Goal: Transaction & Acquisition: Purchase product/service

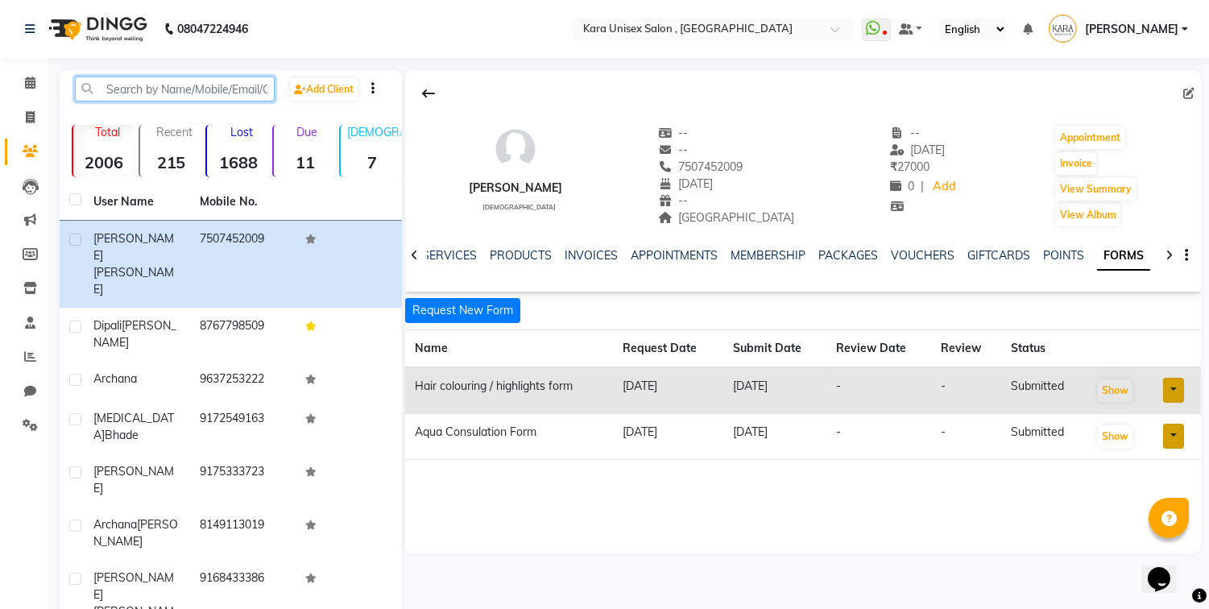
click at [153, 77] on input "text" at bounding box center [175, 89] width 200 height 25
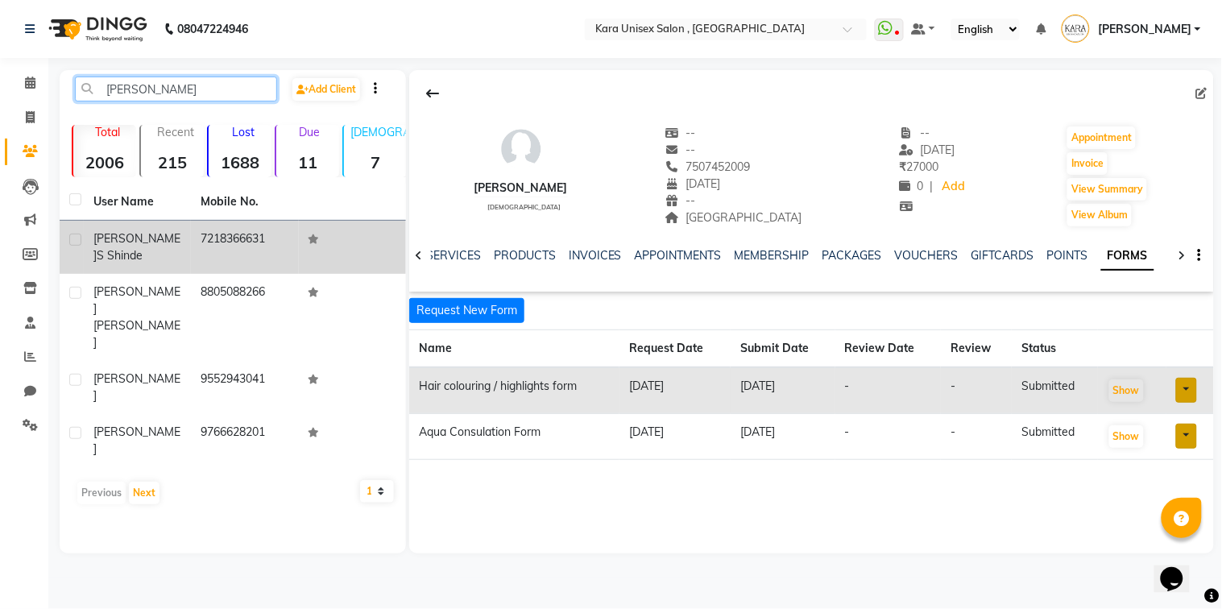
type input "[PERSON_NAME]"
click at [199, 246] on td "7218366631" at bounding box center [244, 247] width 107 height 53
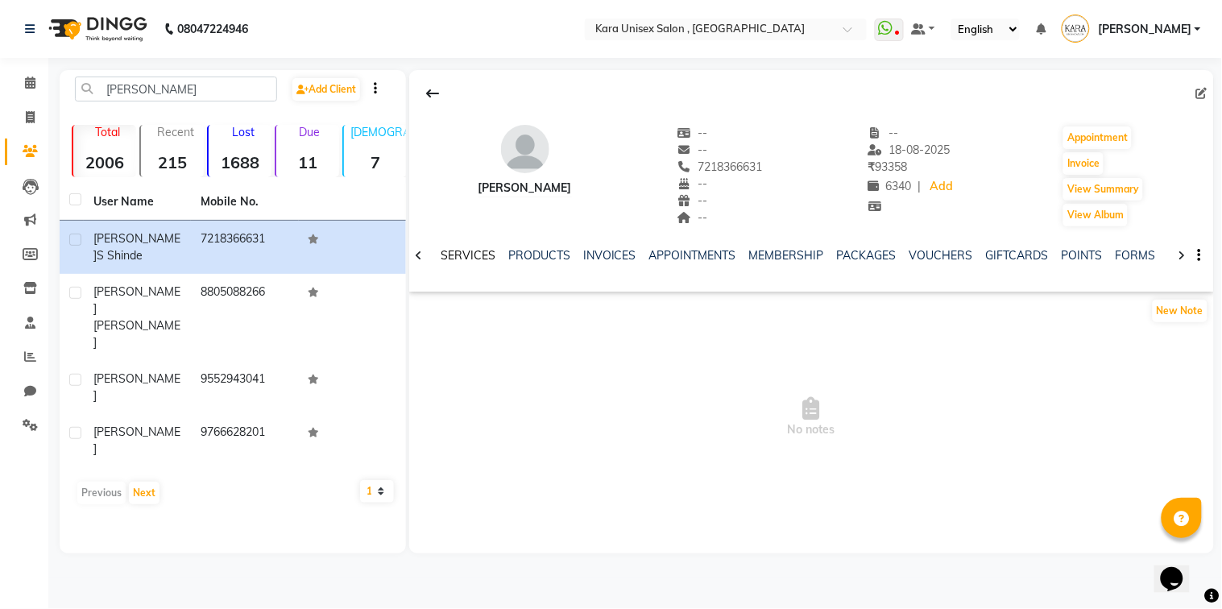
click at [480, 255] on link "SERVICES" at bounding box center [468, 255] width 55 height 14
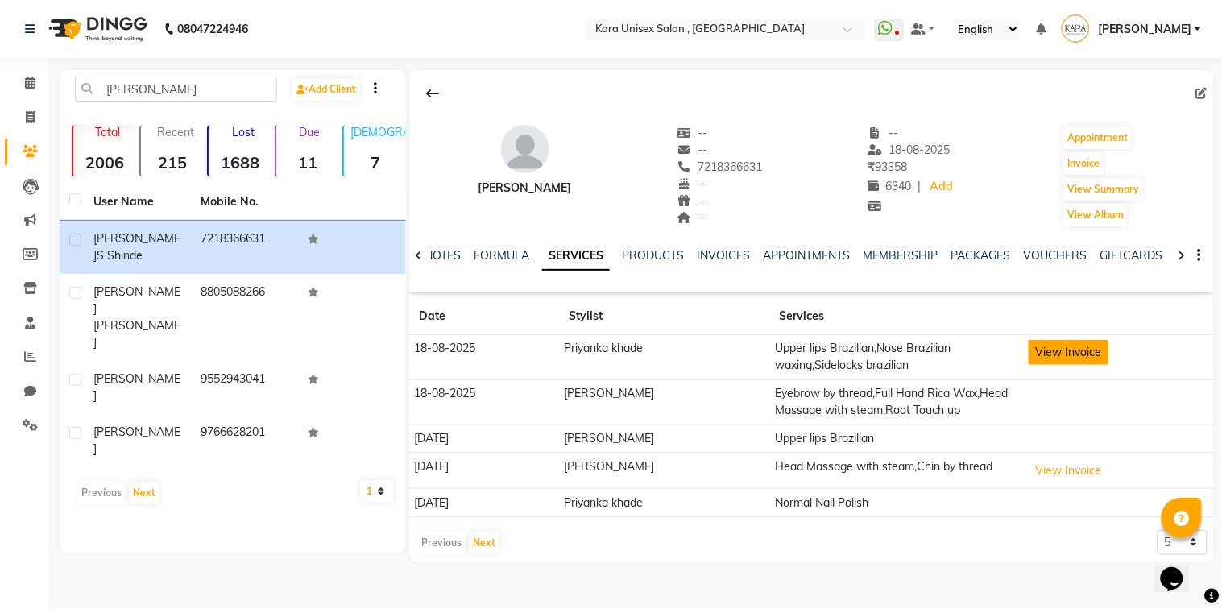
click at [1051, 358] on button "View Invoice" at bounding box center [1069, 352] width 81 height 25
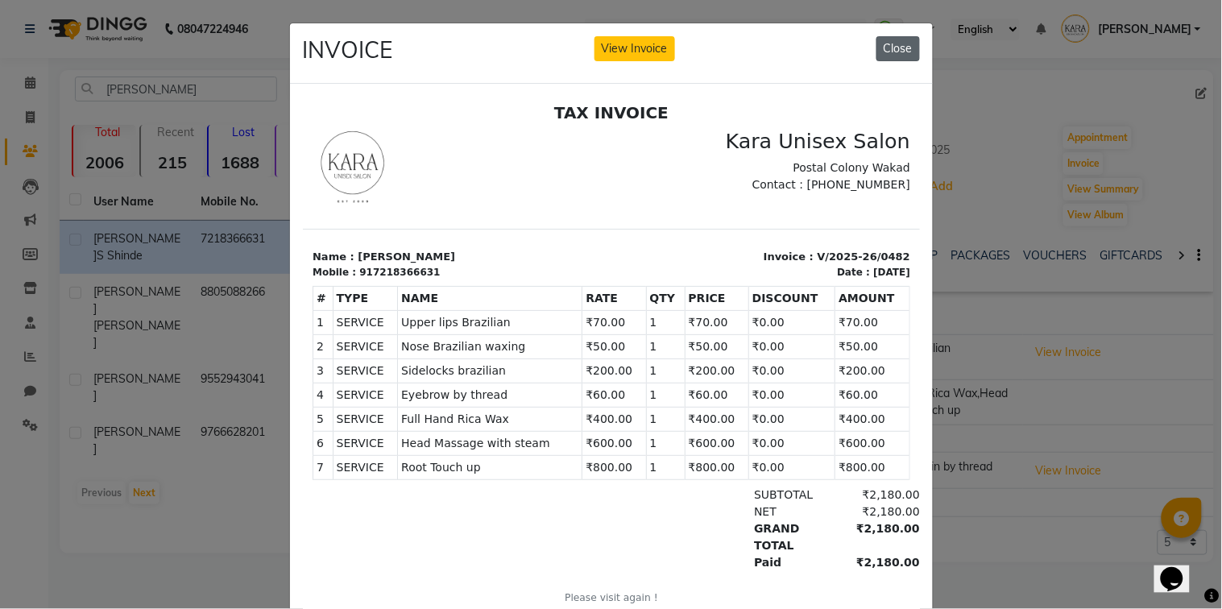
click at [898, 55] on button "Close" at bounding box center [897, 48] width 43 height 25
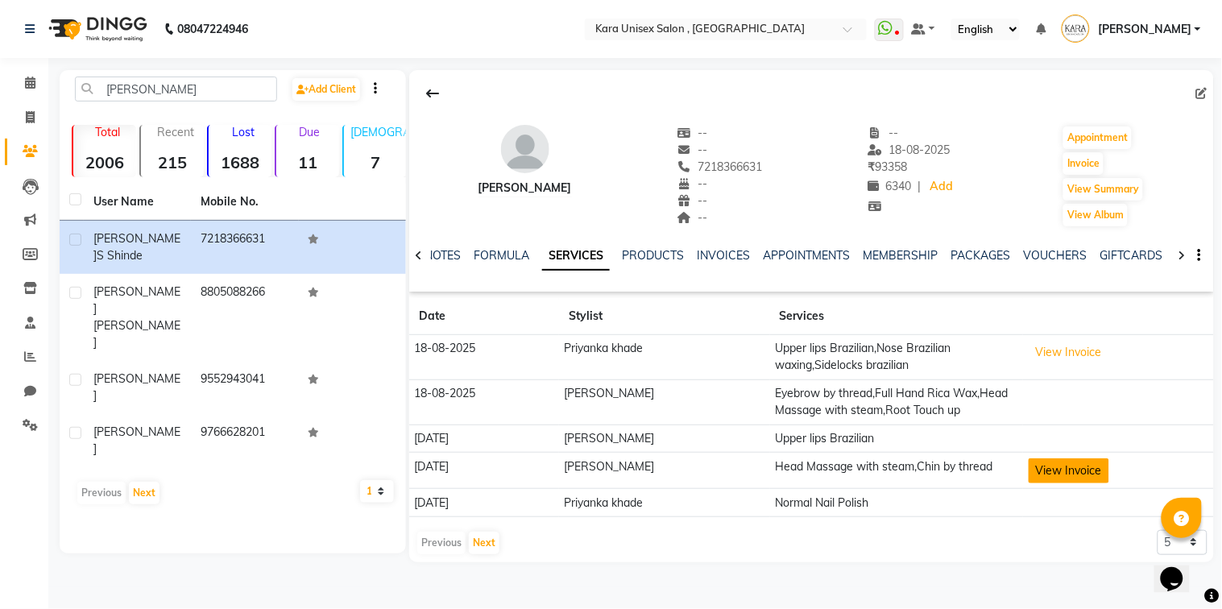
click at [1053, 462] on button "View Invoice" at bounding box center [1069, 470] width 81 height 25
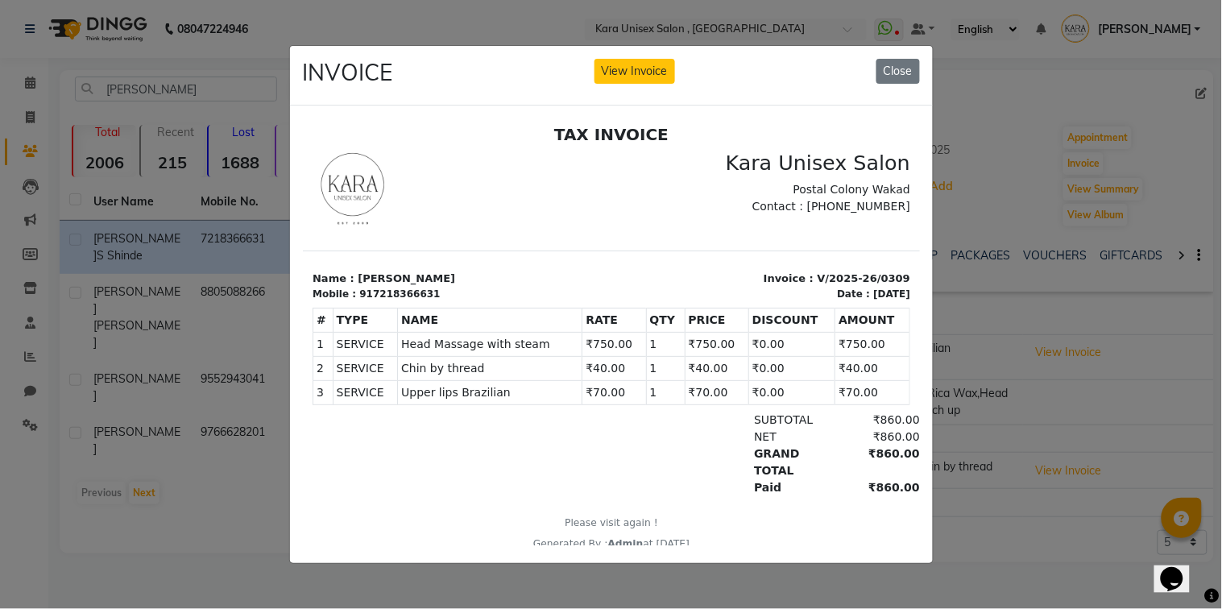
drag, startPoint x: 1053, startPoint y: 462, endPoint x: 909, endPoint y: 227, distance: 275.9
click at [909, 227] on ngb-modal-window "INVOICE View Invoice Close" at bounding box center [611, 304] width 1222 height 609
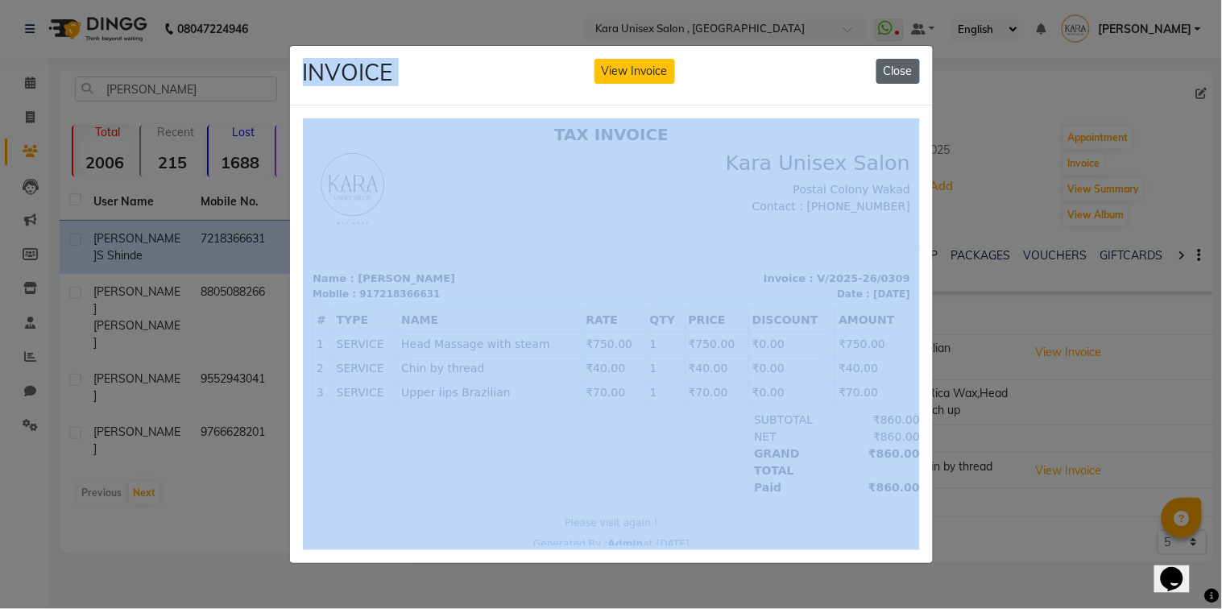
click at [899, 59] on button "Close" at bounding box center [897, 71] width 43 height 25
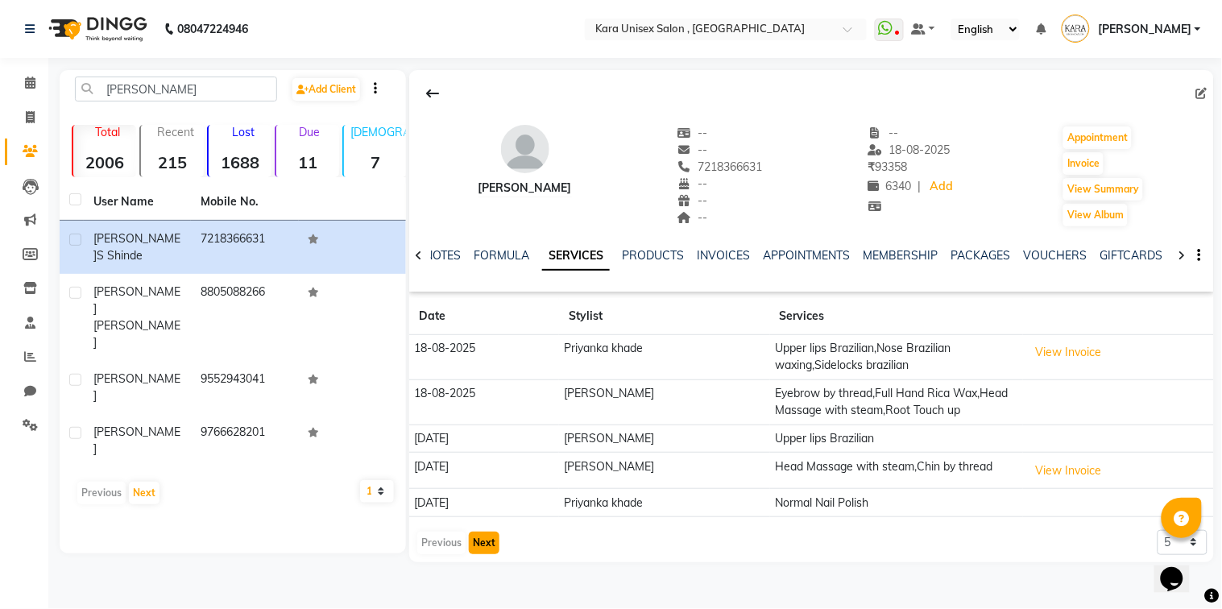
click at [487, 540] on button "Next" at bounding box center [484, 543] width 31 height 23
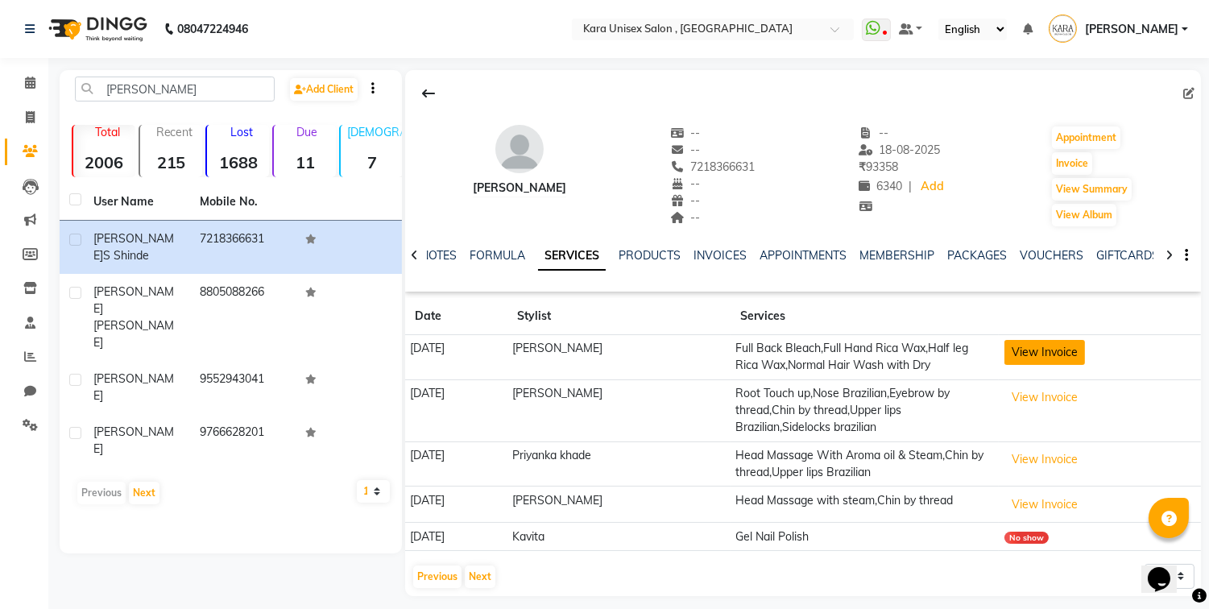
click at [1053, 347] on button "View Invoice" at bounding box center [1044, 352] width 81 height 25
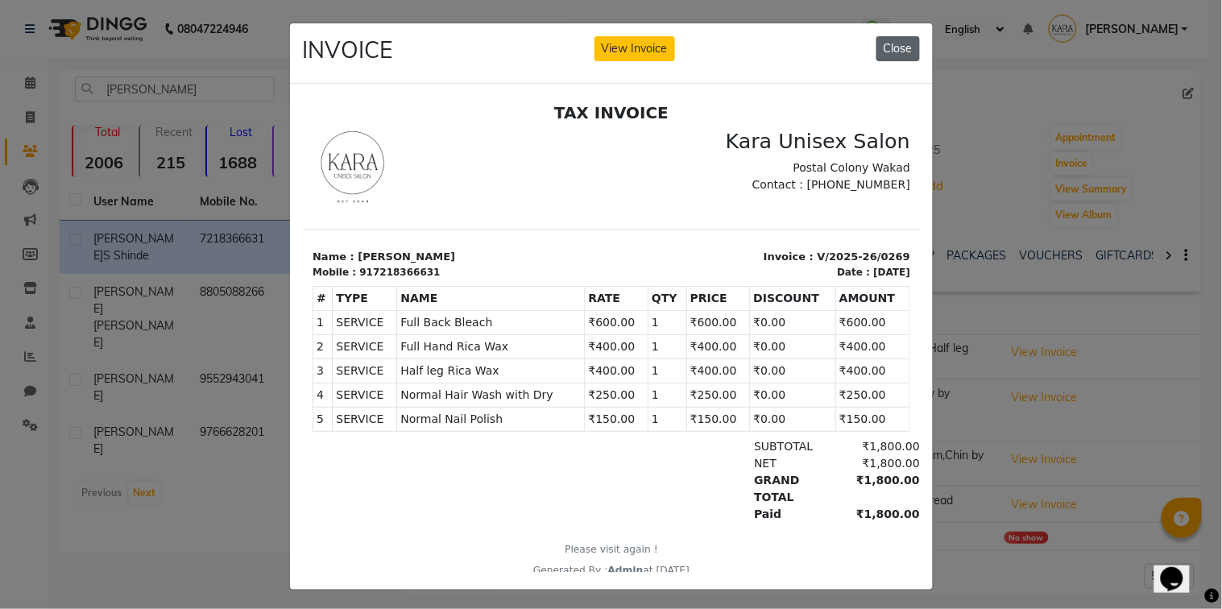
click at [888, 59] on button "Close" at bounding box center [897, 48] width 43 height 25
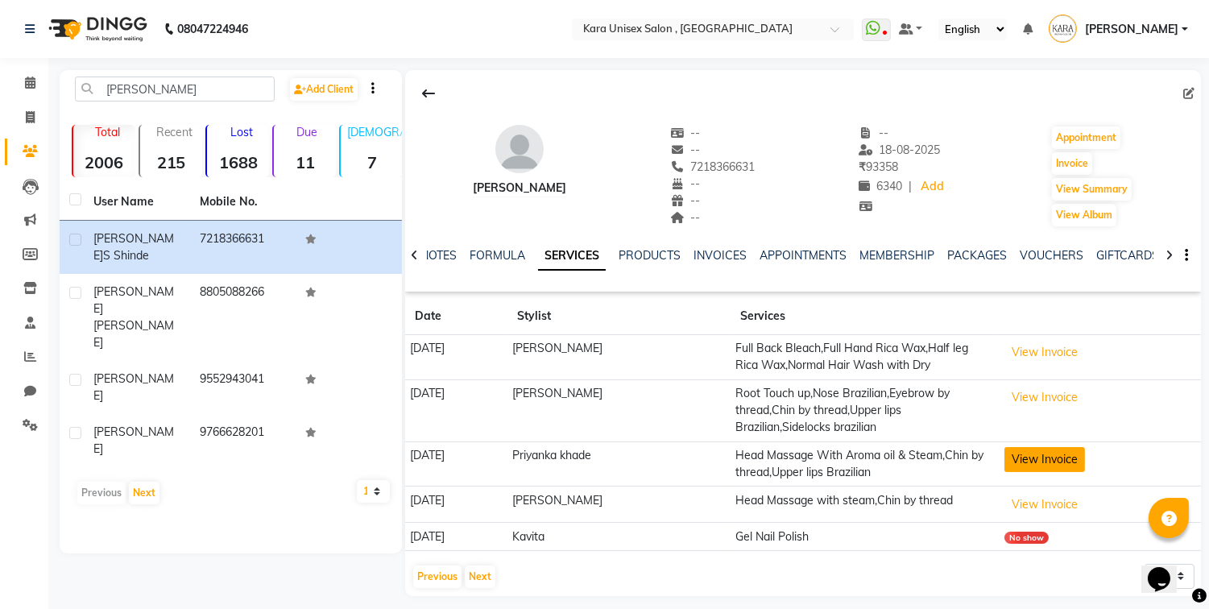
click at [1038, 455] on button "View Invoice" at bounding box center [1044, 459] width 81 height 25
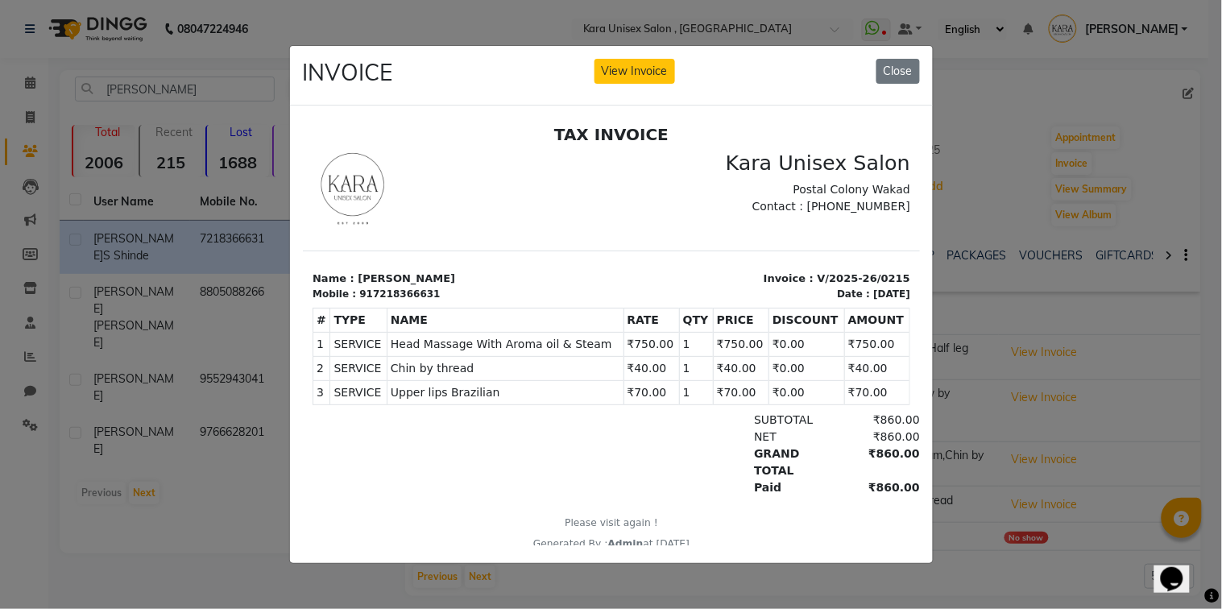
drag, startPoint x: 1038, startPoint y: 455, endPoint x: 938, endPoint y: 310, distance: 176.1
click at [938, 310] on ngb-modal-window "INVOICE View Invoice Close" at bounding box center [611, 304] width 1222 height 609
click at [902, 59] on button "Close" at bounding box center [897, 71] width 43 height 25
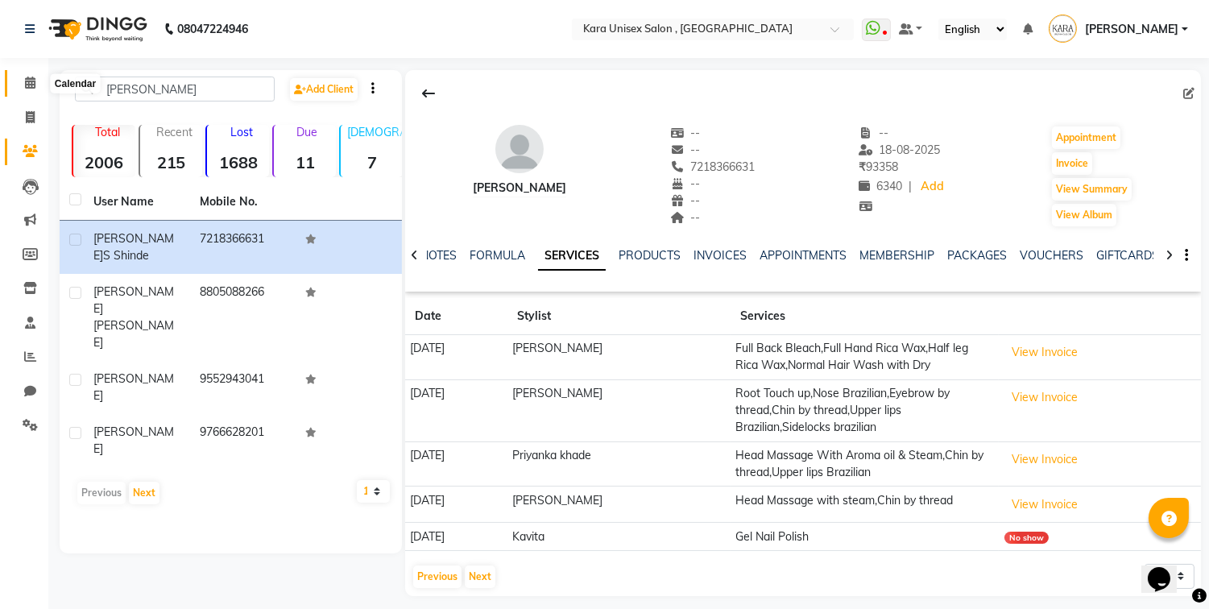
click at [19, 76] on span at bounding box center [30, 83] width 28 height 19
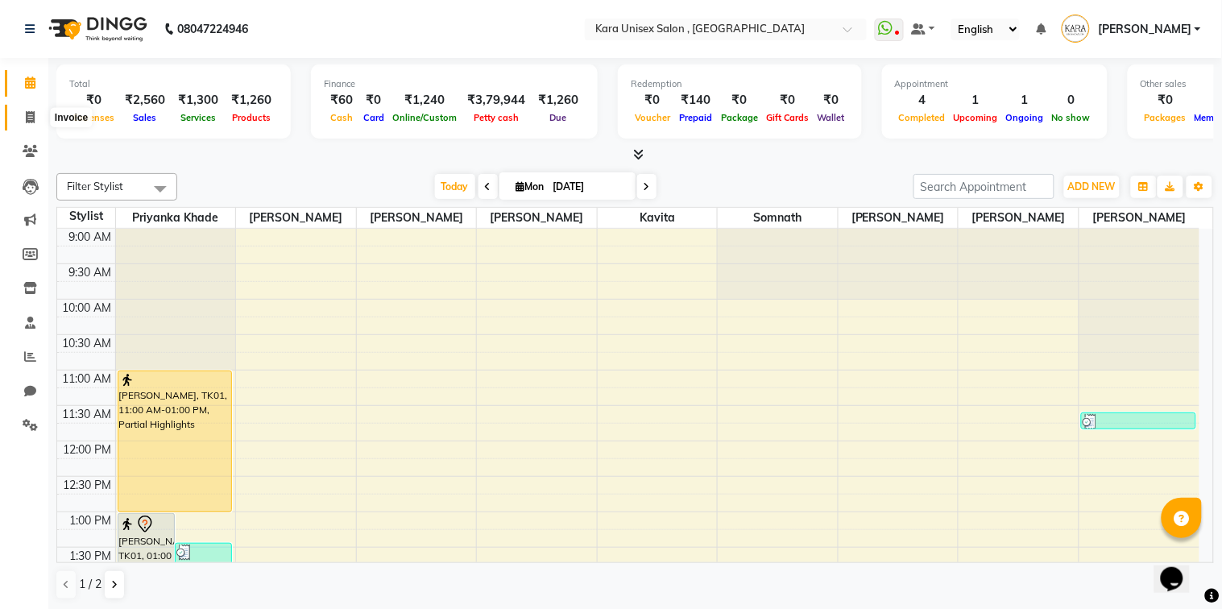
click at [27, 124] on span at bounding box center [30, 118] width 28 height 19
select select "service"
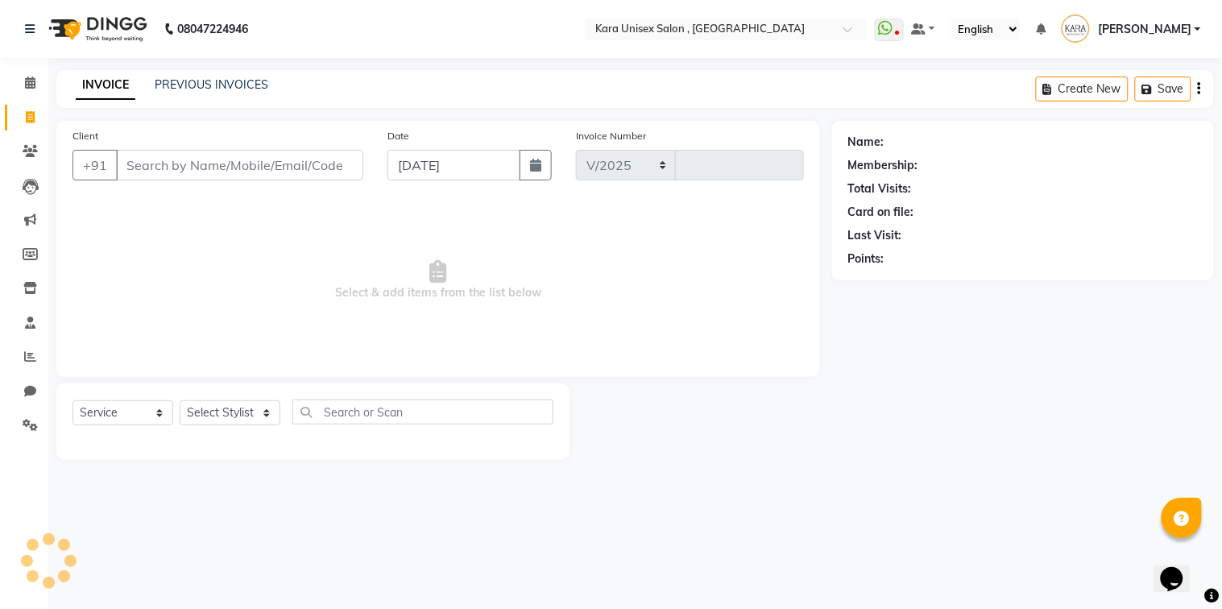
select select "7293"
type input "0522"
drag, startPoint x: 251, startPoint y: 417, endPoint x: 408, endPoint y: 343, distance: 173.7
click at [408, 343] on div "Client +91 Date [DATE] Invoice Number V/2025 V/[PHONE_NUMBER] Select & add item…" at bounding box center [438, 290] width 788 height 339
select select "70484"
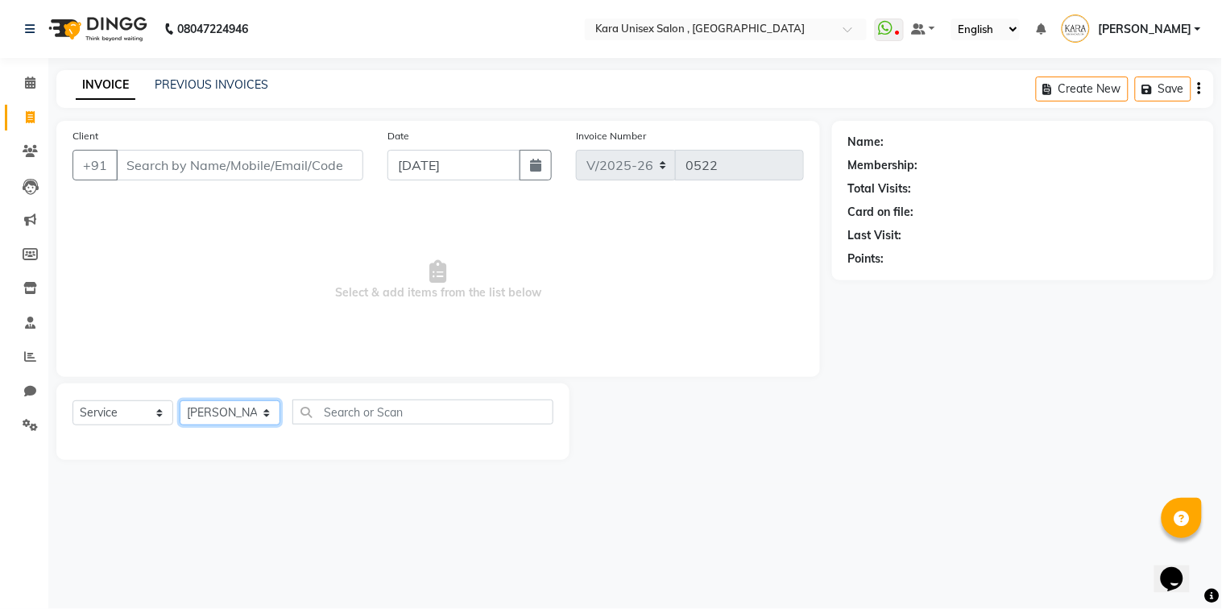
click at [180, 401] on select "Select Stylist Alka Atul [PERSON_NAME] Guru [PERSON_NAME] Neha [PERSON_NAME] [P…" at bounding box center [230, 412] width 101 height 25
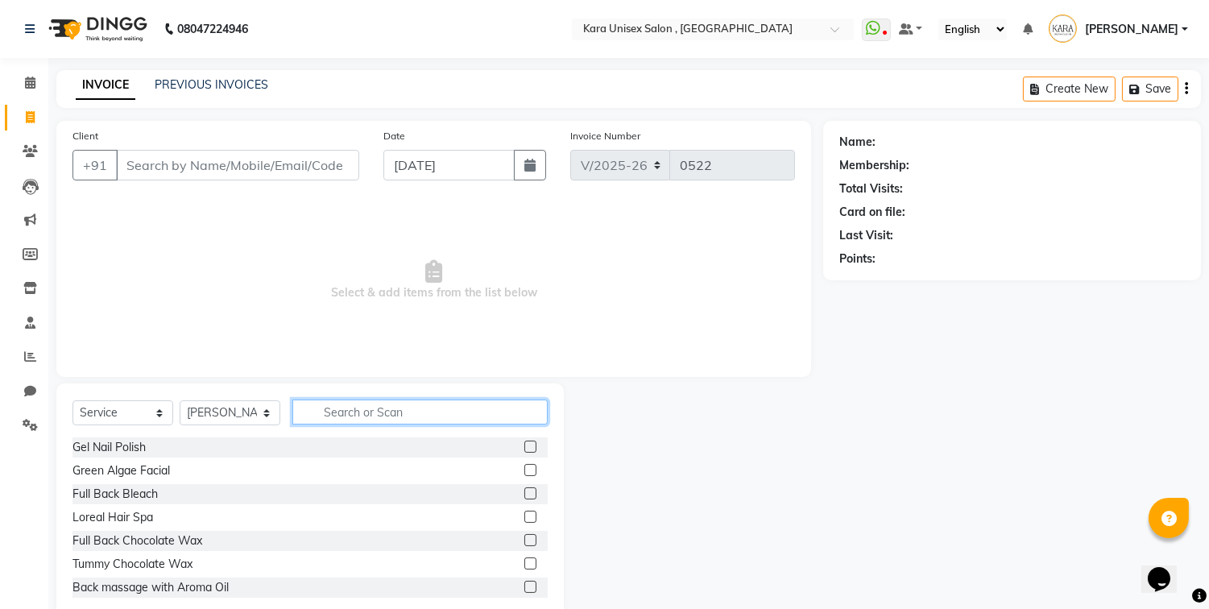
click at [371, 421] on input "text" at bounding box center [419, 412] width 255 height 25
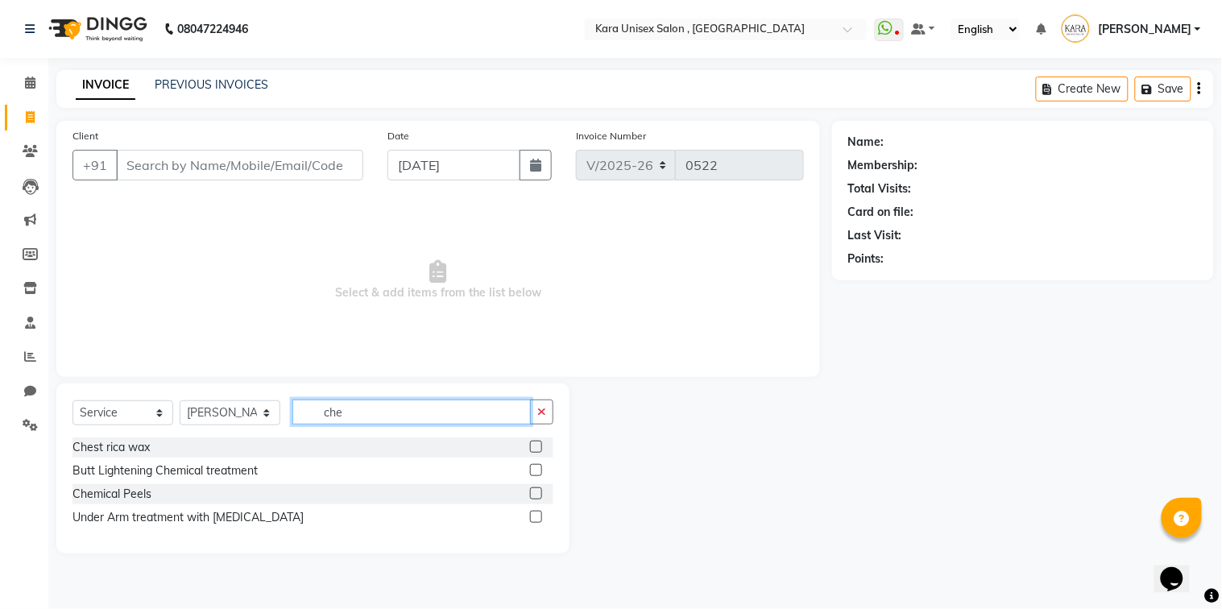
type input "che"
click at [536, 445] on label at bounding box center [536, 447] width 12 height 12
click at [536, 445] on input "checkbox" at bounding box center [535, 447] width 10 height 10
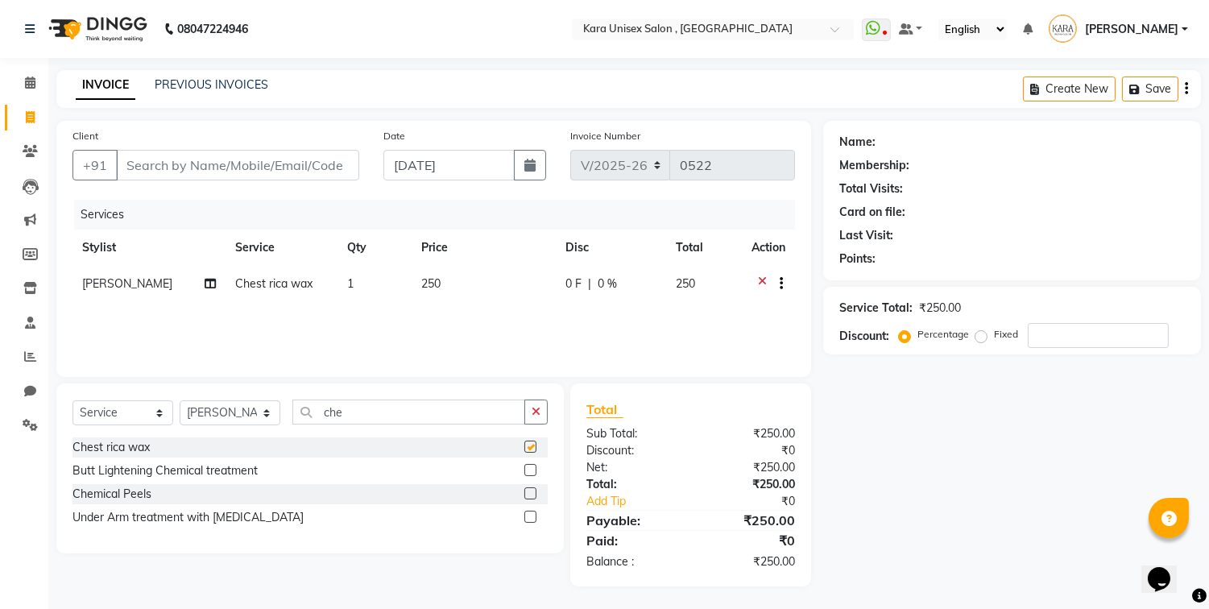
checkbox input "false"
click at [451, 415] on input "che" at bounding box center [408, 412] width 233 height 25
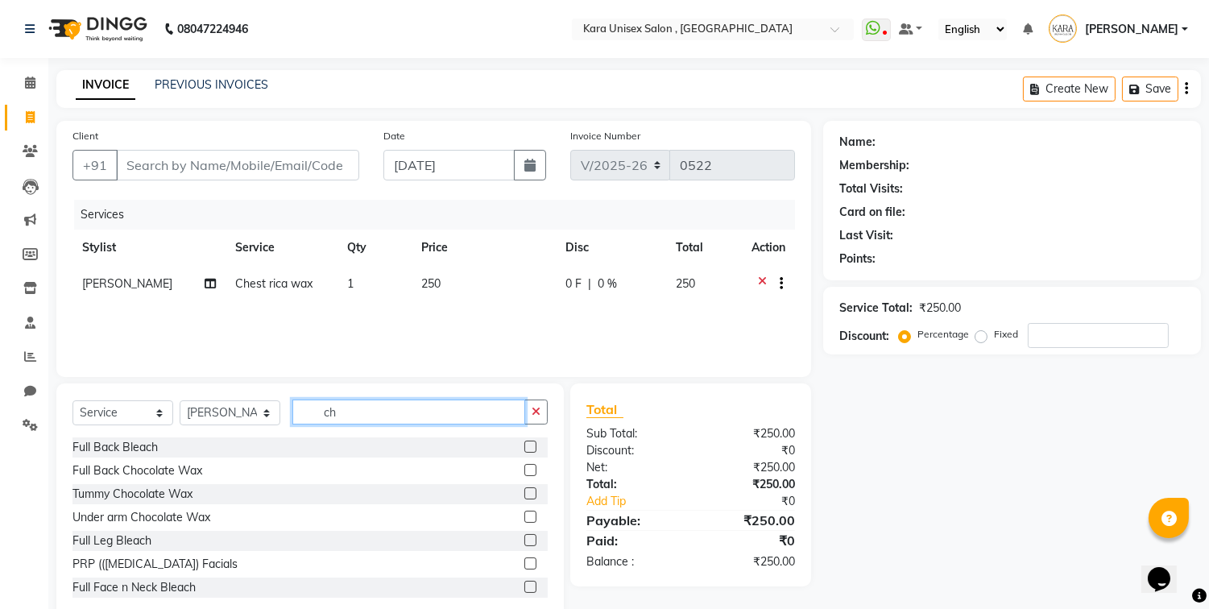
type input "c"
type input "rica"
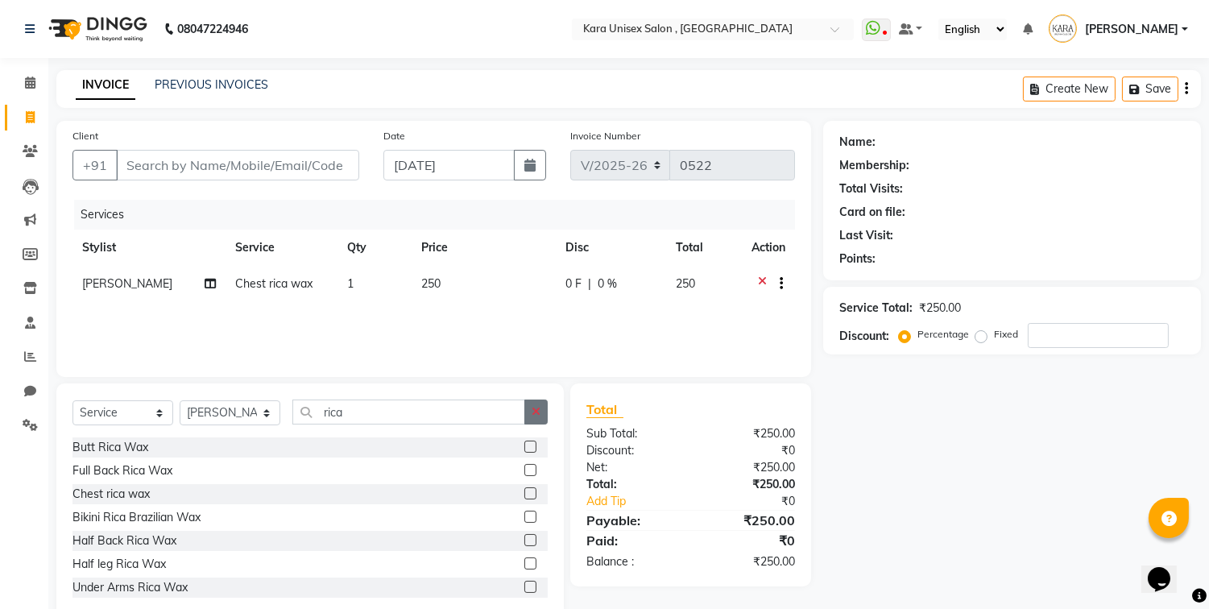
click at [532, 417] on icon "button" at bounding box center [536, 411] width 9 height 11
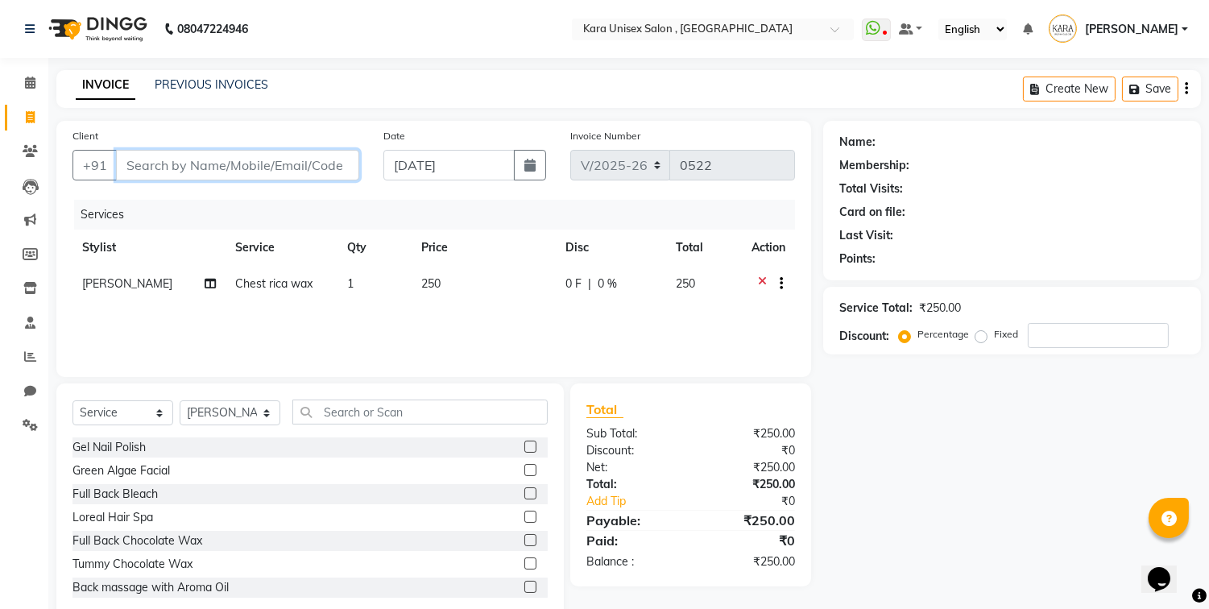
click at [309, 161] on input "Client" at bounding box center [237, 165] width 243 height 31
type input "s"
type input "0"
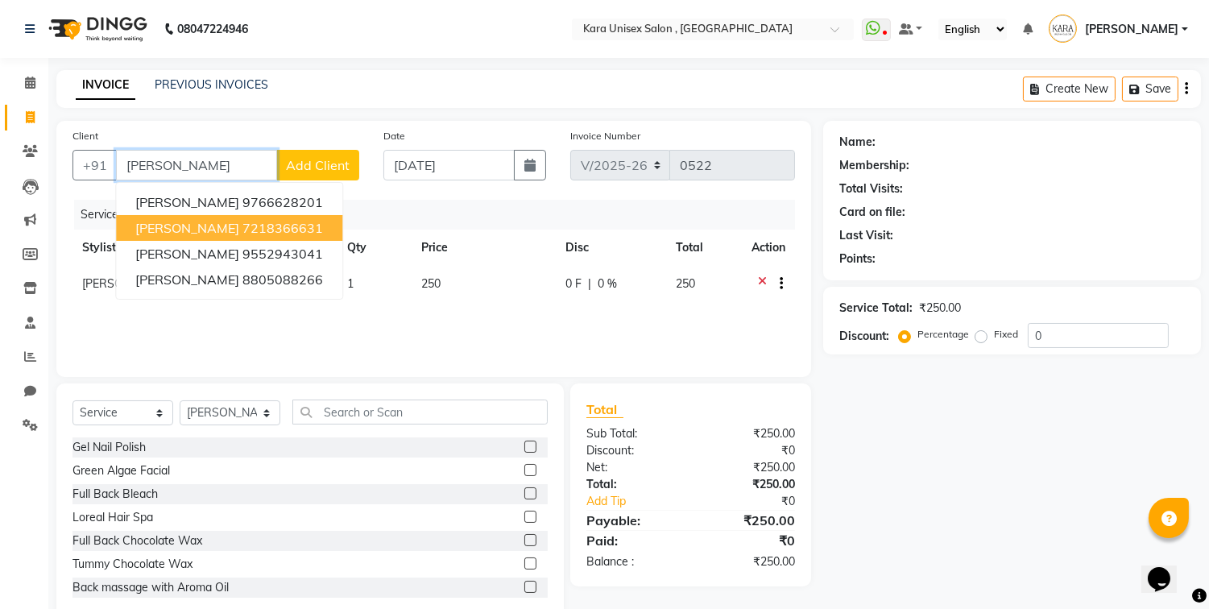
click at [288, 218] on button "[PERSON_NAME] 7218366631" at bounding box center [229, 228] width 226 height 26
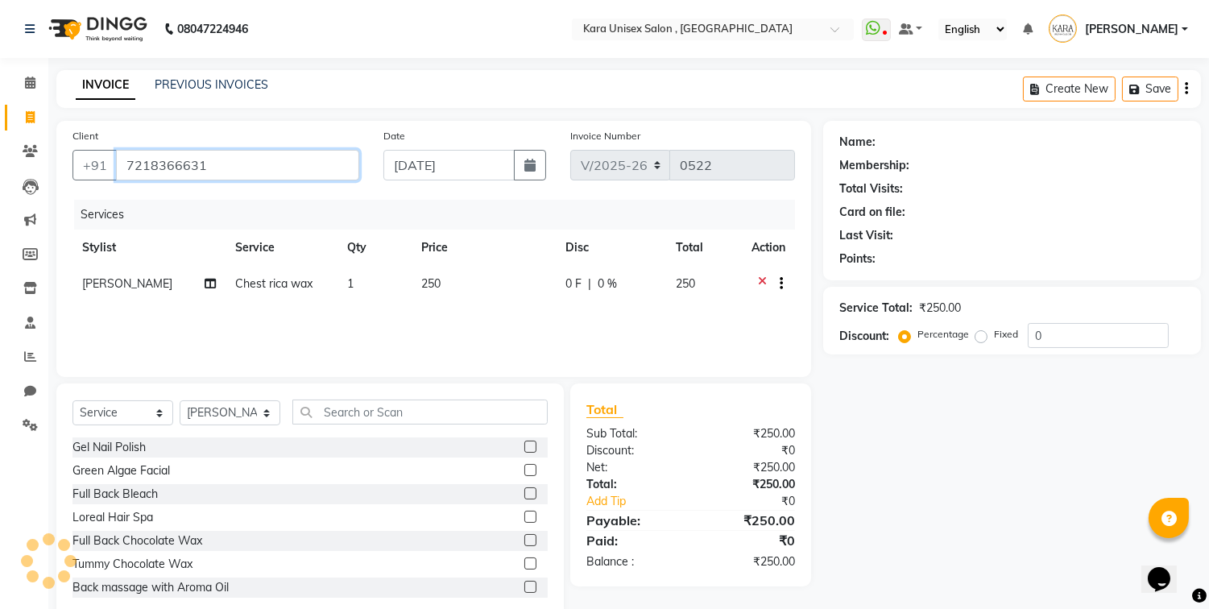
type input "7218366631"
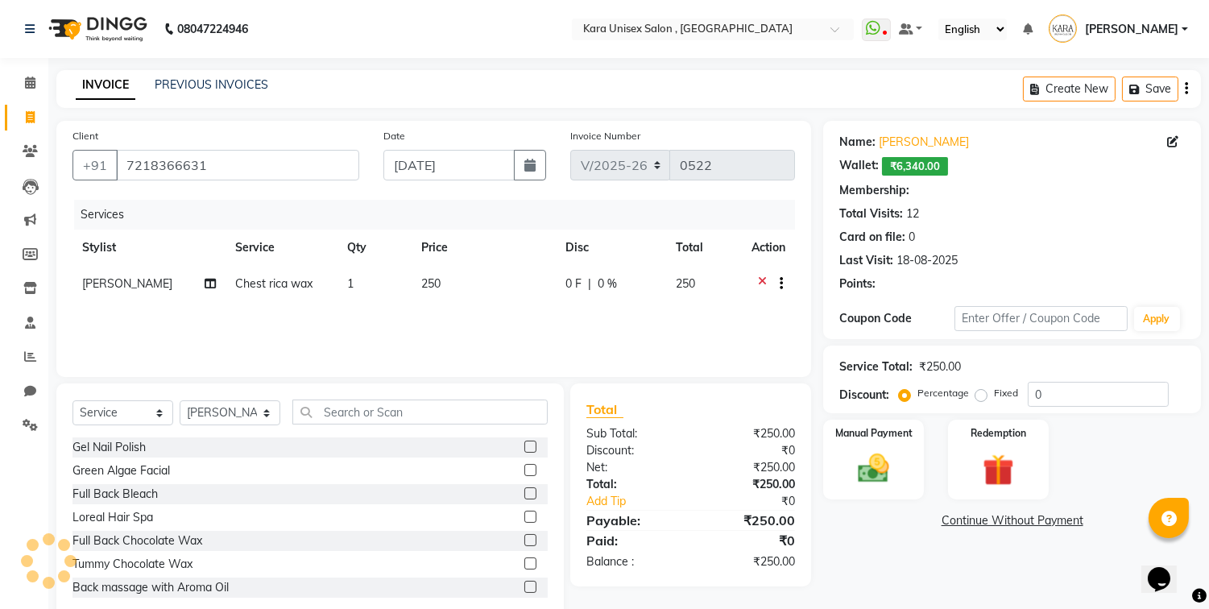
select select "1: Object"
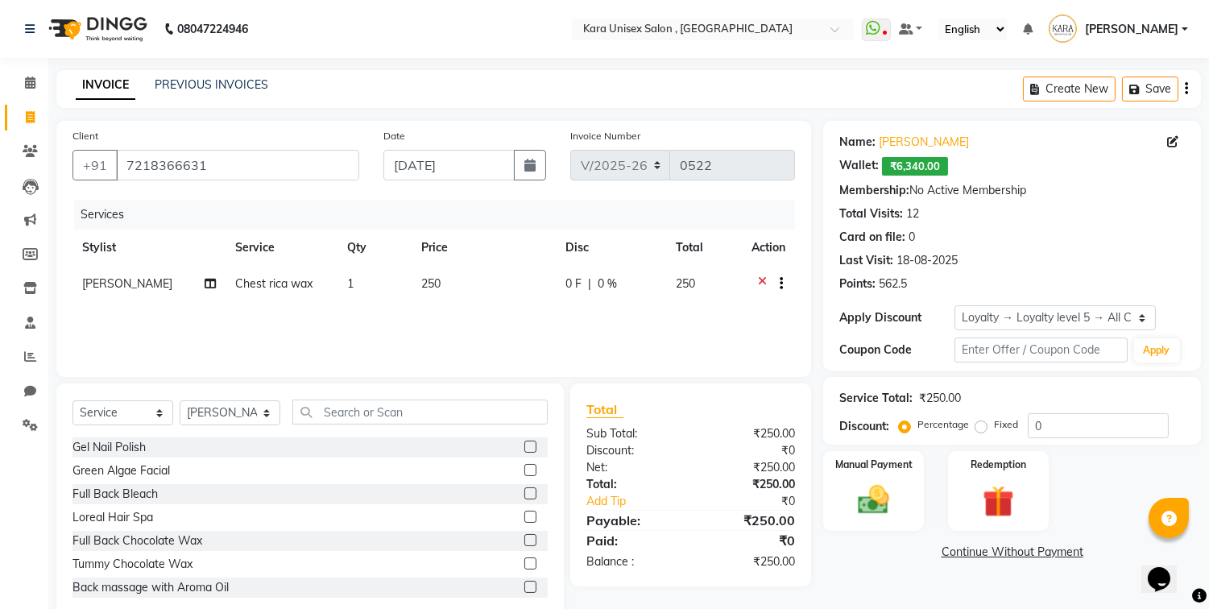
click at [366, 308] on div "Services Stylist Service Qty Price Disc Total Action [PERSON_NAME] Chest rica w…" at bounding box center [433, 280] width 723 height 161
click at [756, 280] on div at bounding box center [769, 285] width 34 height 20
click at [758, 280] on icon at bounding box center [762, 285] width 9 height 20
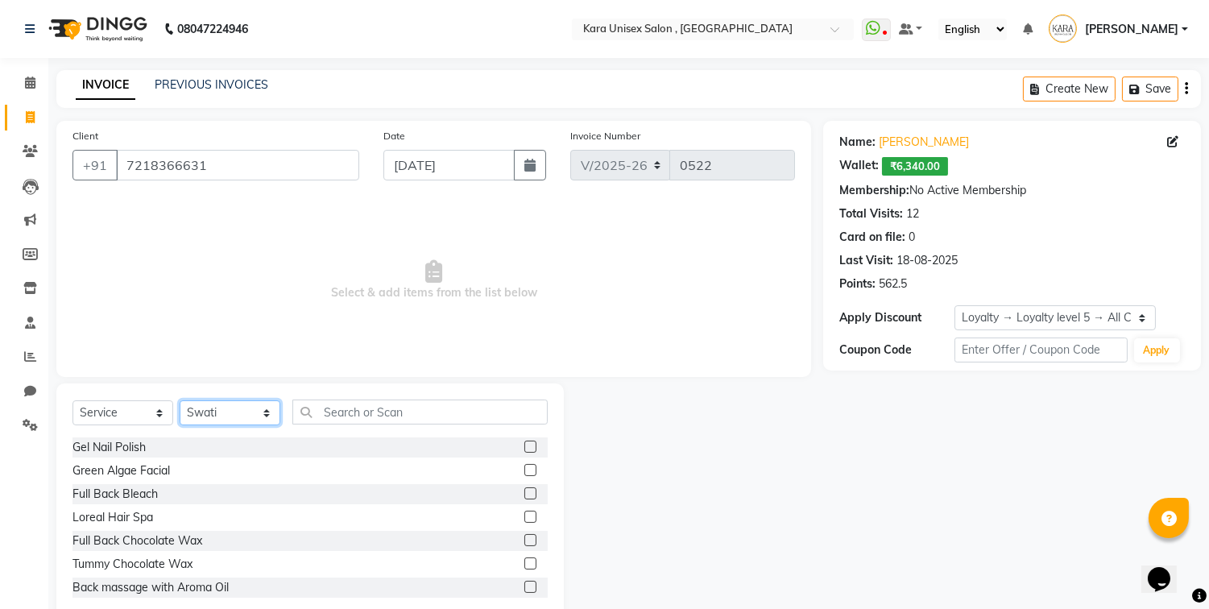
click at [180, 401] on select "Select Stylist Alka Atul [PERSON_NAME] Guru [PERSON_NAME] Neha [PERSON_NAME] [P…" at bounding box center [230, 412] width 101 height 25
select select "90398"
click at [180, 401] on select "Select Stylist Alka Atul [PERSON_NAME] Guru [PERSON_NAME] Neha [PERSON_NAME] [P…" at bounding box center [230, 412] width 101 height 25
click at [235, 127] on div "Client [PHONE_NUMBER]" at bounding box center [215, 160] width 311 height 66
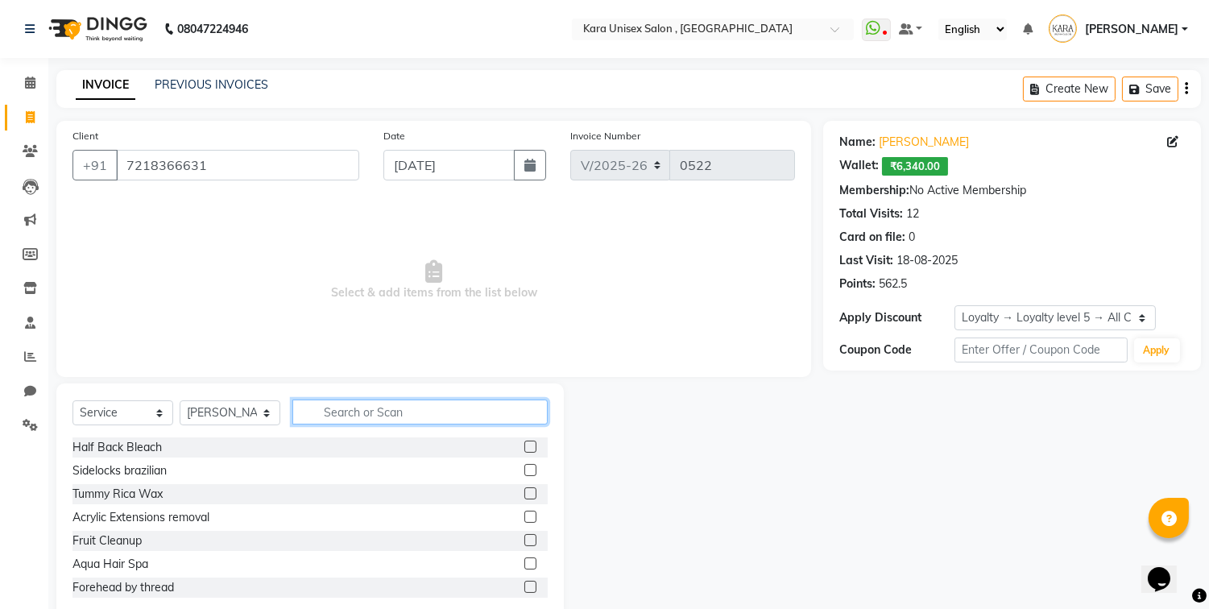
click at [421, 415] on input "text" at bounding box center [419, 412] width 255 height 25
type input "r"
click at [457, 420] on input "braz" at bounding box center [408, 412] width 233 height 25
type input "b"
type input "ric"
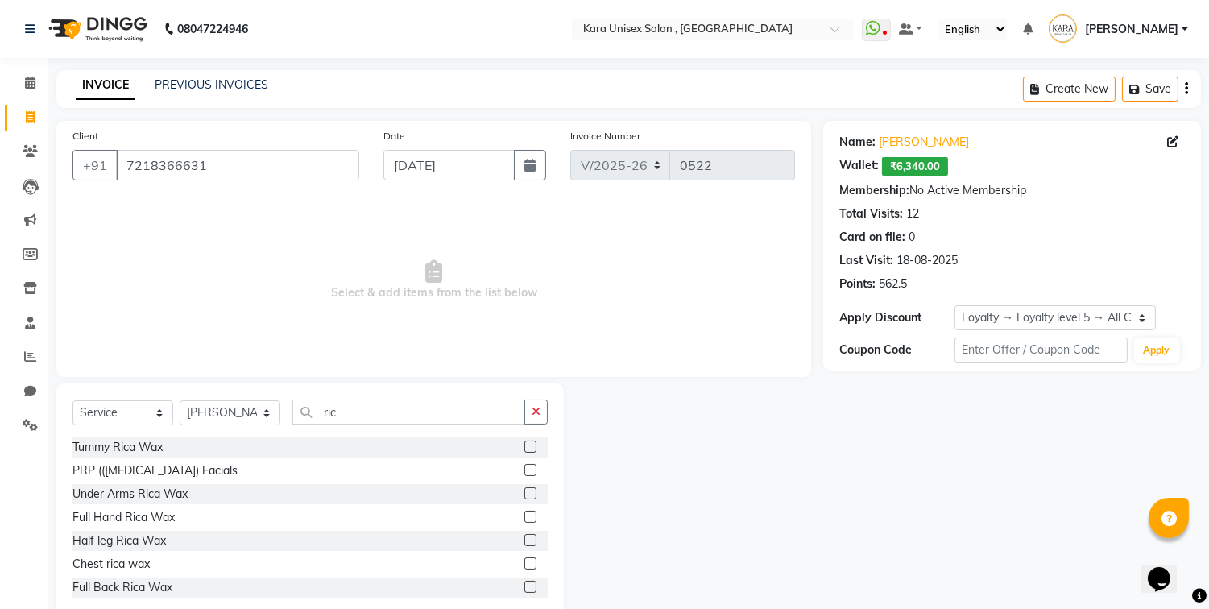
click at [524, 565] on label at bounding box center [530, 563] width 12 height 12
click at [524, 565] on input "checkbox" at bounding box center [529, 564] width 10 height 10
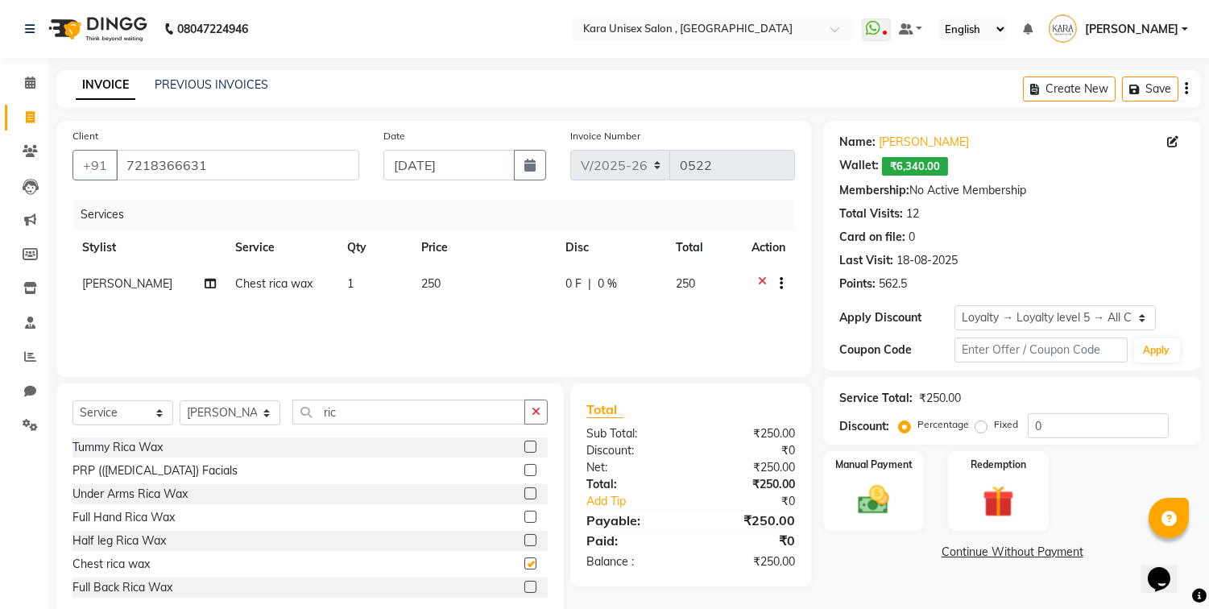
checkbox input "false"
click at [429, 417] on input "ric" at bounding box center [408, 412] width 233 height 25
type input "r"
type input "bra"
click at [524, 584] on label at bounding box center [530, 587] width 12 height 12
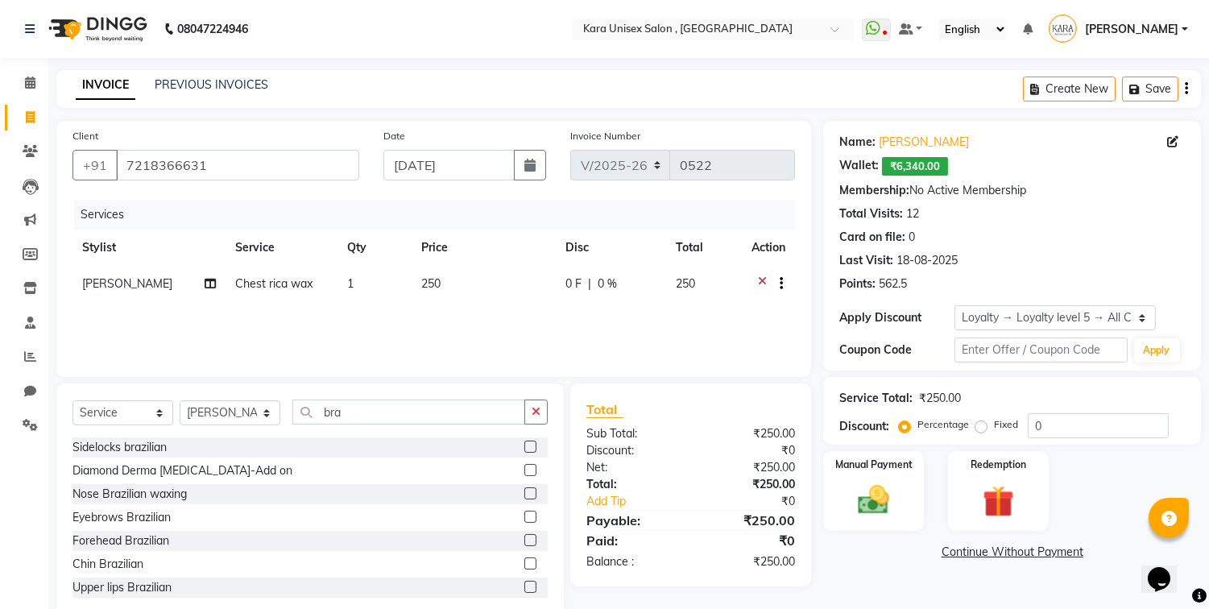
click at [524, 584] on input "checkbox" at bounding box center [529, 587] width 10 height 10
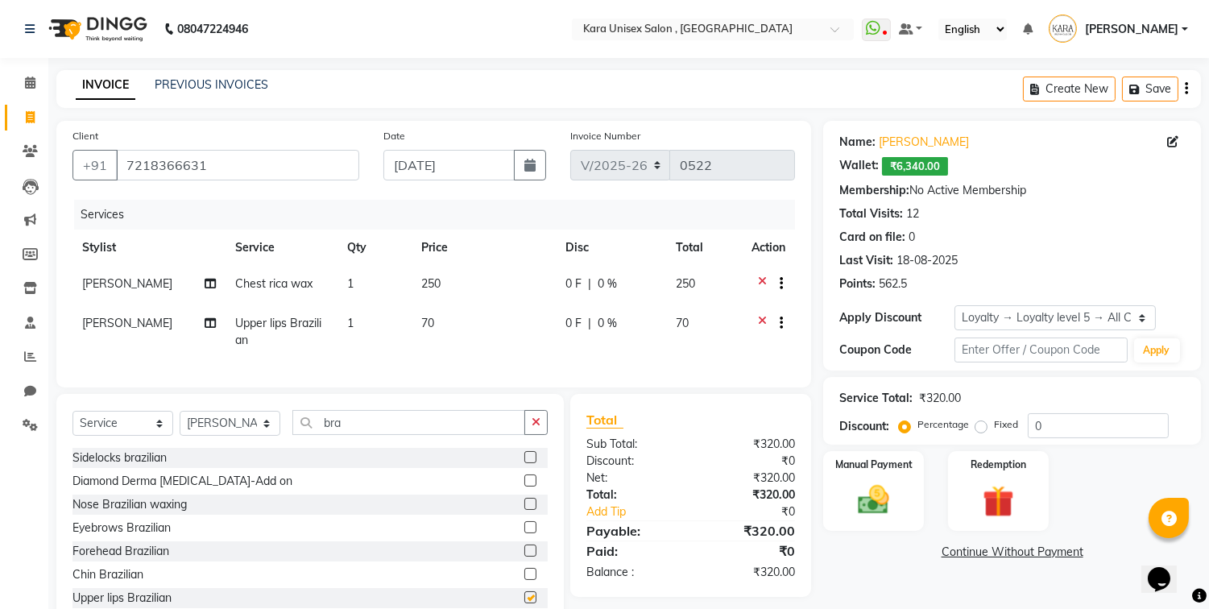
checkbox input "false"
click at [414, 431] on input "bra" at bounding box center [408, 422] width 233 height 25
type input "b"
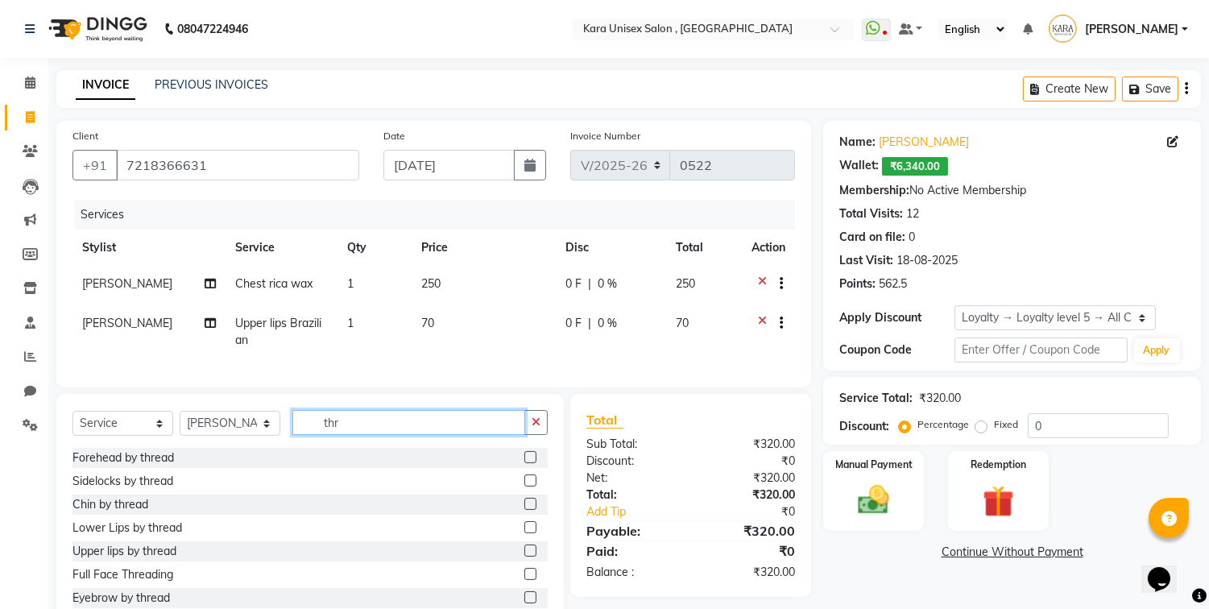
type input "thr"
click at [524, 510] on label at bounding box center [530, 504] width 12 height 12
click at [524, 510] on input "checkbox" at bounding box center [529, 504] width 10 height 10
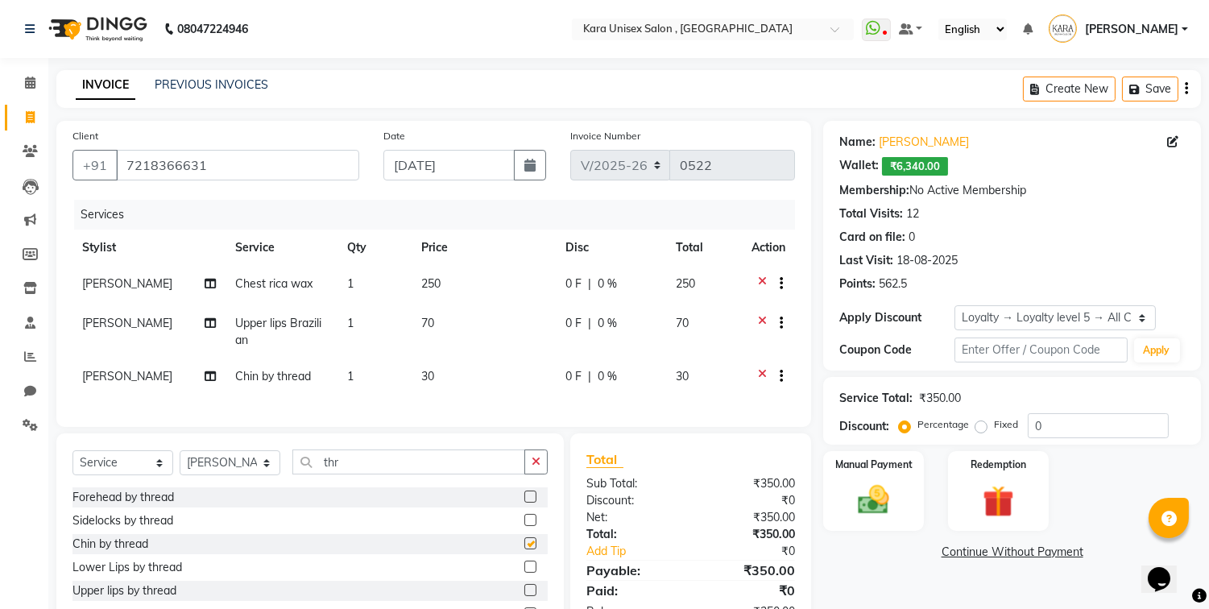
checkbox input "false"
click at [432, 373] on td "30" at bounding box center [484, 377] width 144 height 39
select select "90398"
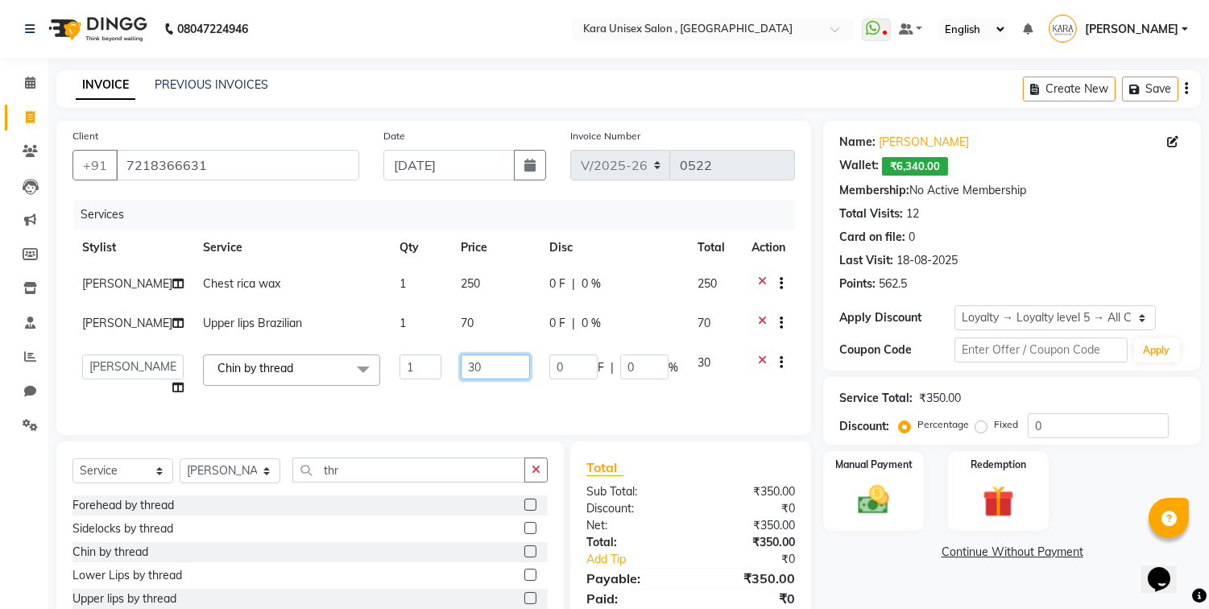
click at [487, 379] on input "30" at bounding box center [495, 366] width 69 height 25
type input "3"
type input "40"
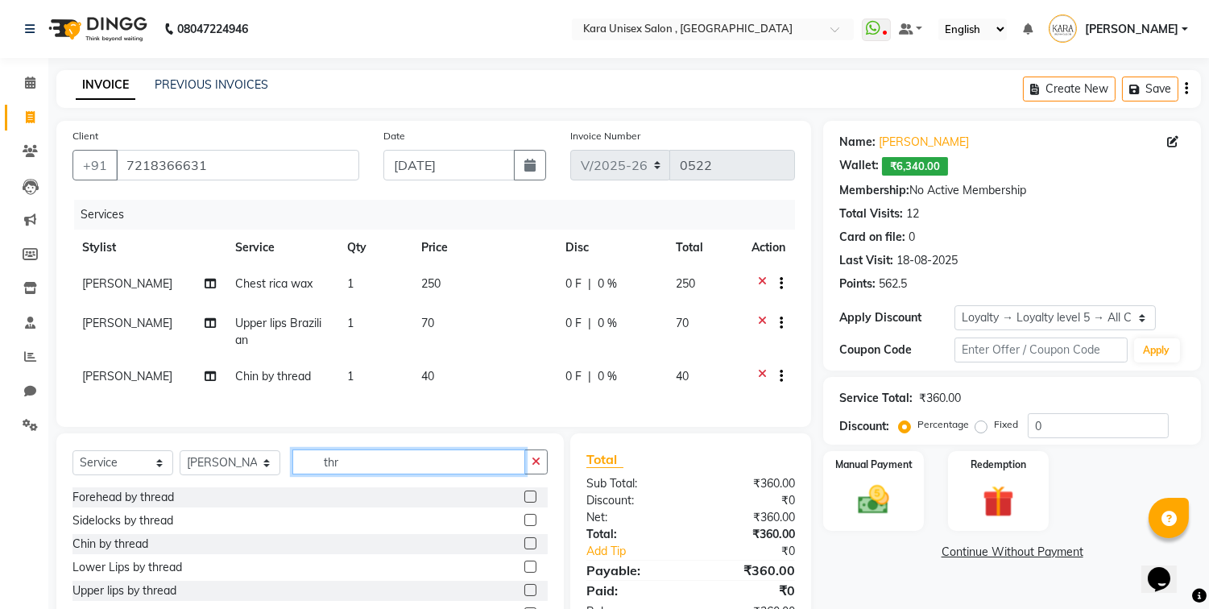
click at [433, 506] on div "Select Service Product Membership Package Voucher Prepaid Gift Card Select Styl…" at bounding box center [309, 552] width 507 height 238
type input "t"
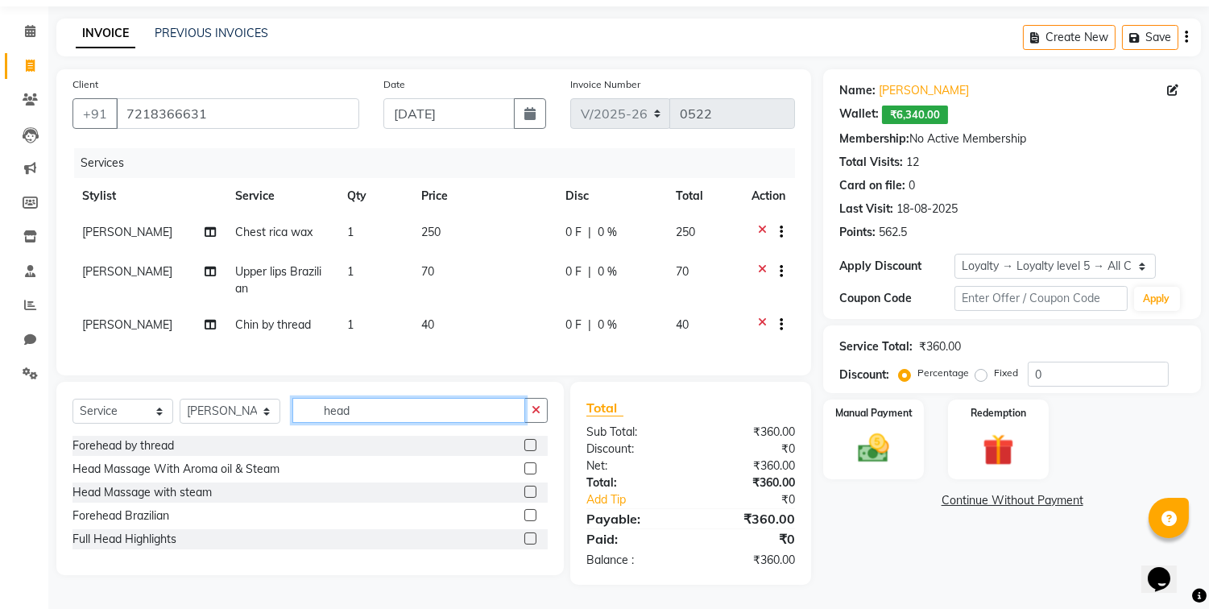
scroll to position [64, 0]
type input "head"
click at [527, 492] on label at bounding box center [530, 492] width 12 height 12
click at [527, 492] on input "checkbox" at bounding box center [529, 492] width 10 height 10
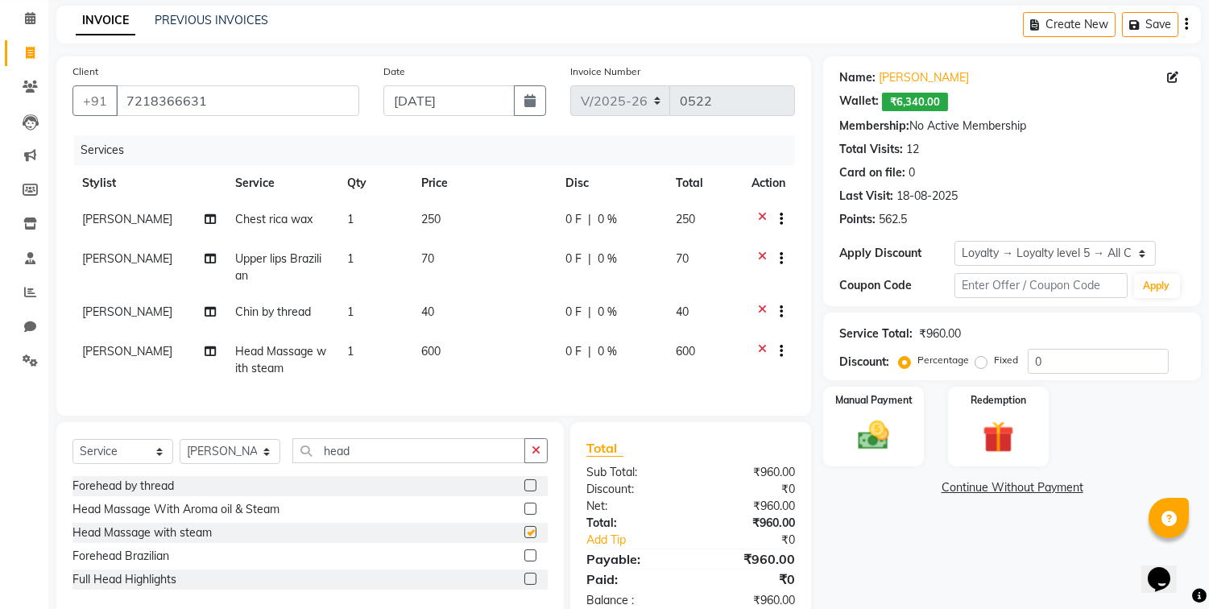
checkbox input "false"
click at [866, 543] on div "Name: [PERSON_NAME] Wallet: ₹6,340.00 Membership: No Active Membership Total Vi…" at bounding box center [1018, 340] width 390 height 569
click at [801, 532] on div "₹960.00" at bounding box center [749, 523] width 117 height 17
click at [876, 445] on img at bounding box center [873, 436] width 53 height 38
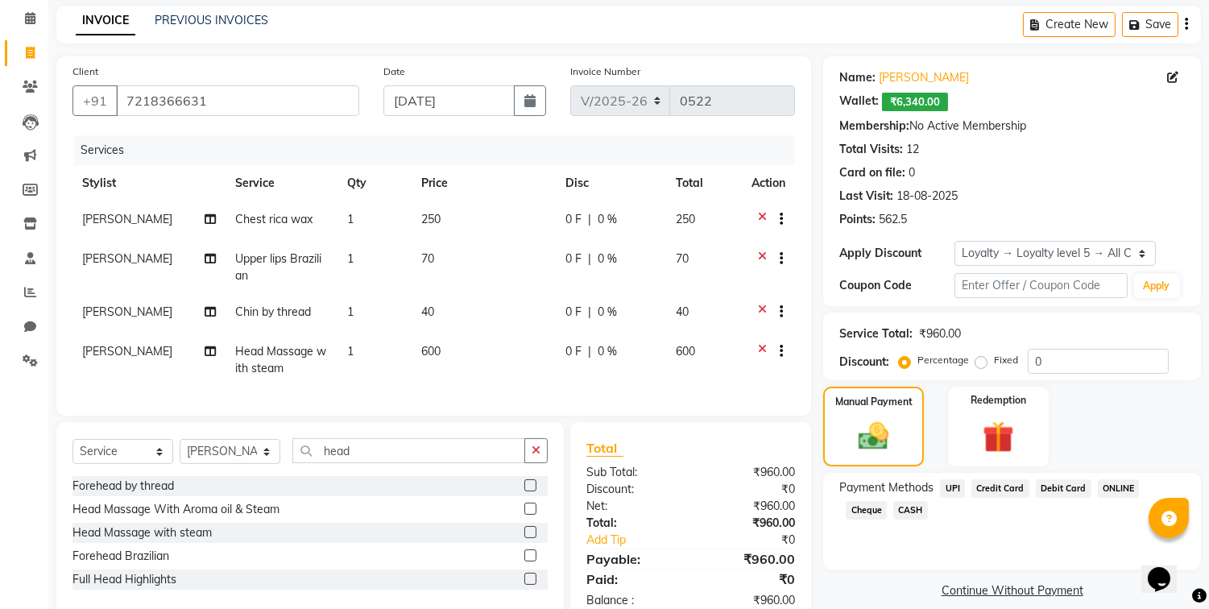
click at [893, 508] on span "CASH" at bounding box center [910, 510] width 35 height 19
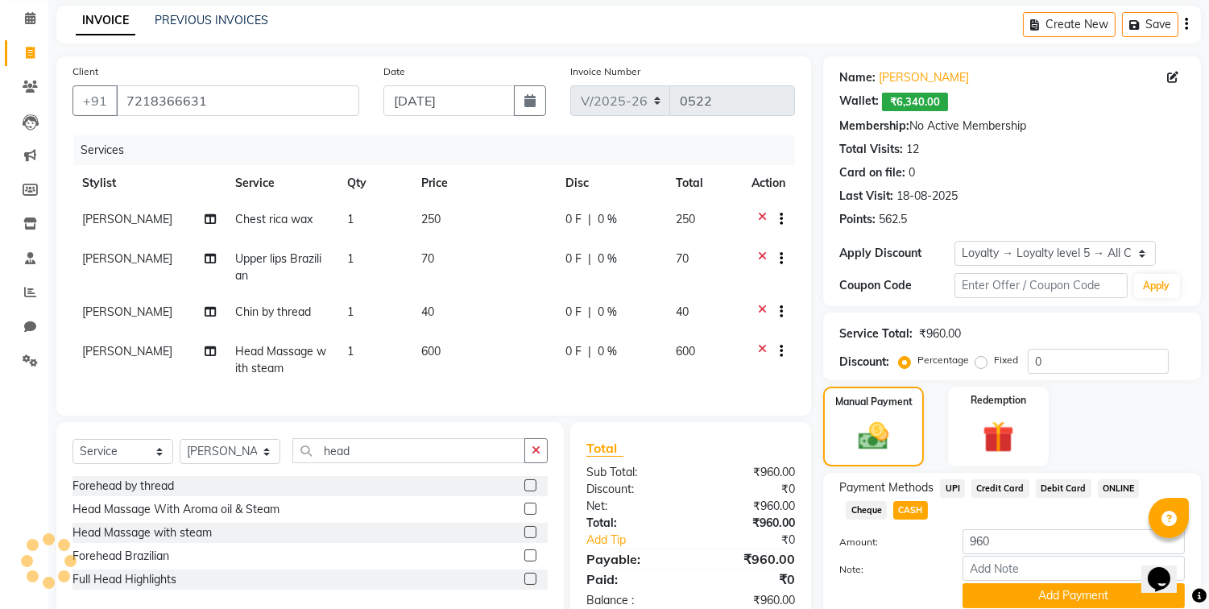
scroll to position [126, 0]
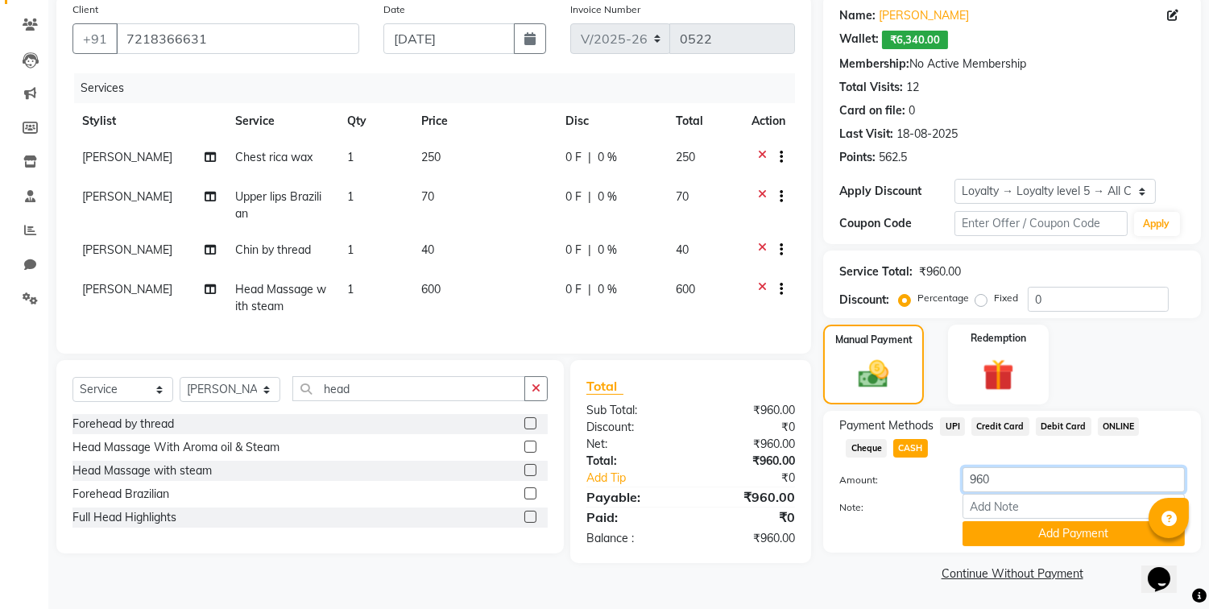
click at [1017, 484] on input "960" at bounding box center [1074, 479] width 222 height 25
type input "900"
click at [1035, 535] on button "Add Payment" at bounding box center [1074, 533] width 222 height 25
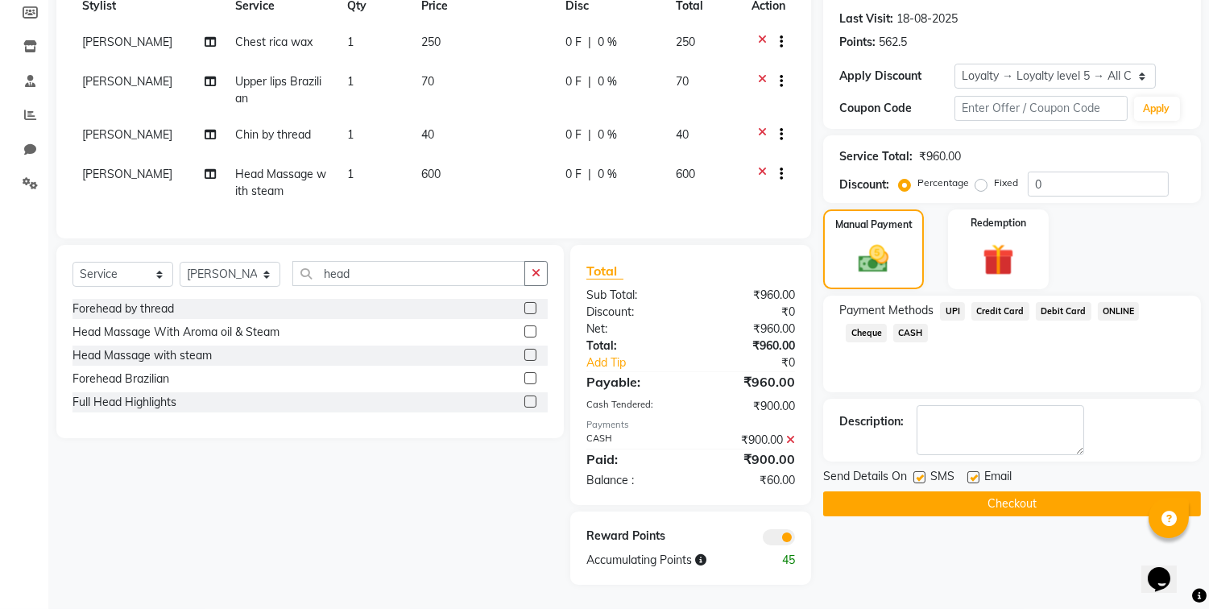
scroll to position [255, 0]
click at [945, 302] on span "UPI" at bounding box center [952, 311] width 25 height 19
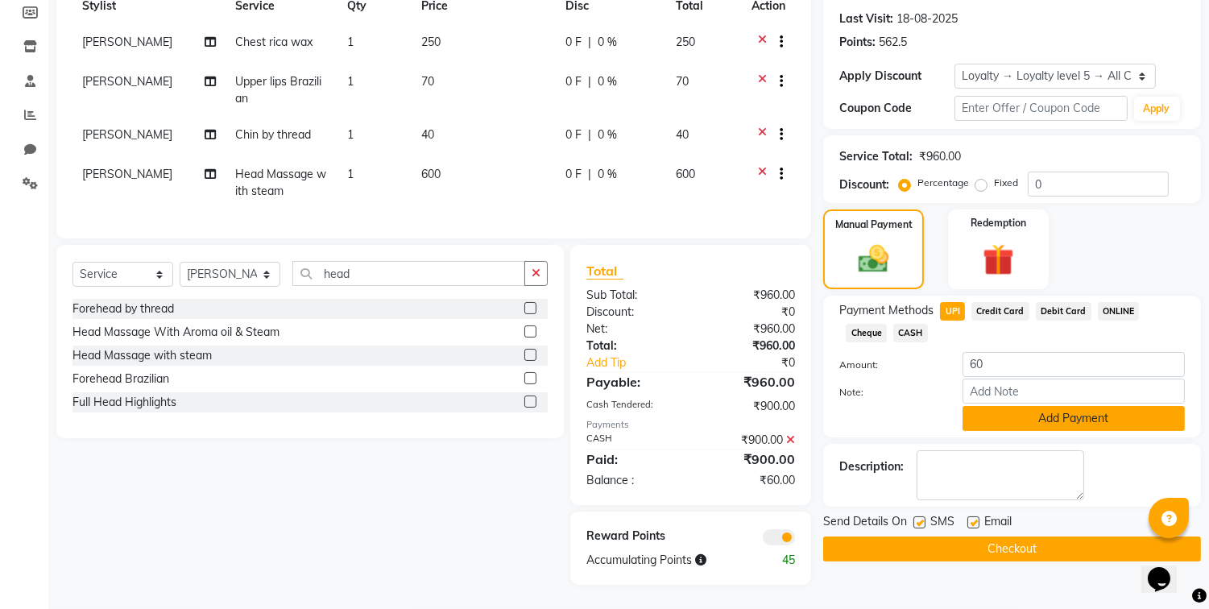
click at [1026, 406] on button "Add Payment" at bounding box center [1074, 418] width 222 height 25
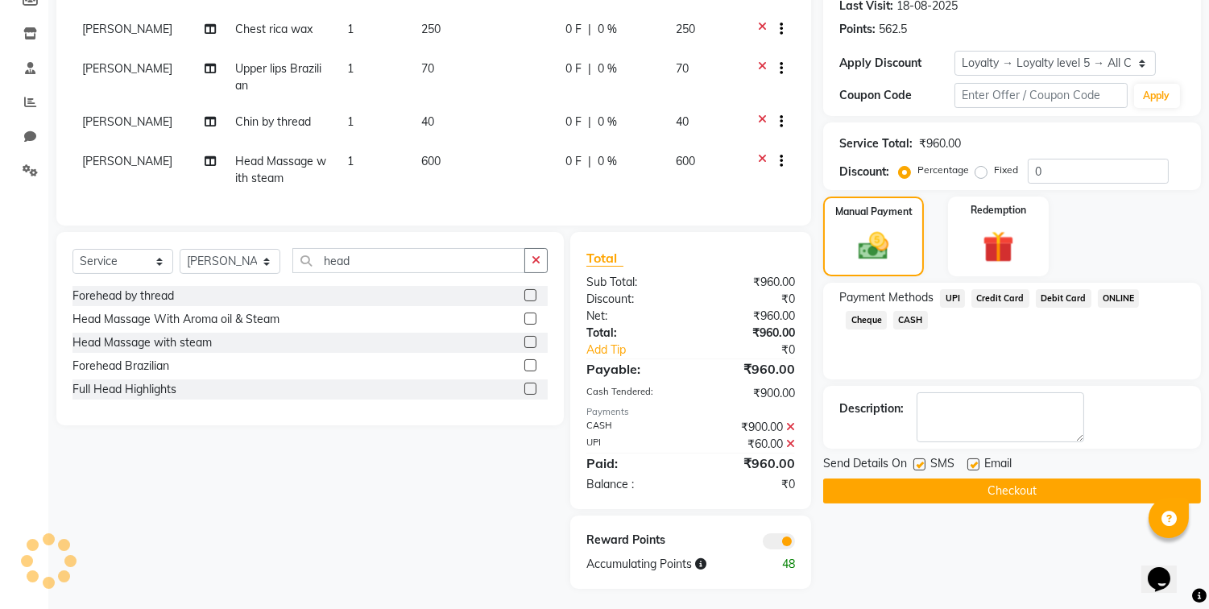
click at [1012, 493] on button "Checkout" at bounding box center [1012, 490] width 378 height 25
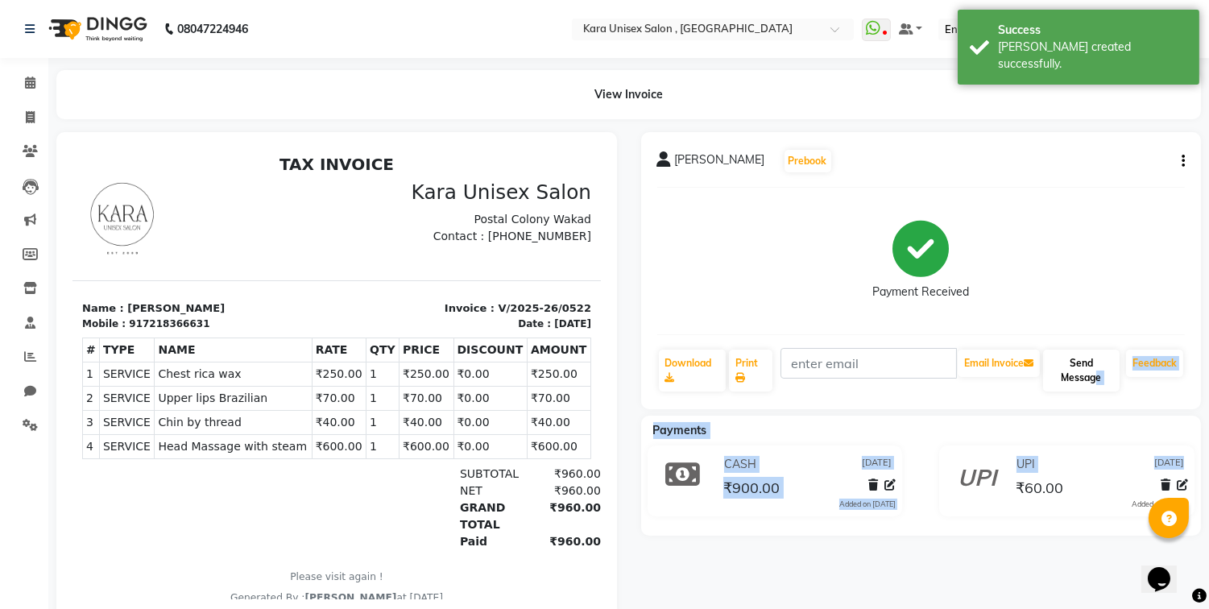
drag, startPoint x: 1012, startPoint y: 493, endPoint x: 1089, endPoint y: 383, distance: 134.8
click at [1089, 383] on div "[PERSON_NAME] Prebook Payment Received Download Print Email Invoice Send Messag…" at bounding box center [921, 376] width 585 height 488
click at [1089, 383] on button "Send Message" at bounding box center [1081, 371] width 77 height 42
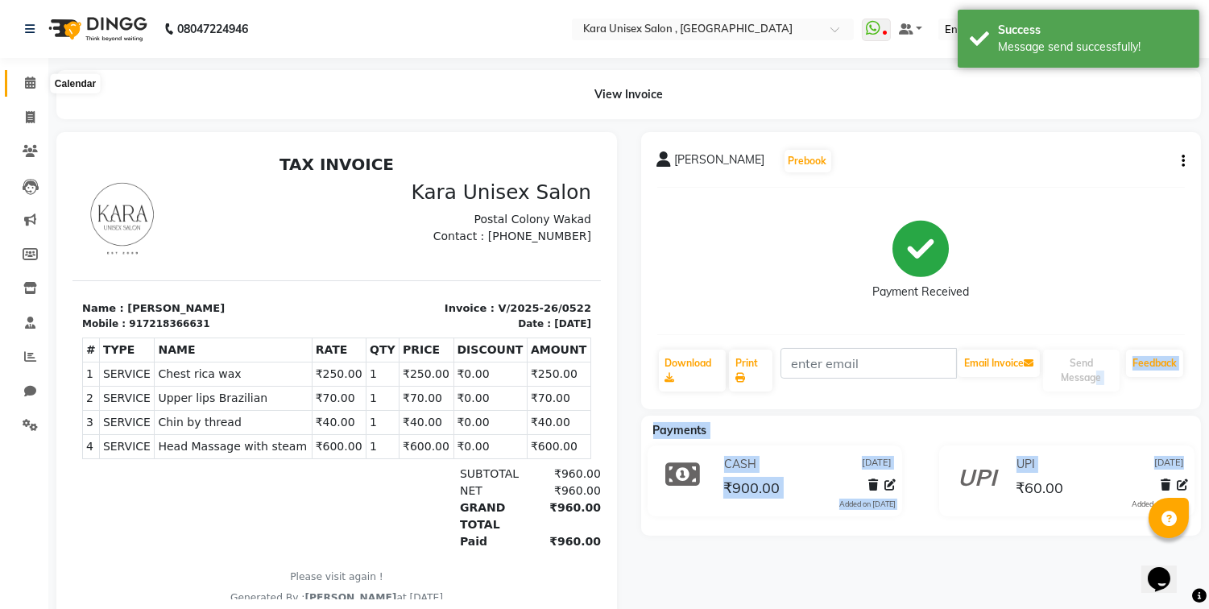
click at [25, 79] on icon at bounding box center [30, 83] width 10 height 12
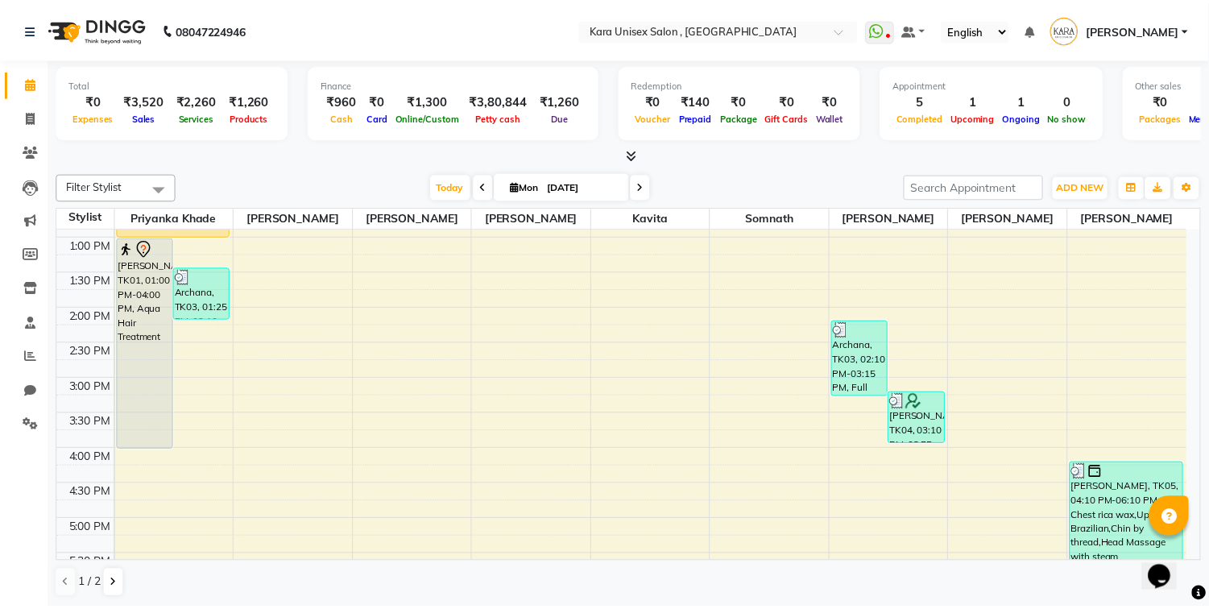
scroll to position [276, 0]
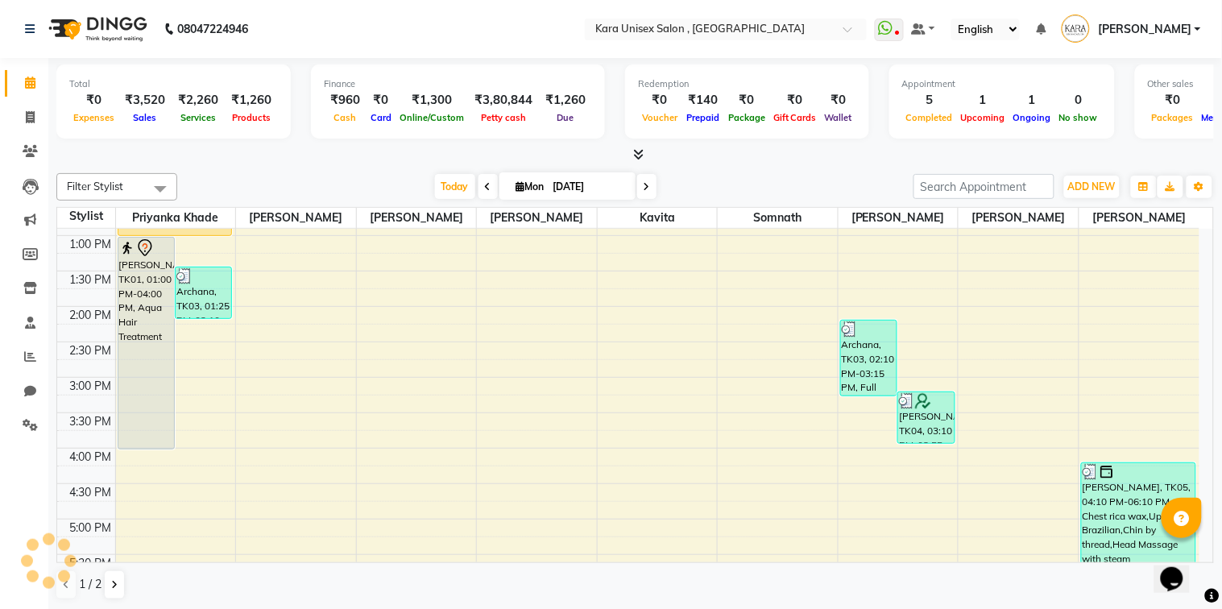
drag, startPoint x: 266, startPoint y: 262, endPoint x: 226, endPoint y: 110, distance: 157.3
click at [226, 110] on div "Total ₹0 Expenses ₹3,520 Sales ₹2,260 Services ₹1,260 Products Finance ₹960 Cas…" at bounding box center [635, 334] width 1174 height 553
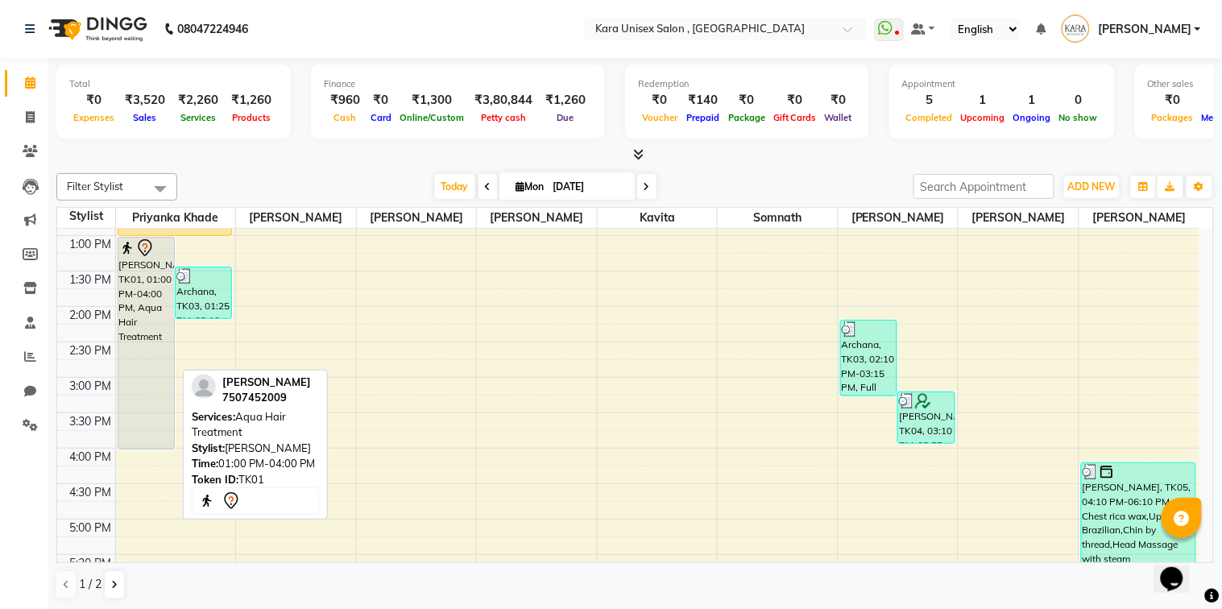
click at [139, 292] on div "[PERSON_NAME], TK01, 01:00 PM-04:00 PM, Aqua Hair Treatment" at bounding box center [146, 343] width 56 height 211
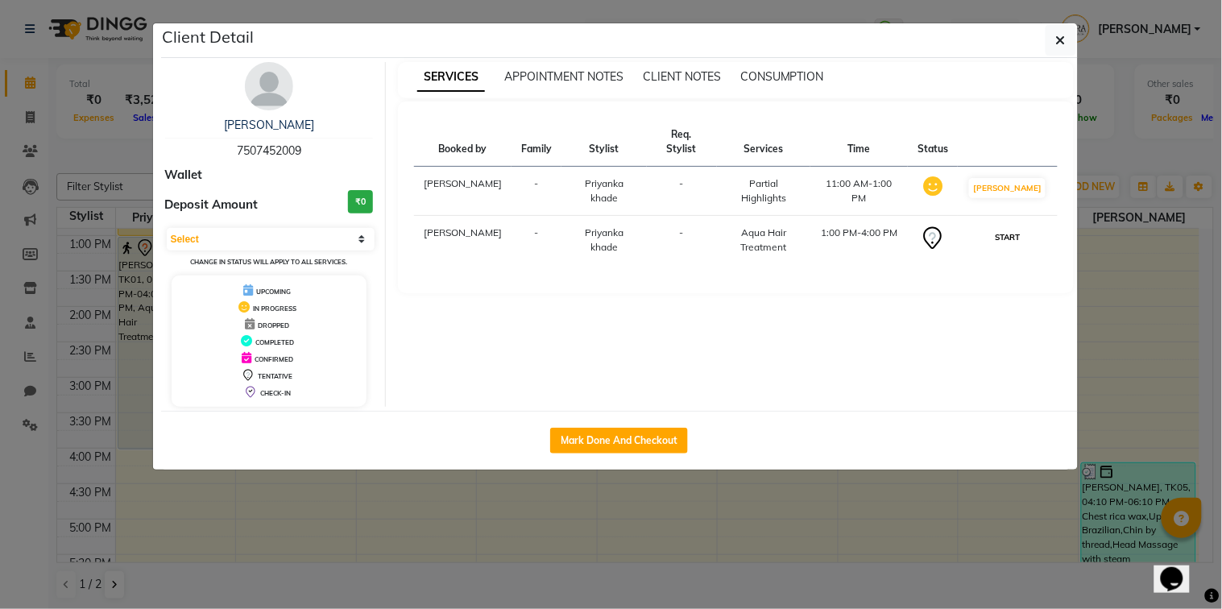
click at [1023, 227] on button "START" at bounding box center [1007, 237] width 33 height 20
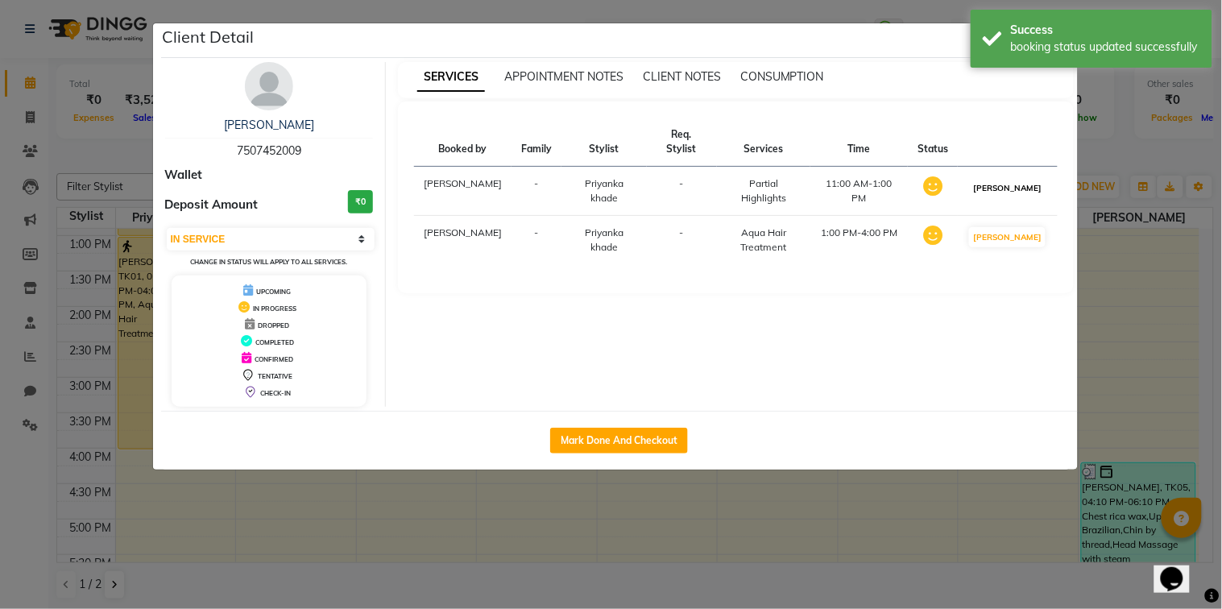
click at [1023, 178] on button "[PERSON_NAME]" at bounding box center [1007, 188] width 77 height 20
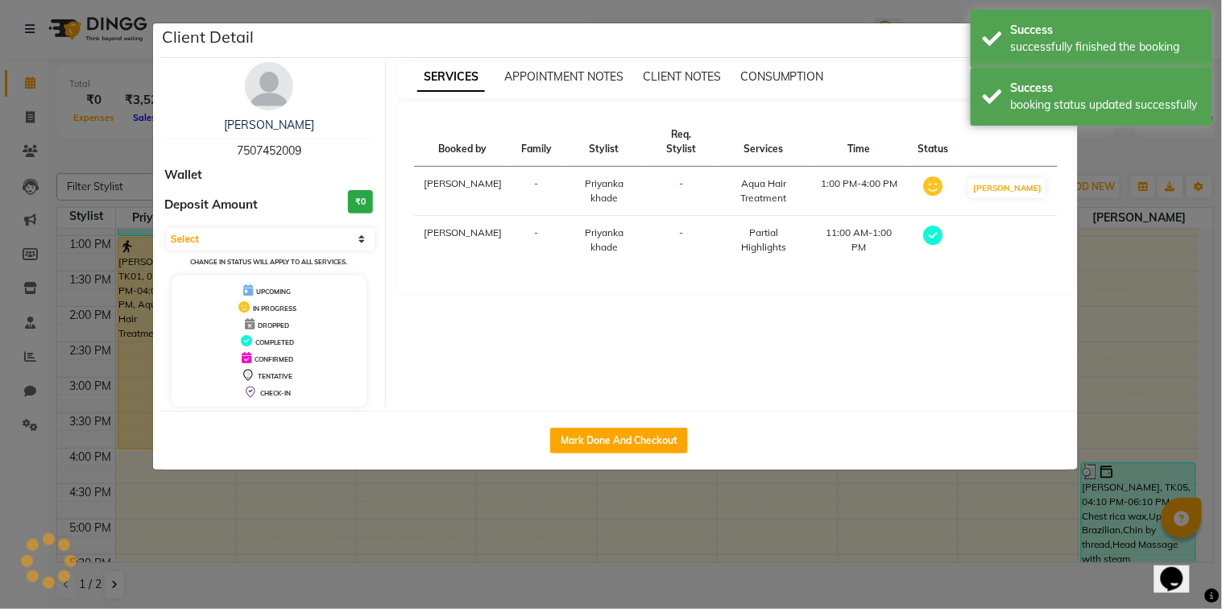
select select "select"
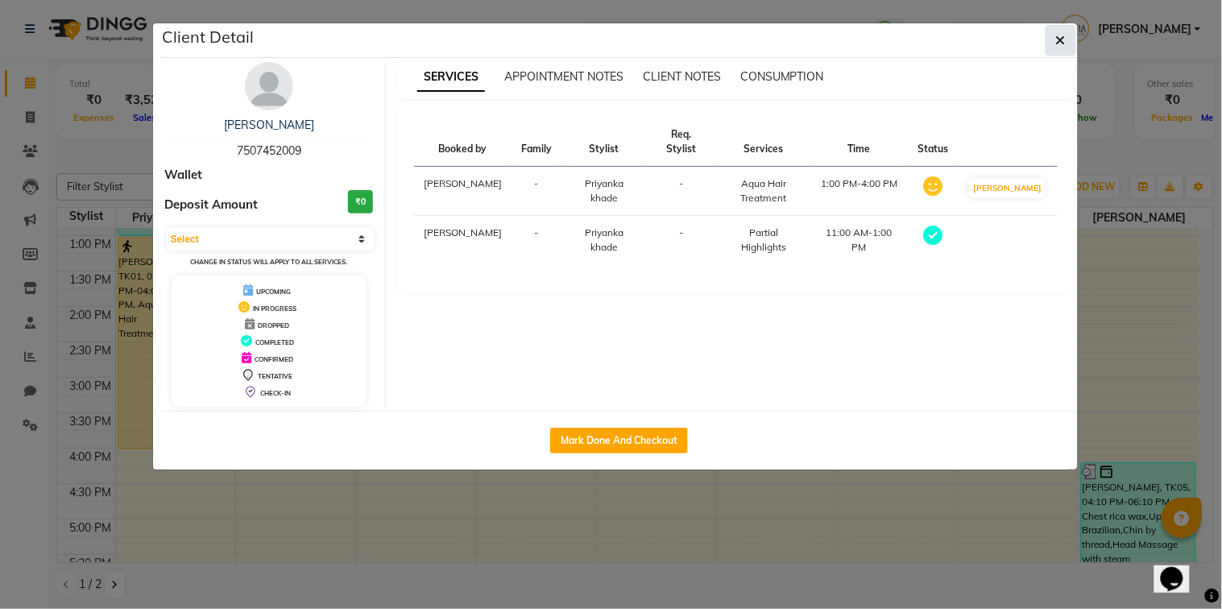
click at [1057, 46] on span "button" at bounding box center [1061, 40] width 10 height 16
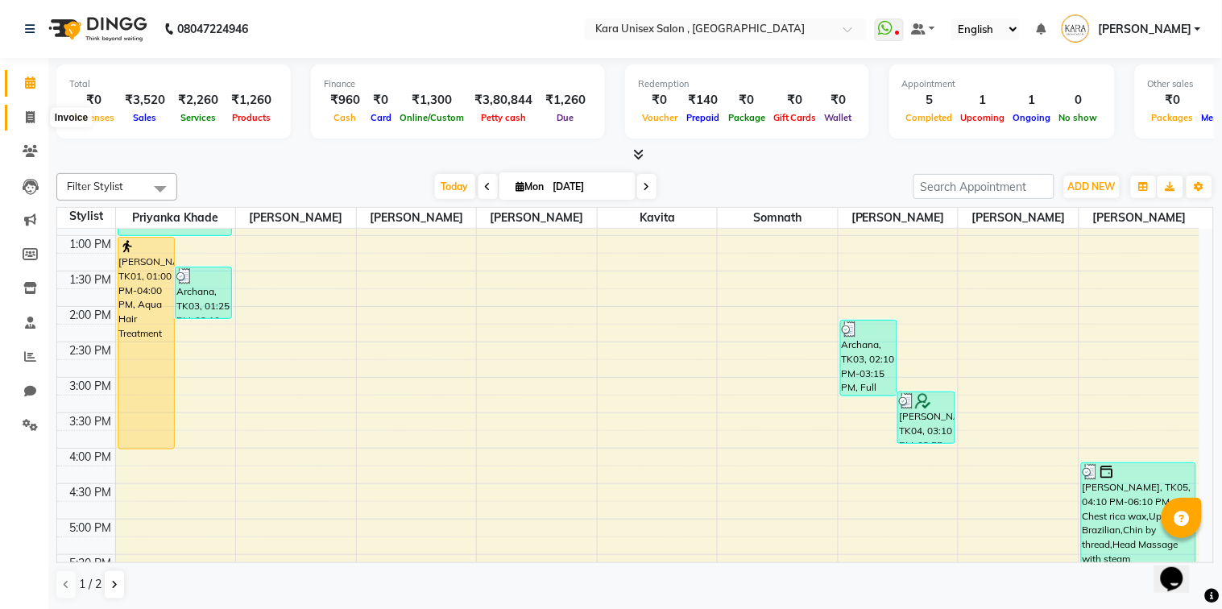
click at [32, 111] on icon at bounding box center [30, 117] width 9 height 12
select select "service"
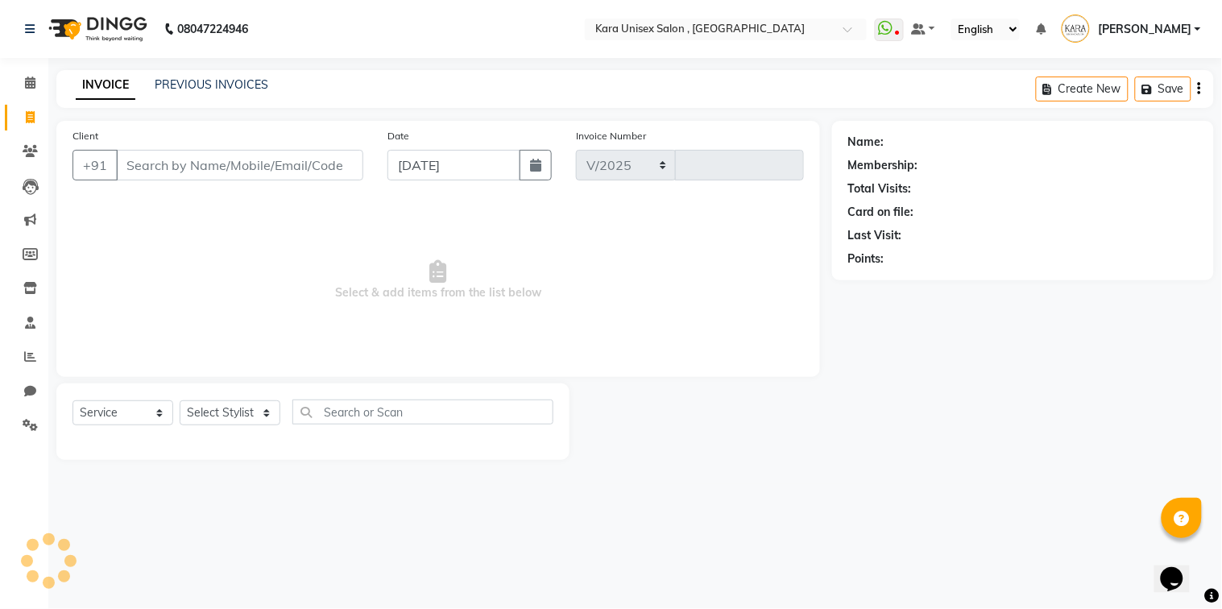
select select "7293"
type input "0523"
click at [184, 174] on input "Client" at bounding box center [239, 165] width 247 height 31
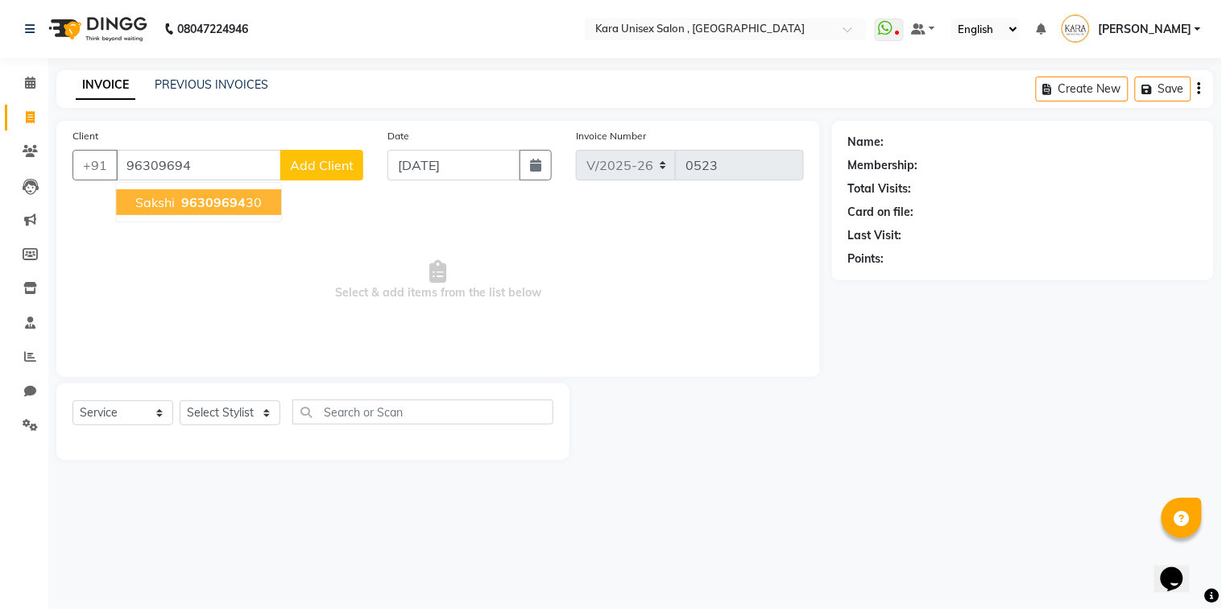
click at [184, 208] on span "96309694" at bounding box center [213, 202] width 64 height 16
type input "9630969430"
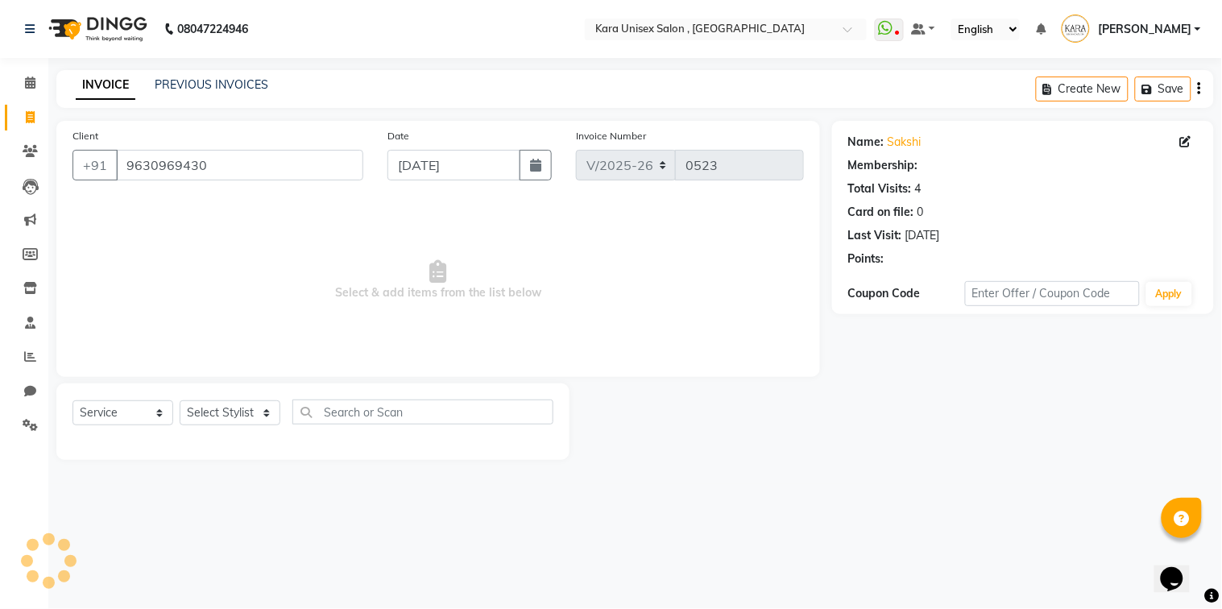
select select "1: Object"
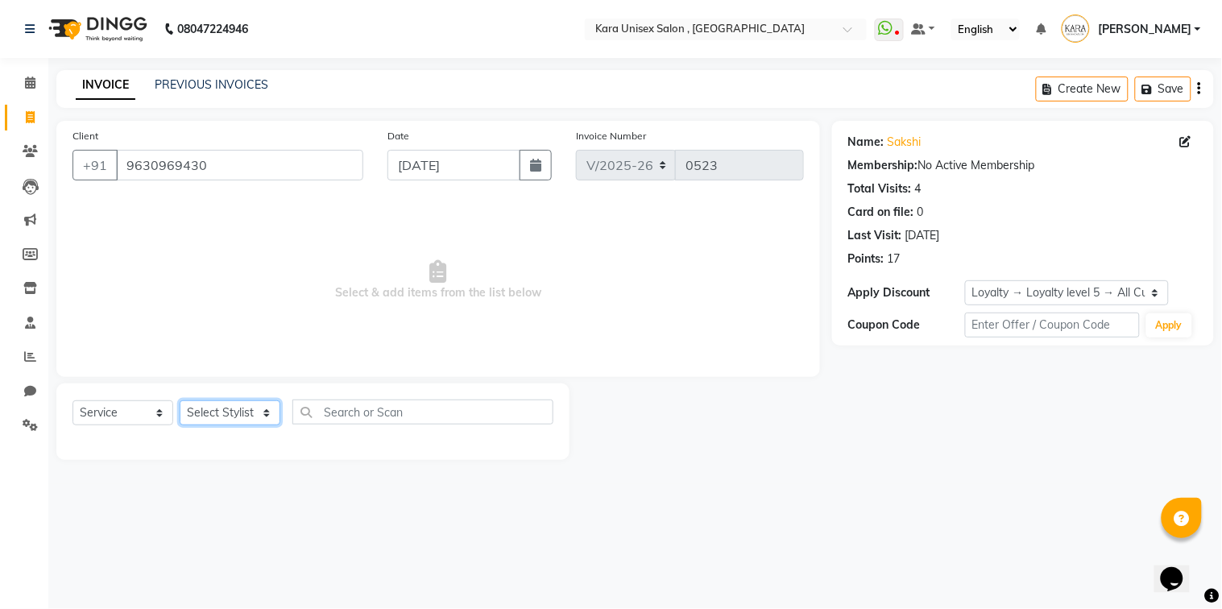
select select "90398"
click at [180, 401] on select "Select Stylist Alka Atul [PERSON_NAME] Guru [PERSON_NAME] Neha [PERSON_NAME] [P…" at bounding box center [230, 412] width 101 height 25
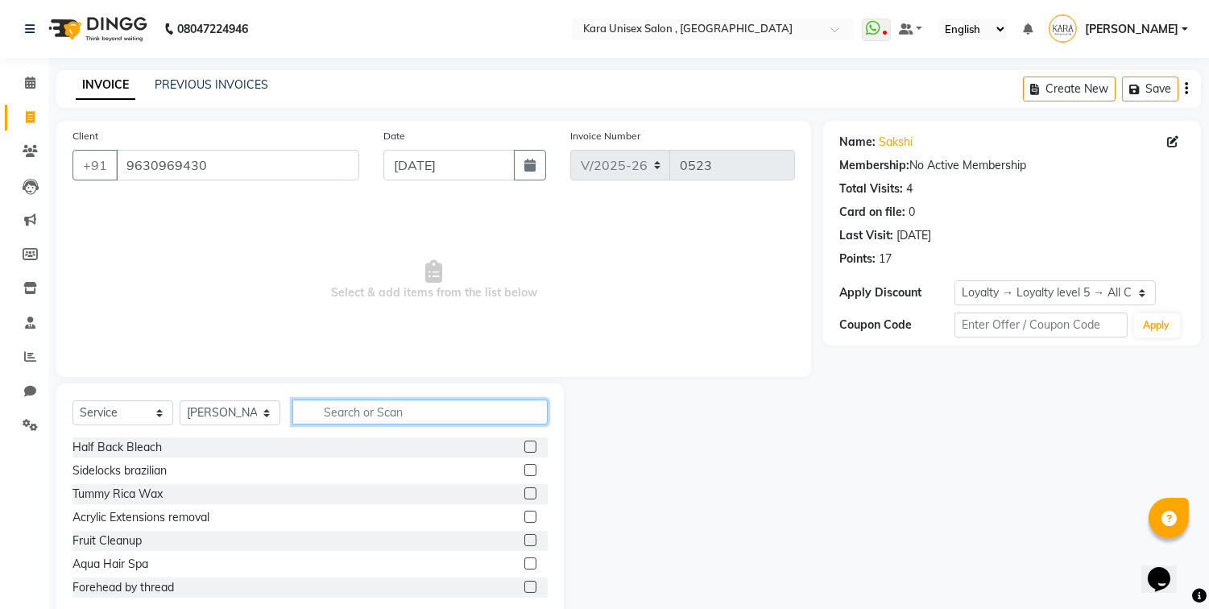
click at [361, 400] on input "text" at bounding box center [419, 412] width 255 height 25
type input "thr"
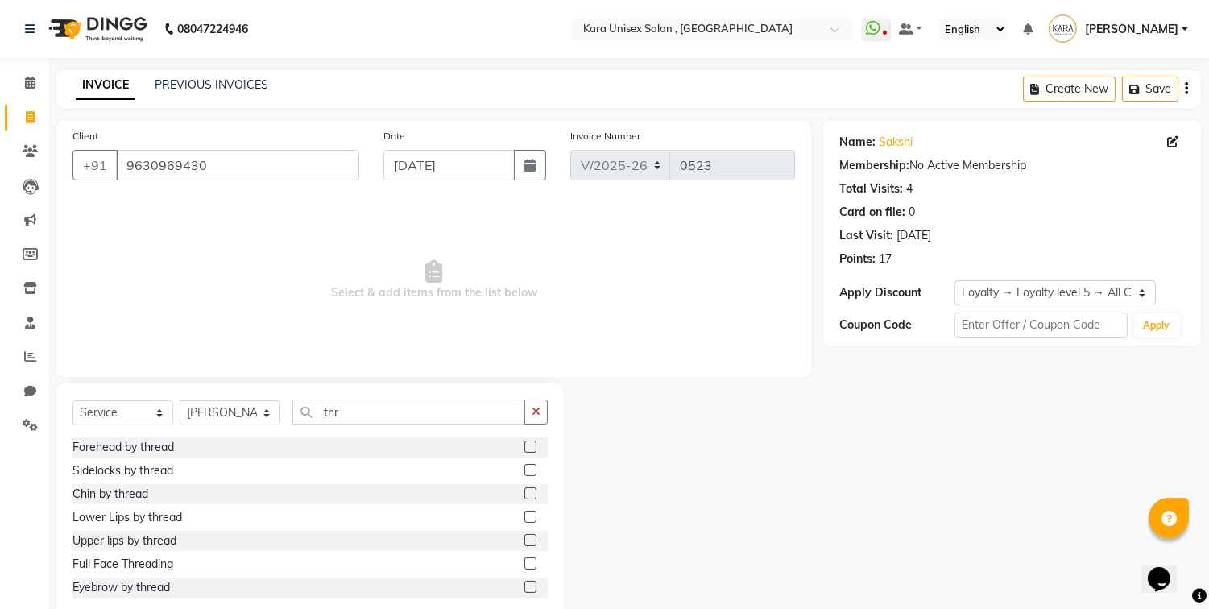
click at [524, 445] on label at bounding box center [530, 447] width 12 height 12
click at [524, 445] on input "checkbox" at bounding box center [529, 447] width 10 height 10
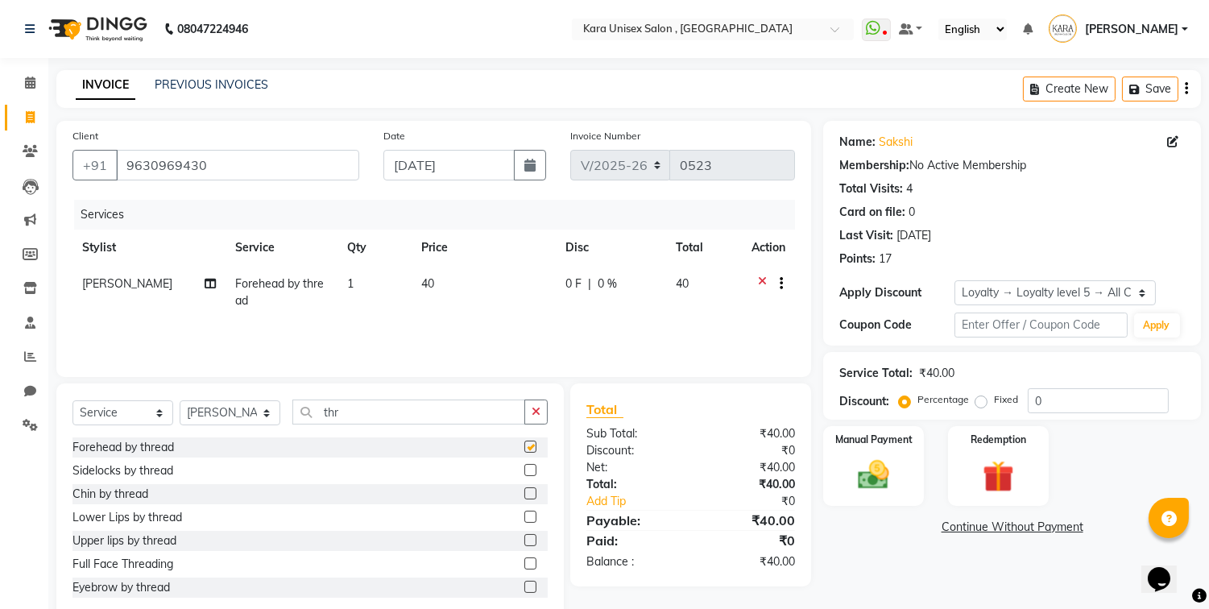
checkbox input "false"
click at [415, 412] on input "thr" at bounding box center [408, 412] width 233 height 25
click at [524, 588] on label at bounding box center [530, 587] width 12 height 12
click at [524, 588] on input "checkbox" at bounding box center [529, 587] width 10 height 10
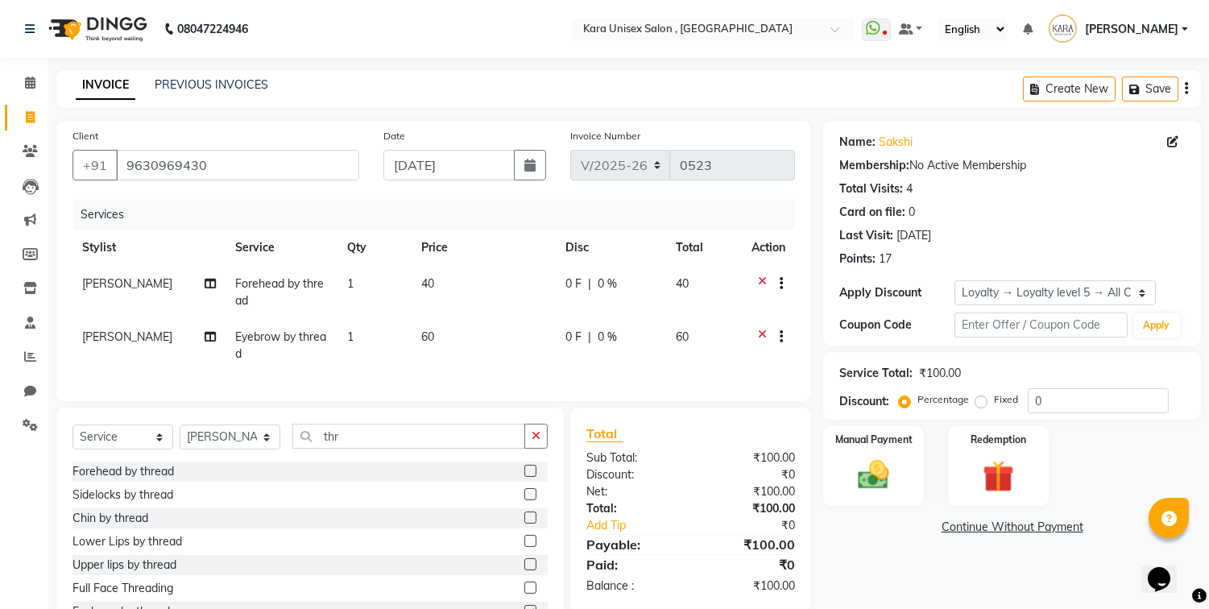
checkbox input "false"
click at [443, 449] on input "thr" at bounding box center [408, 436] width 233 height 25
type input "t"
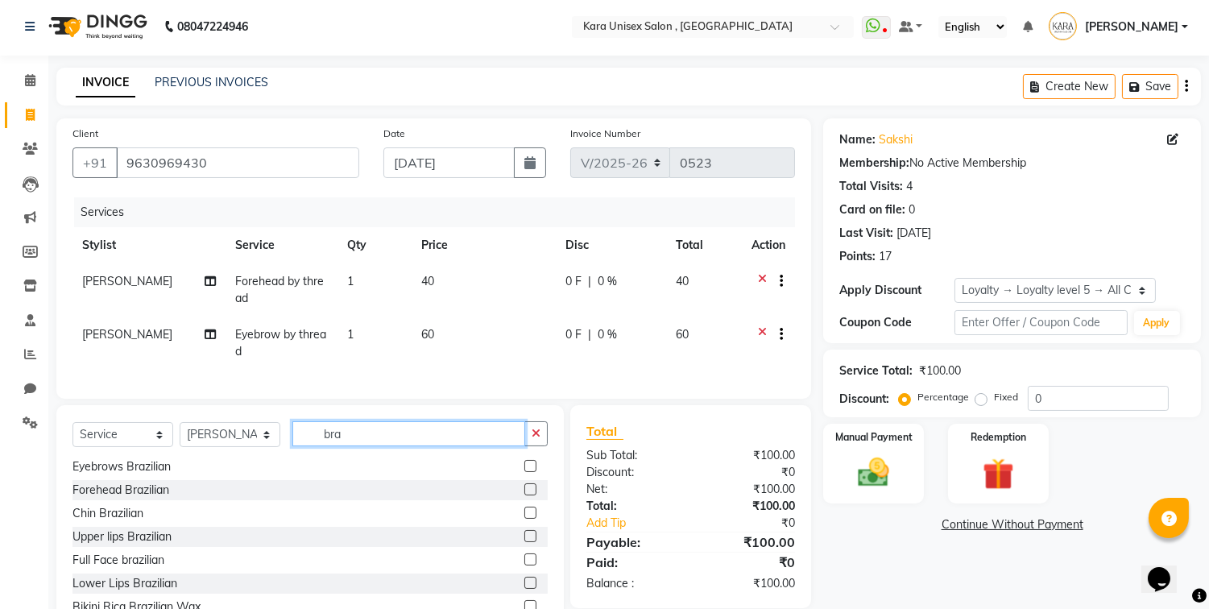
scroll to position [73, 0]
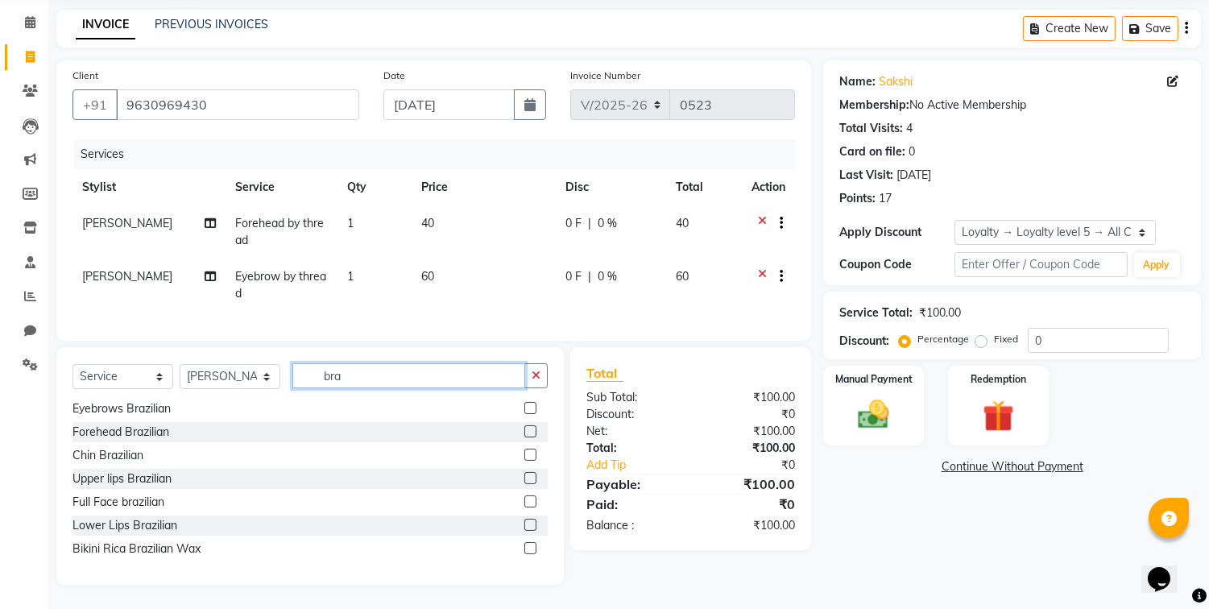
type input "bra"
click at [524, 478] on label at bounding box center [530, 478] width 12 height 12
click at [524, 478] on input "checkbox" at bounding box center [529, 479] width 10 height 10
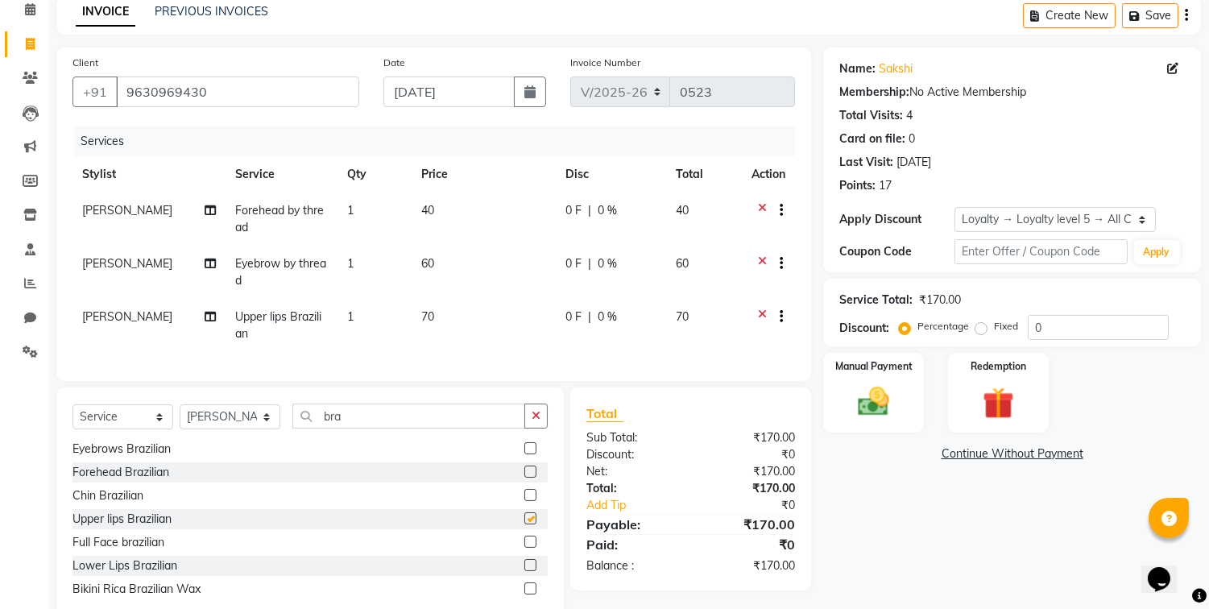
checkbox input "false"
click at [909, 398] on div "Manual Payment" at bounding box center [874, 392] width 105 height 82
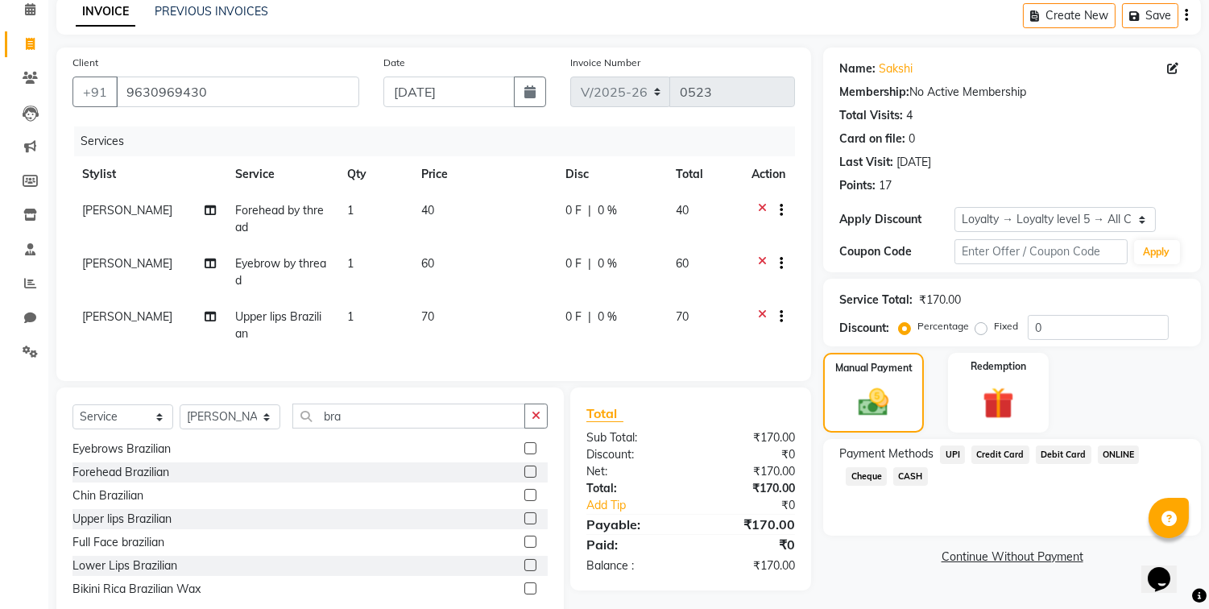
click at [957, 451] on span "UPI" at bounding box center [952, 454] width 25 height 19
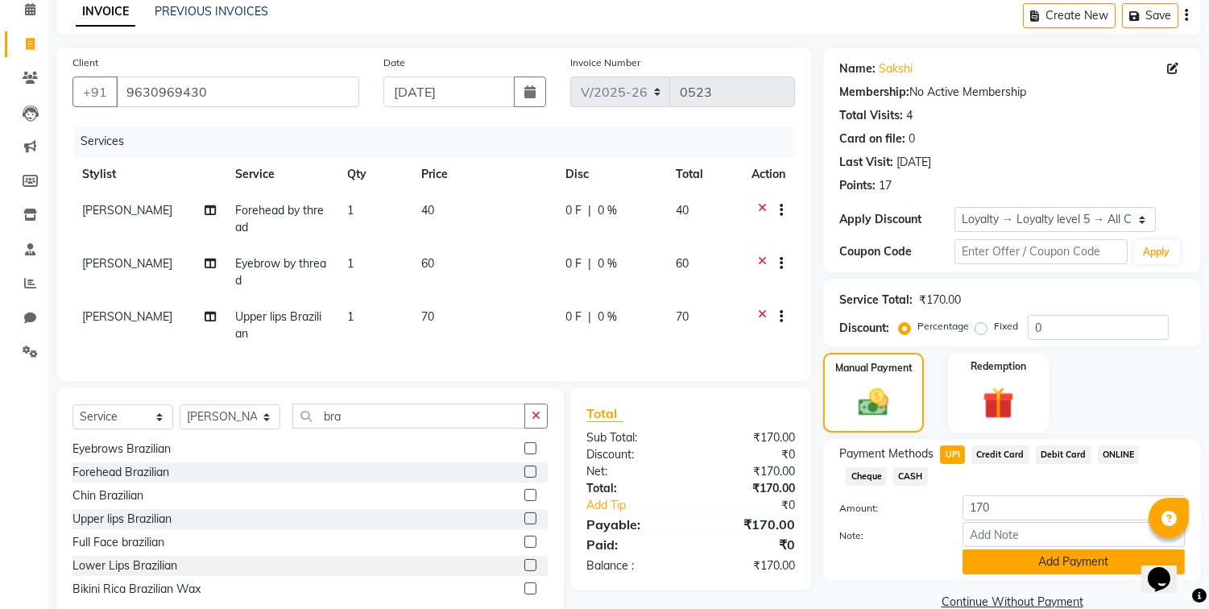
click at [1013, 566] on button "Add Payment" at bounding box center [1074, 561] width 222 height 25
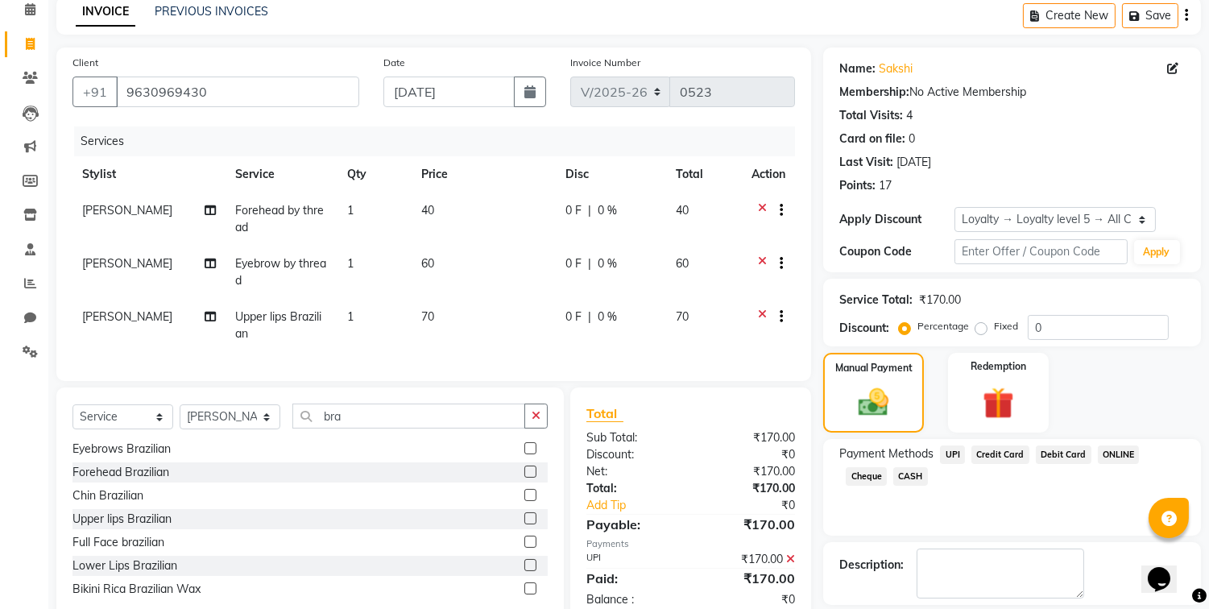
scroll to position [205, 0]
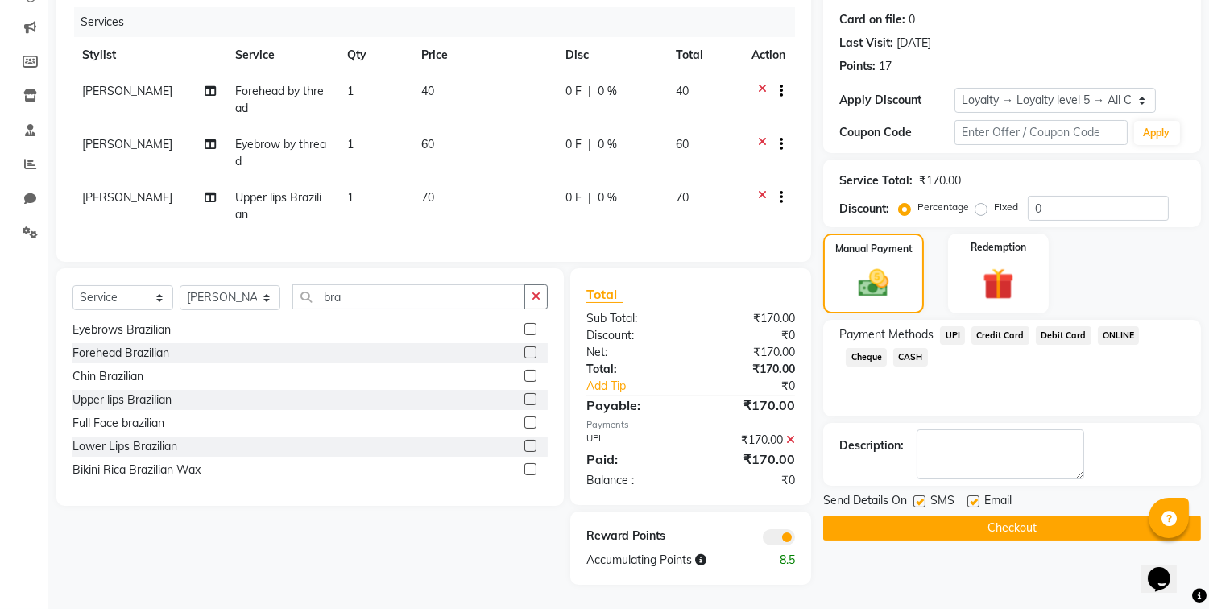
click at [1033, 520] on button "Checkout" at bounding box center [1012, 528] width 378 height 25
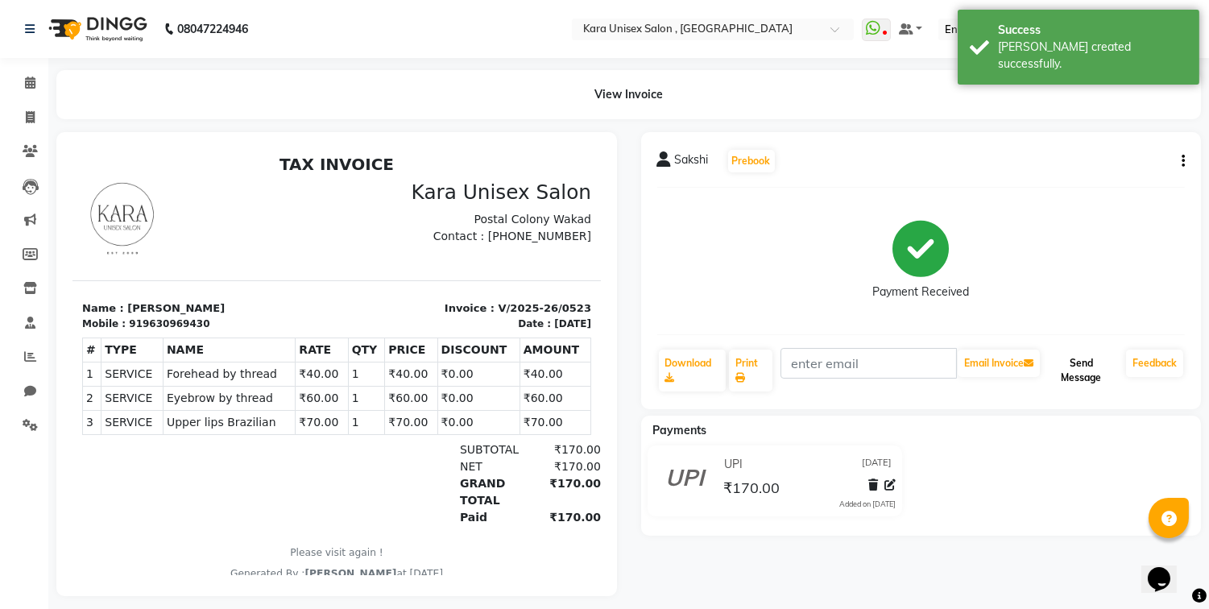
click at [1093, 379] on button "Send Message" at bounding box center [1081, 371] width 77 height 42
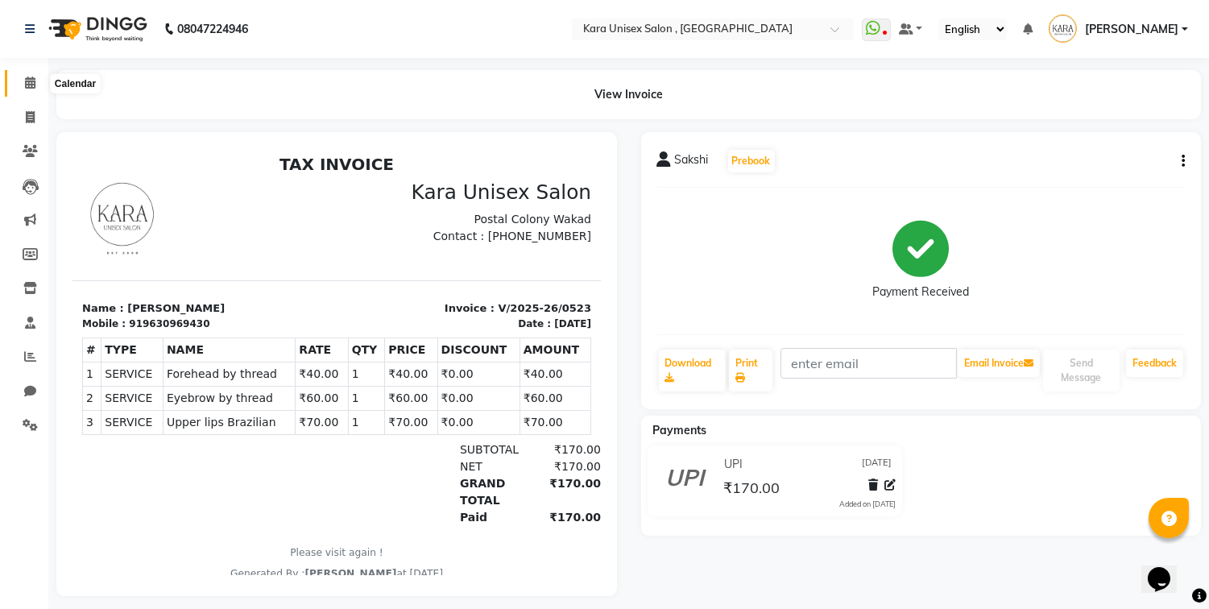
click at [25, 84] on icon at bounding box center [30, 83] width 10 height 12
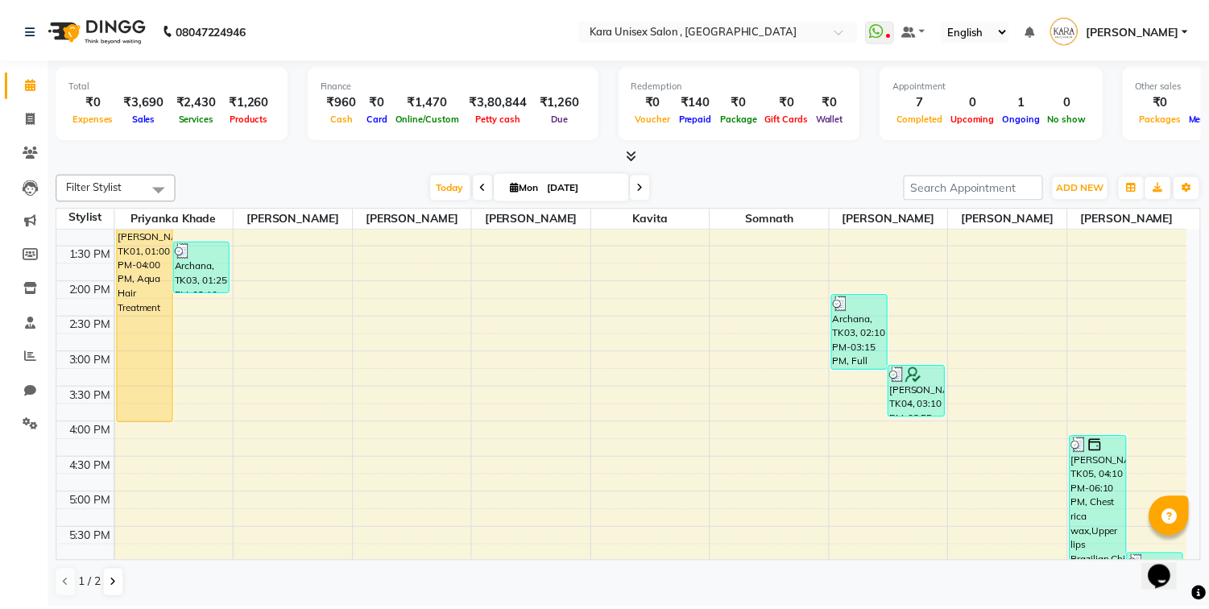
scroll to position [284, 0]
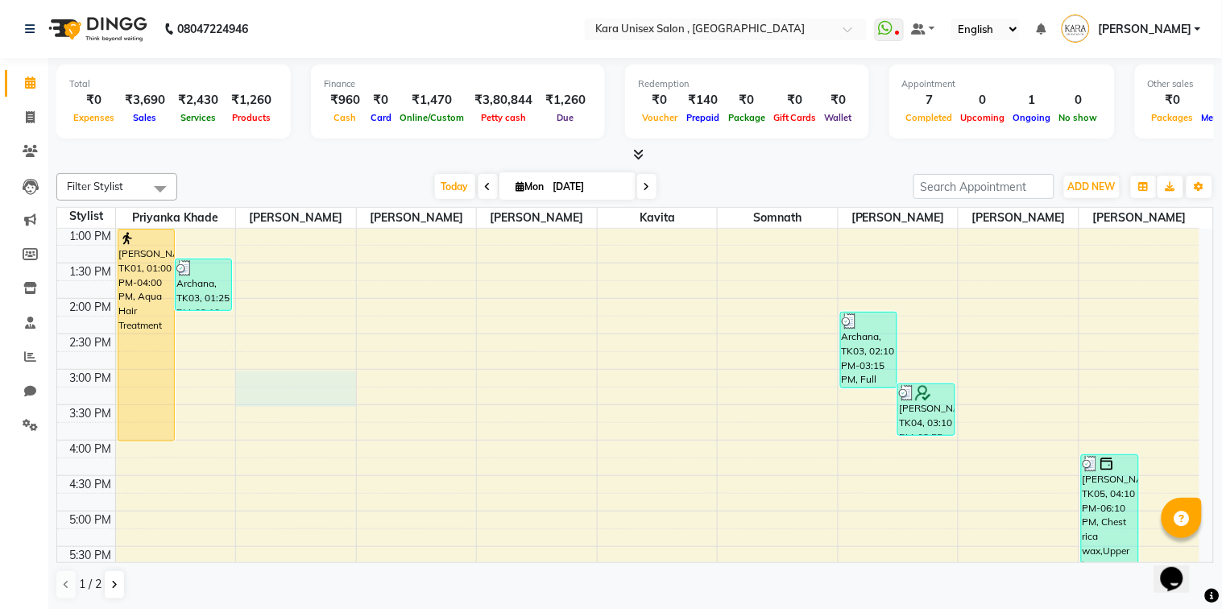
drag, startPoint x: 277, startPoint y: 391, endPoint x: 135, endPoint y: 373, distance: 143.8
click at [135, 373] on div "9:00 AM 9:30 AM 10:00 AM 10:30 AM 11:00 AM 11:30 AM 12:00 PM 12:30 PM 1:00 PM 1…" at bounding box center [628, 369] width 1142 height 850
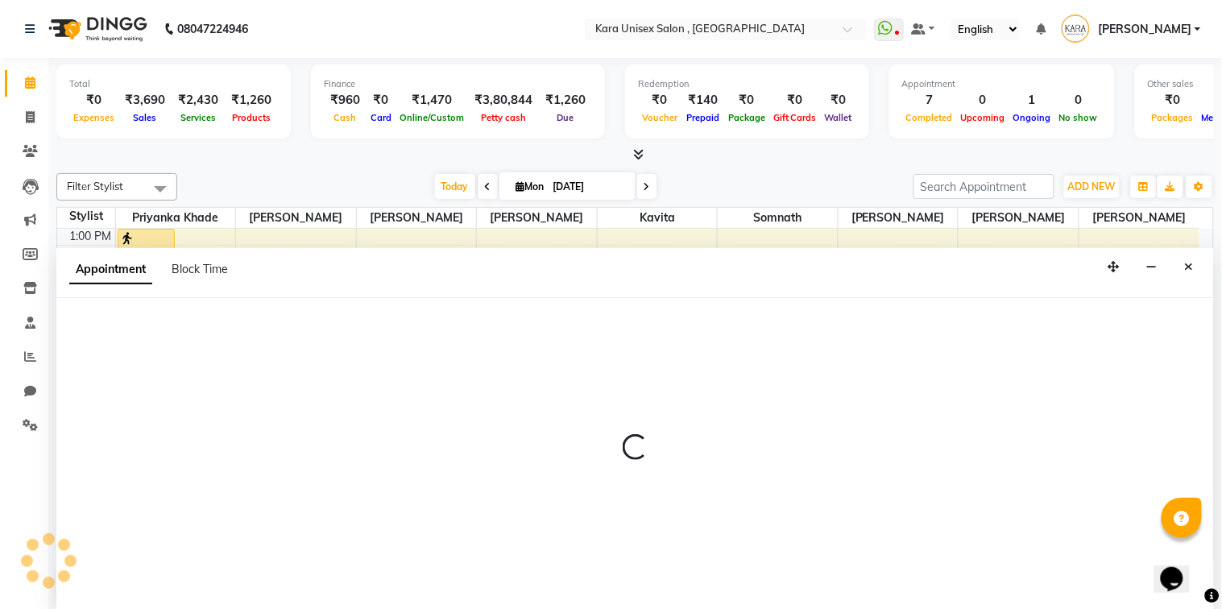
select select "70481"
select select "tentative"
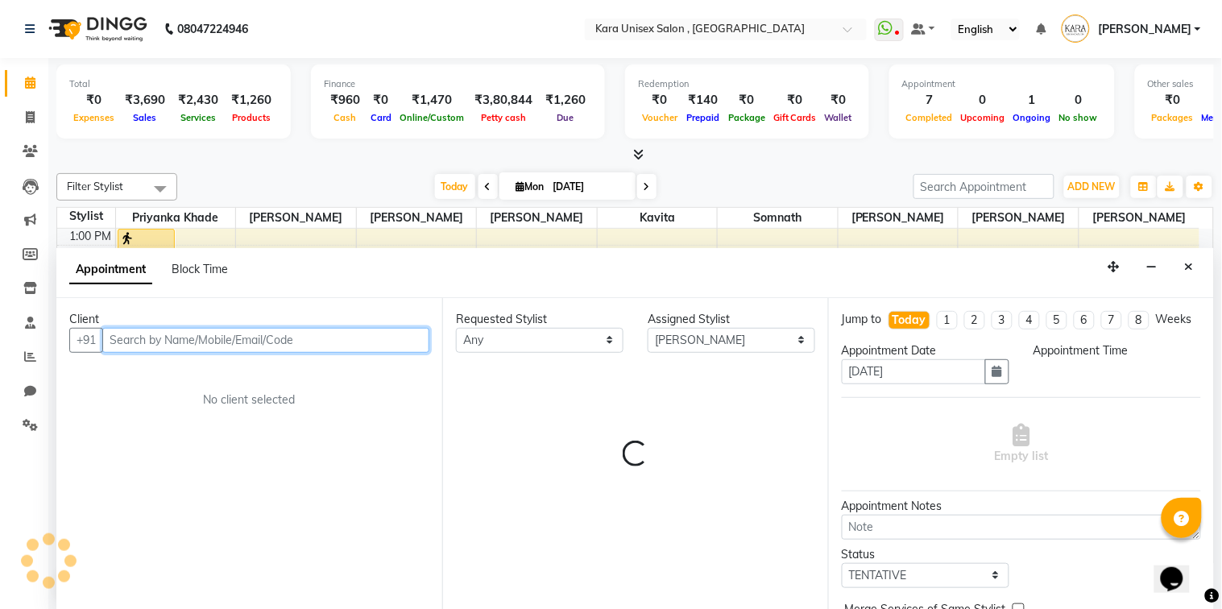
select select "900"
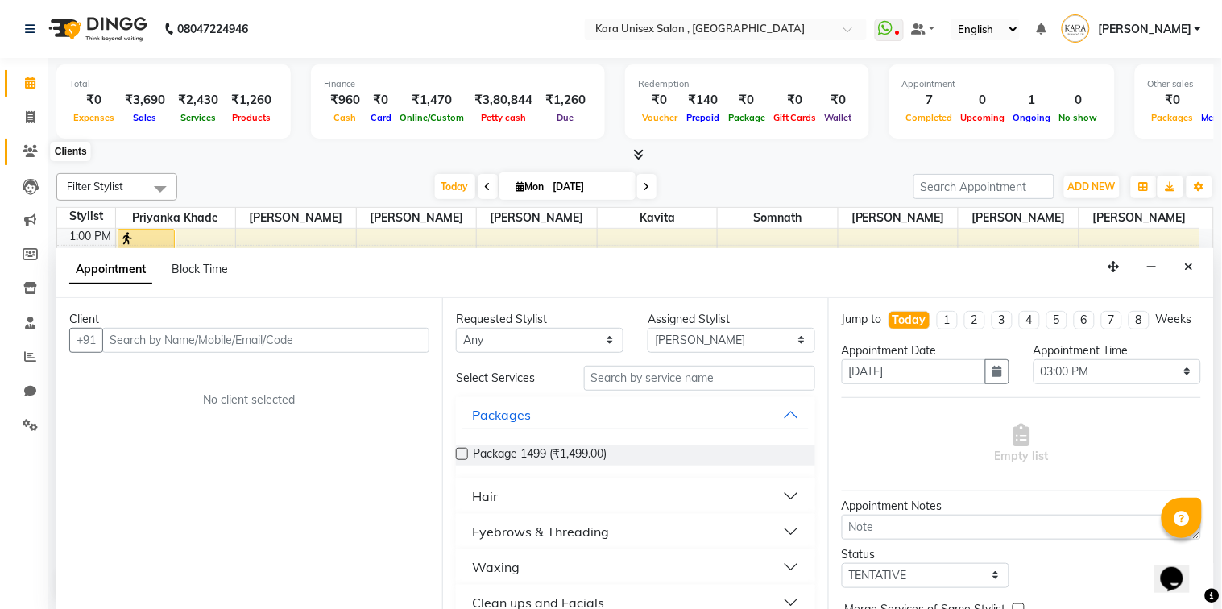
click at [24, 149] on icon at bounding box center [30, 151] width 15 height 12
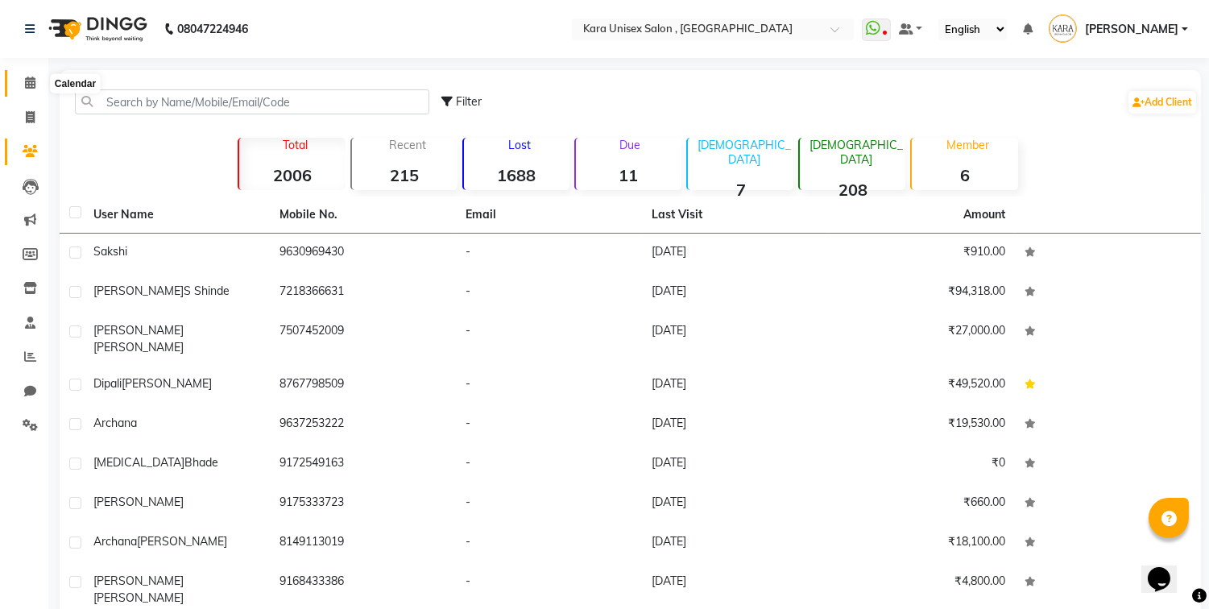
click at [25, 79] on icon at bounding box center [30, 83] width 10 height 12
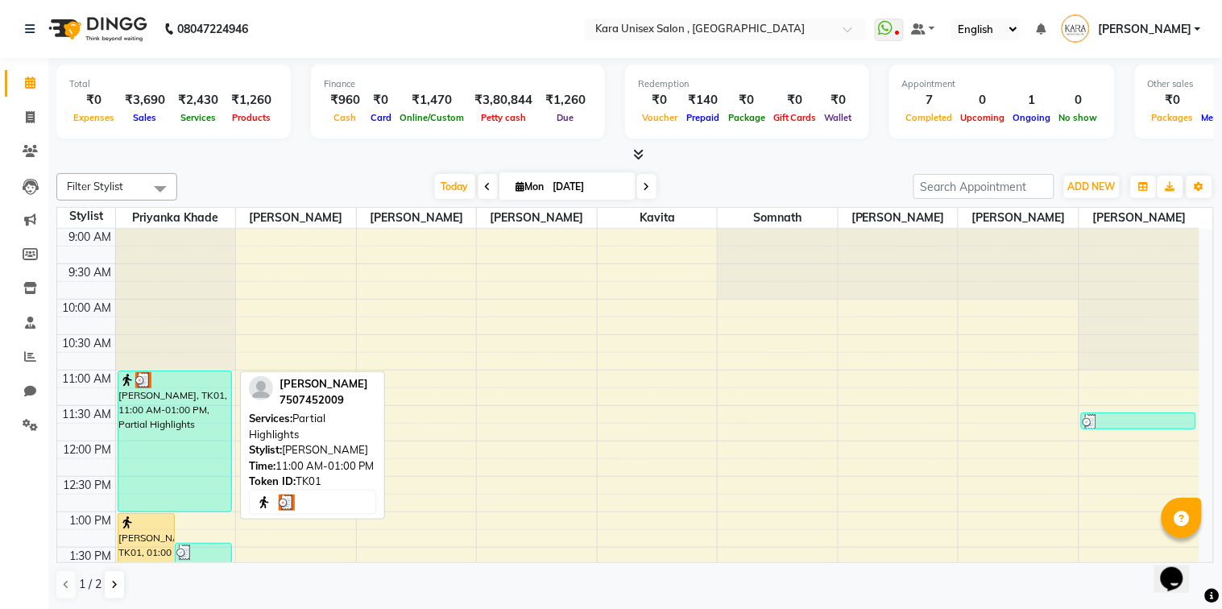
click at [176, 465] on div "[PERSON_NAME], TK01, 11:00 AM-01:00 PM, Partial Highlights" at bounding box center [175, 441] width 114 height 140
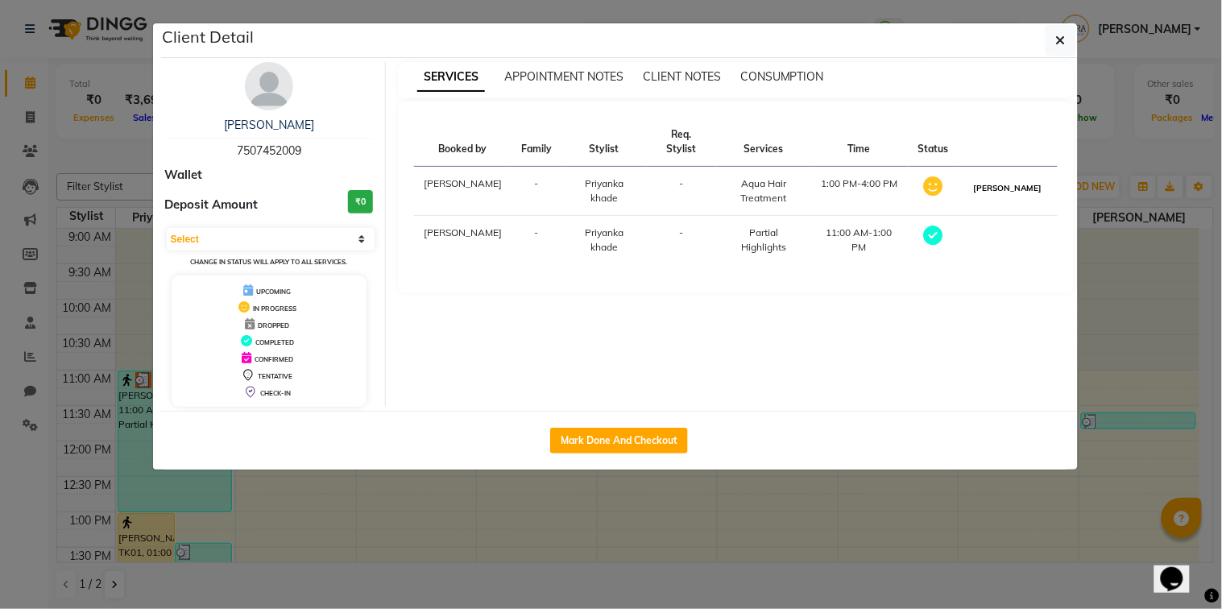
click at [1002, 178] on button "[PERSON_NAME]" at bounding box center [1007, 188] width 77 height 20
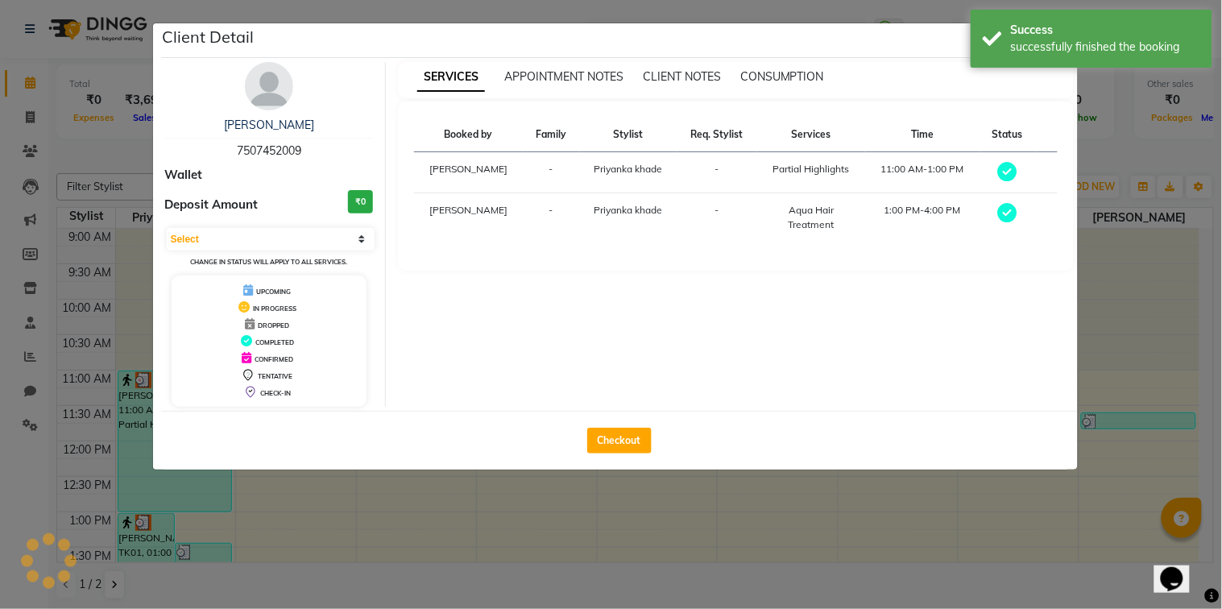
select select "3"
click at [618, 425] on div "Checkout" at bounding box center [619, 440] width 917 height 59
click at [618, 430] on button "Checkout" at bounding box center [619, 441] width 64 height 26
select select "service"
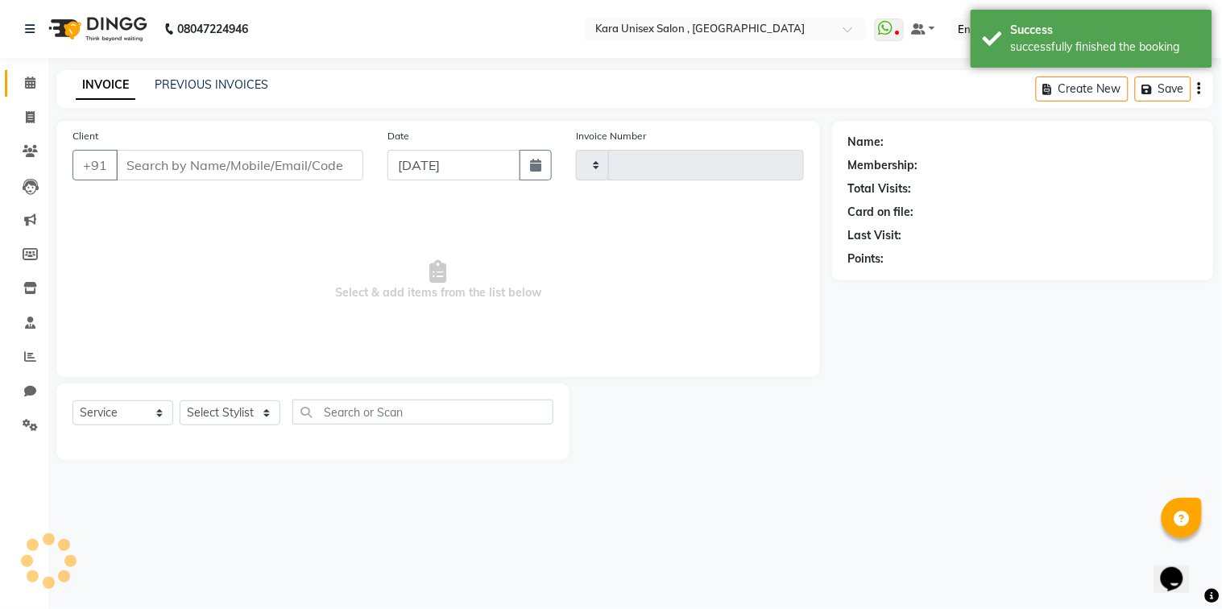
type input "0524"
select select "7293"
type input "7507452009"
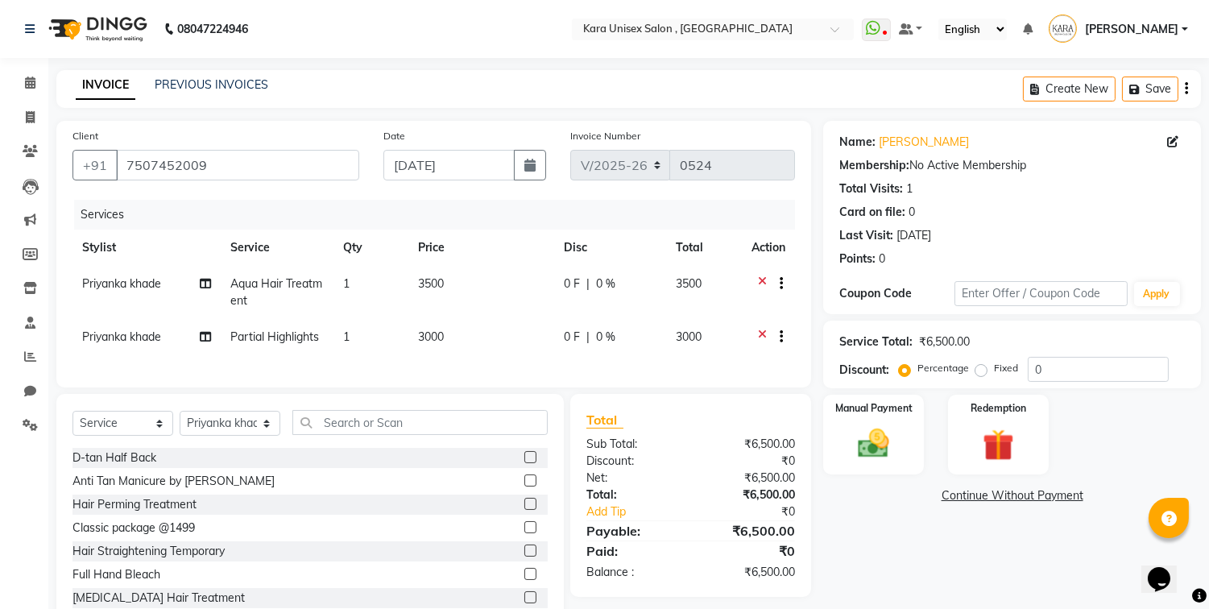
click at [761, 333] on icon at bounding box center [762, 339] width 9 height 20
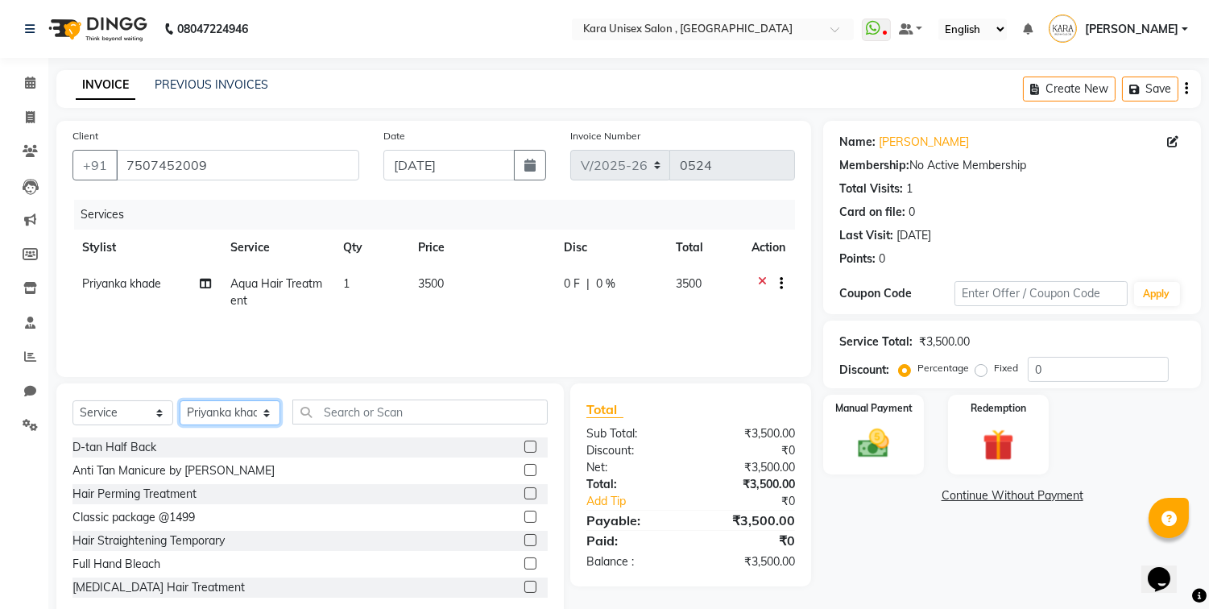
select select "72760"
click at [180, 401] on select "Select Stylist Alka Atul [PERSON_NAME] Guru [PERSON_NAME] Neha [PERSON_NAME] [P…" at bounding box center [230, 412] width 101 height 25
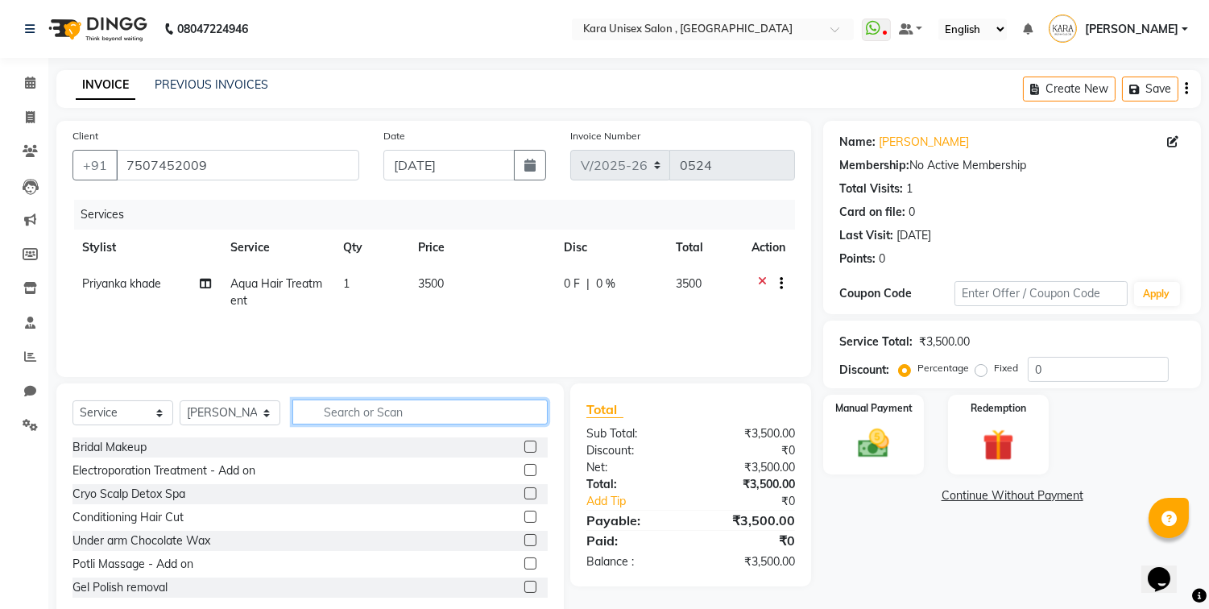
click at [366, 416] on input "text" at bounding box center [419, 412] width 255 height 25
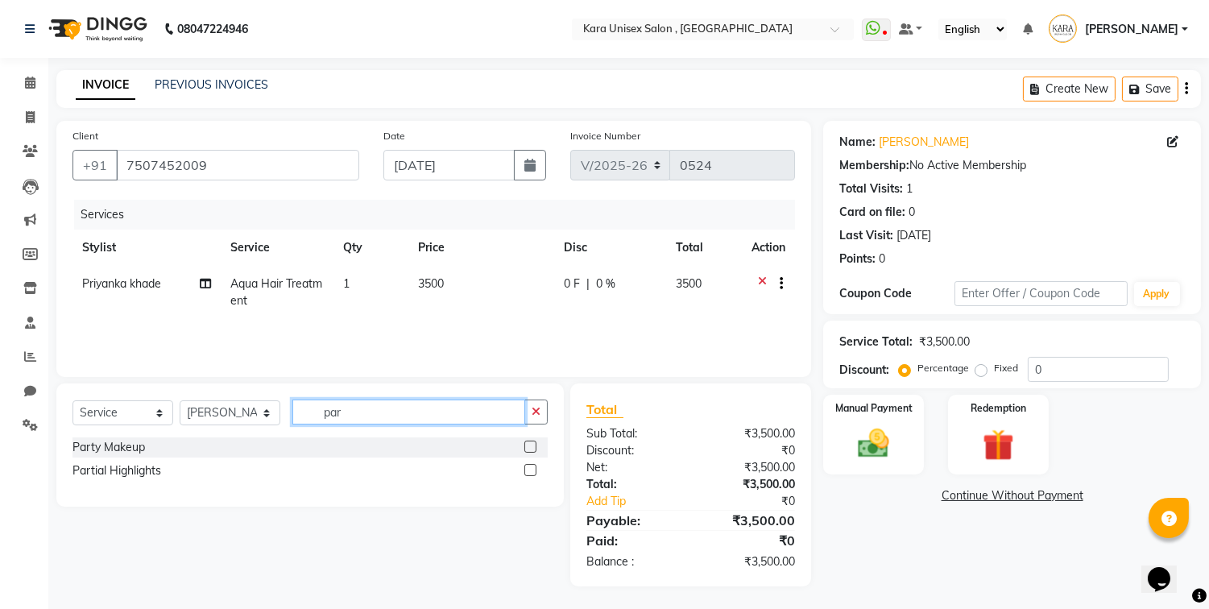
type input "par"
click at [532, 473] on label at bounding box center [530, 470] width 12 height 12
click at [532, 473] on input "checkbox" at bounding box center [529, 471] width 10 height 10
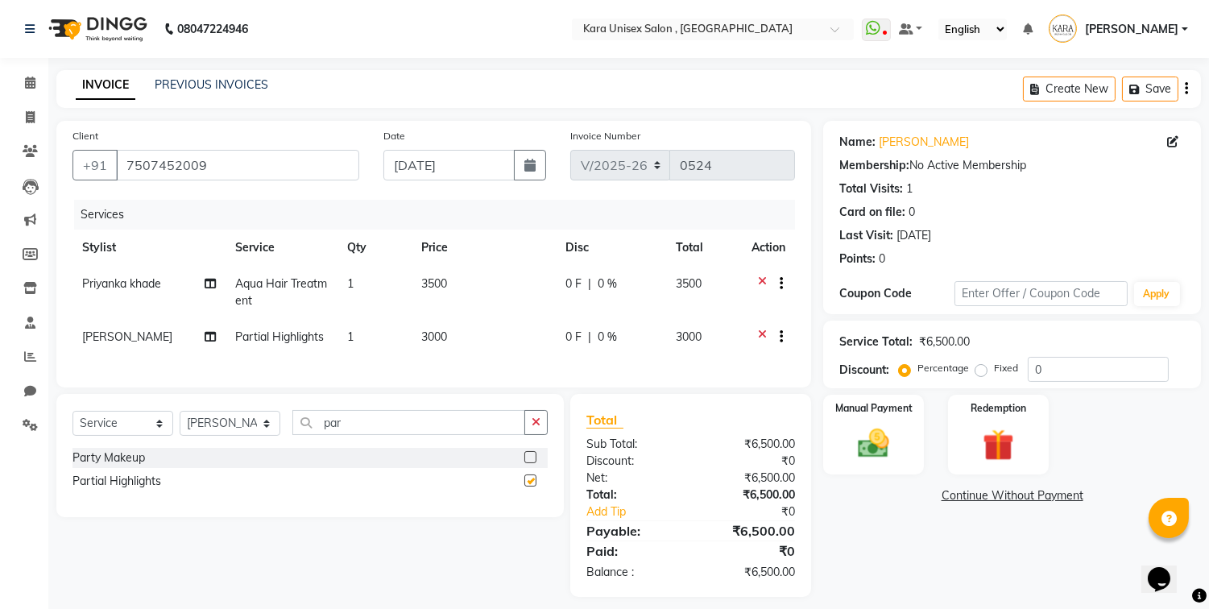
checkbox input "false"
click at [445, 326] on td "3000" at bounding box center [484, 338] width 144 height 39
select select "72760"
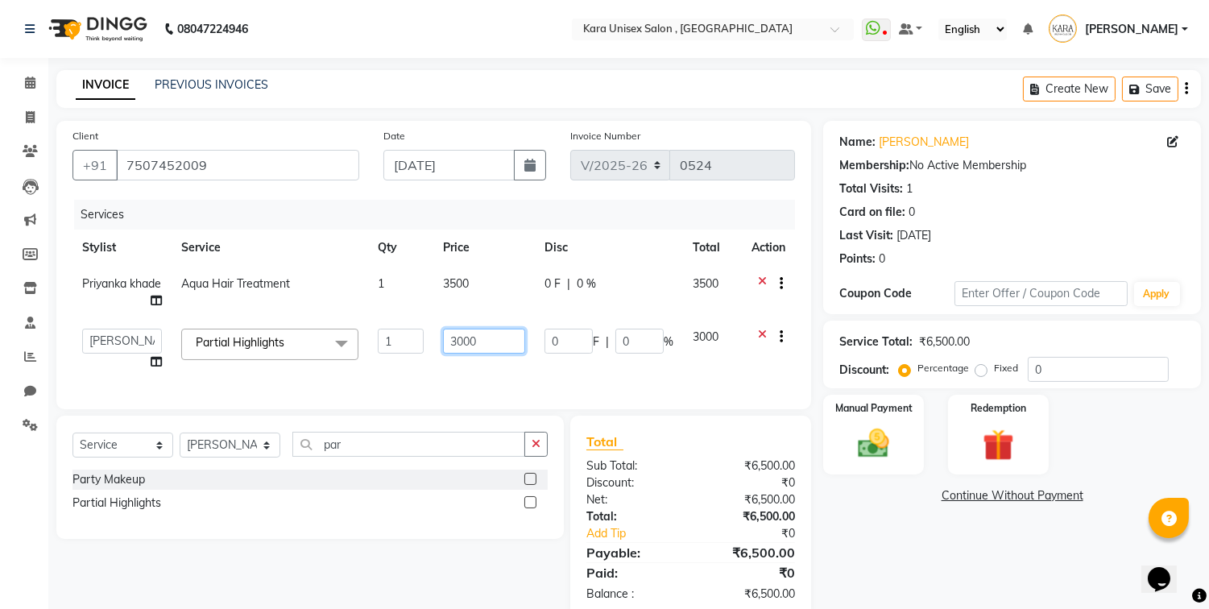
click at [486, 330] on input "3000" at bounding box center [484, 341] width 82 height 25
type input "5000"
click at [479, 284] on td "3500" at bounding box center [483, 292] width 101 height 53
select select "70478"
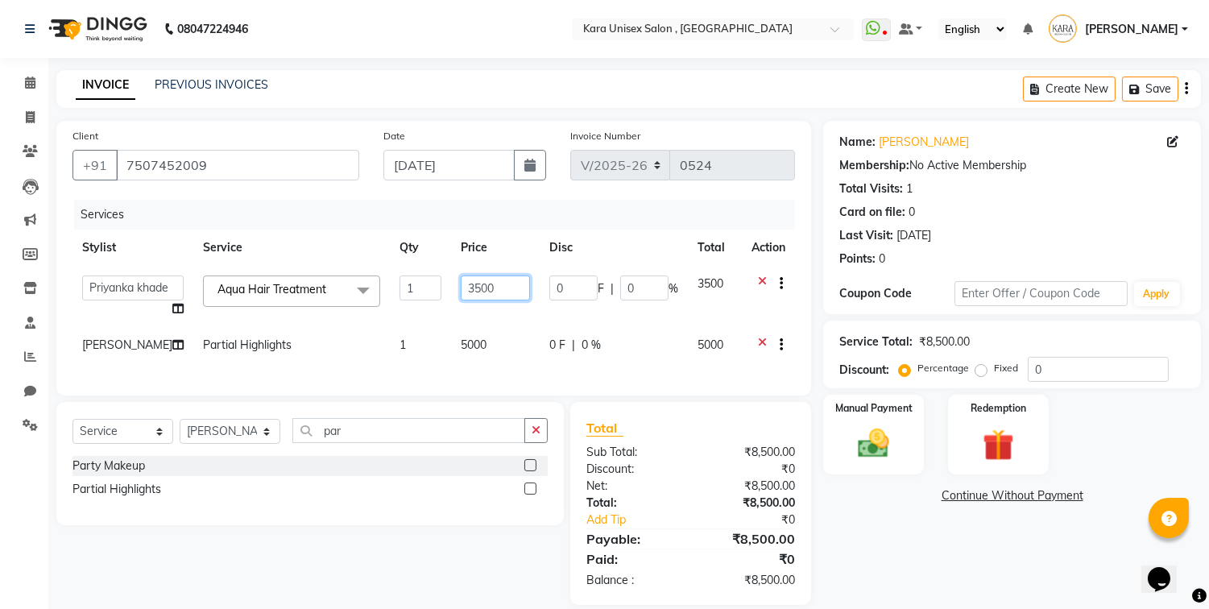
click at [479, 284] on input "3500" at bounding box center [495, 287] width 69 height 25
type input "3"
type input "6500"
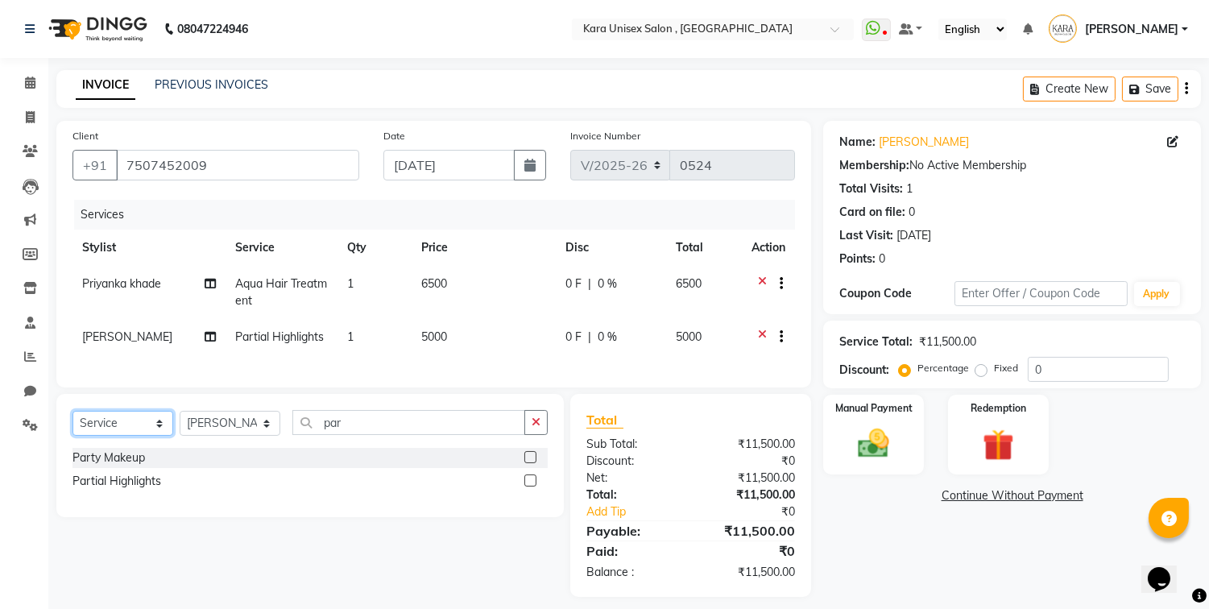
select select "product"
click at [72, 425] on select "Select Service Product Membership Package Voucher Prepaid Gift Card" at bounding box center [122, 423] width 101 height 25
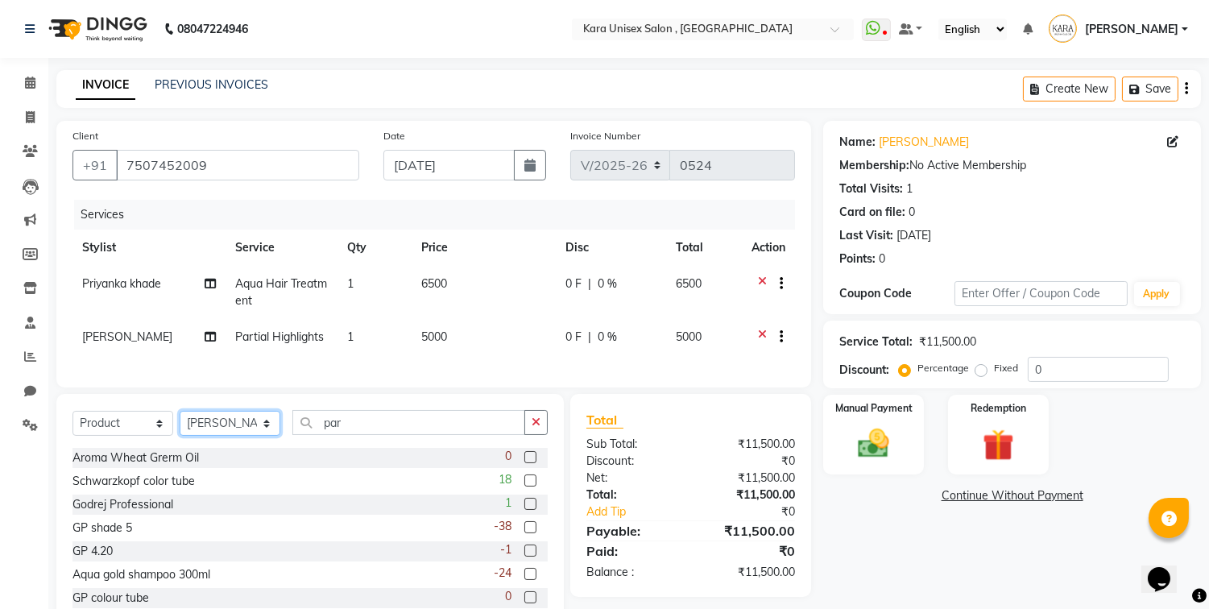
select select "70487"
click at [180, 425] on select "Select Stylist Alka Atul [PERSON_NAME] Guru [PERSON_NAME] Neha [PERSON_NAME] [P…" at bounding box center [230, 423] width 101 height 25
click at [424, 435] on input "par" at bounding box center [408, 422] width 233 height 25
type input "p"
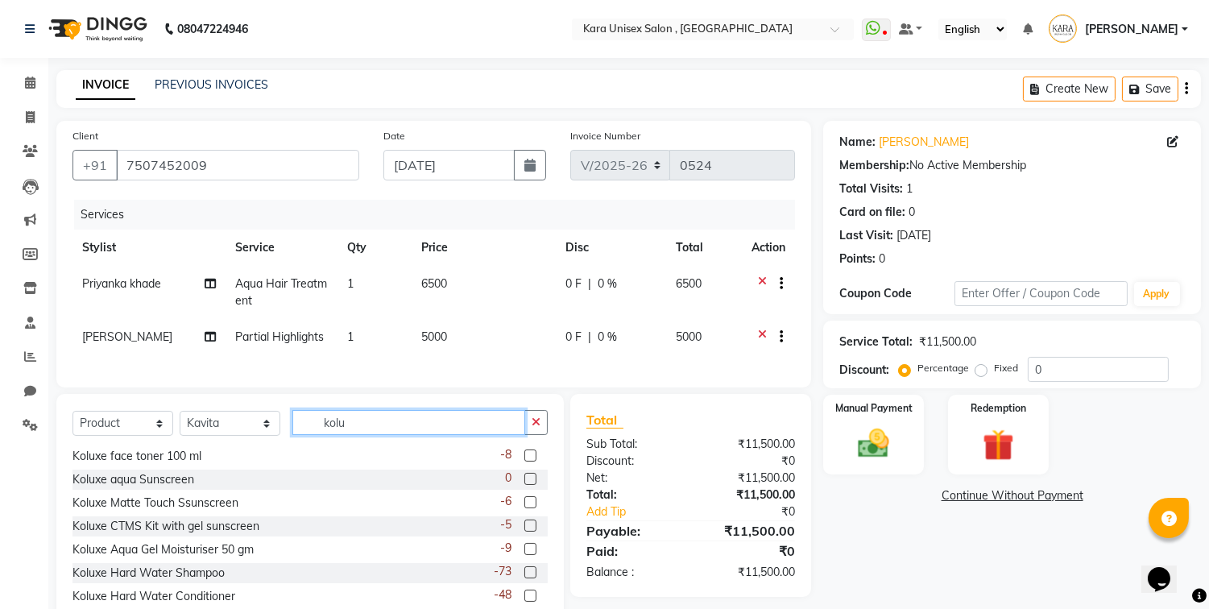
scroll to position [60, 0]
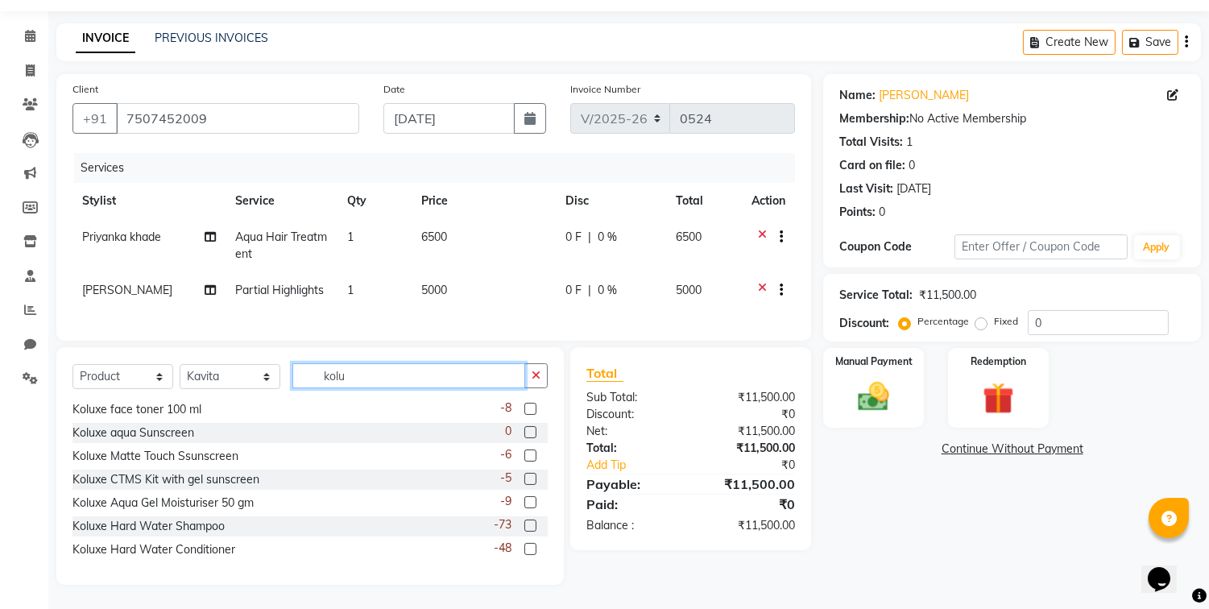
type input "kolu"
click at [524, 525] on label at bounding box center [530, 526] width 12 height 12
click at [524, 525] on input "checkbox" at bounding box center [529, 526] width 10 height 10
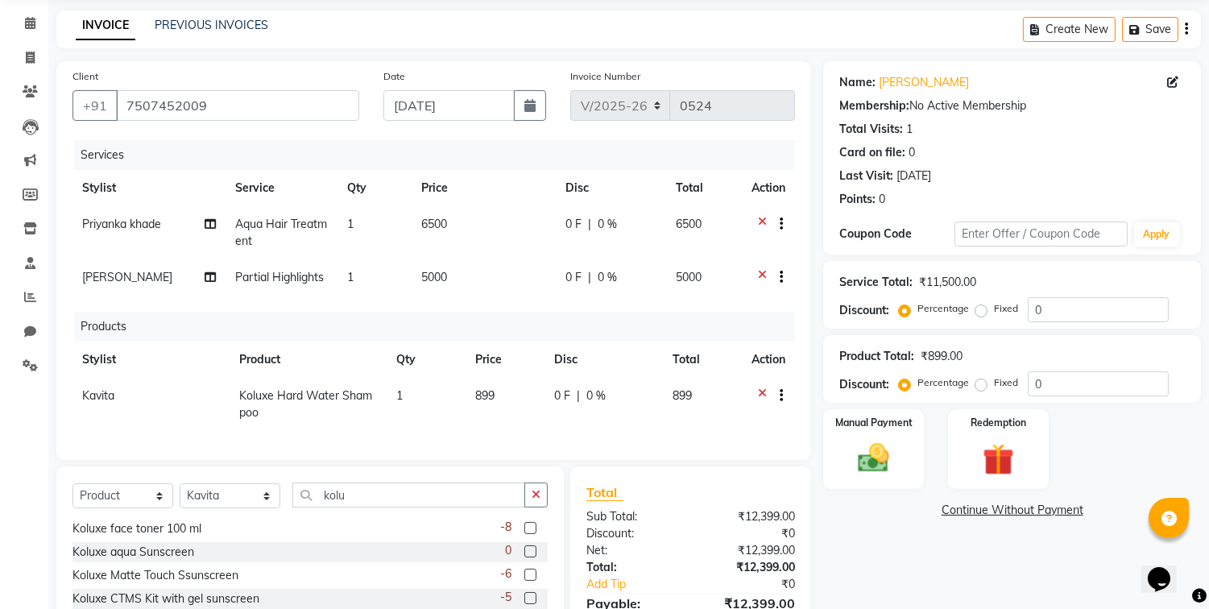
checkbox input "false"
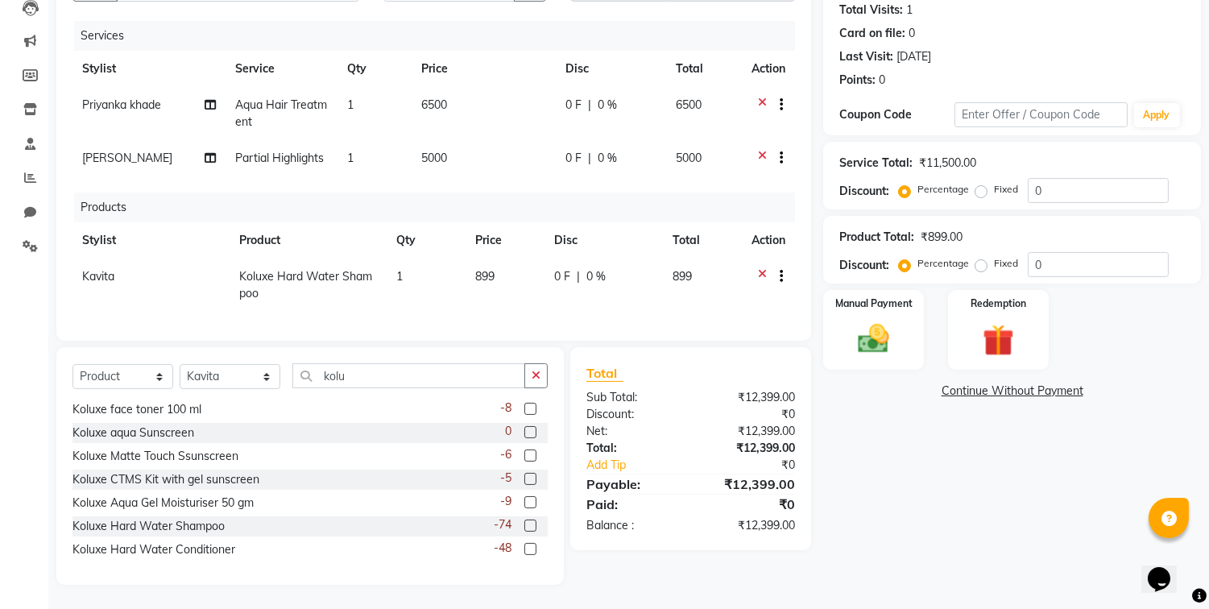
click at [524, 553] on label at bounding box center [530, 549] width 12 height 12
click at [524, 553] on input "checkbox" at bounding box center [529, 550] width 10 height 10
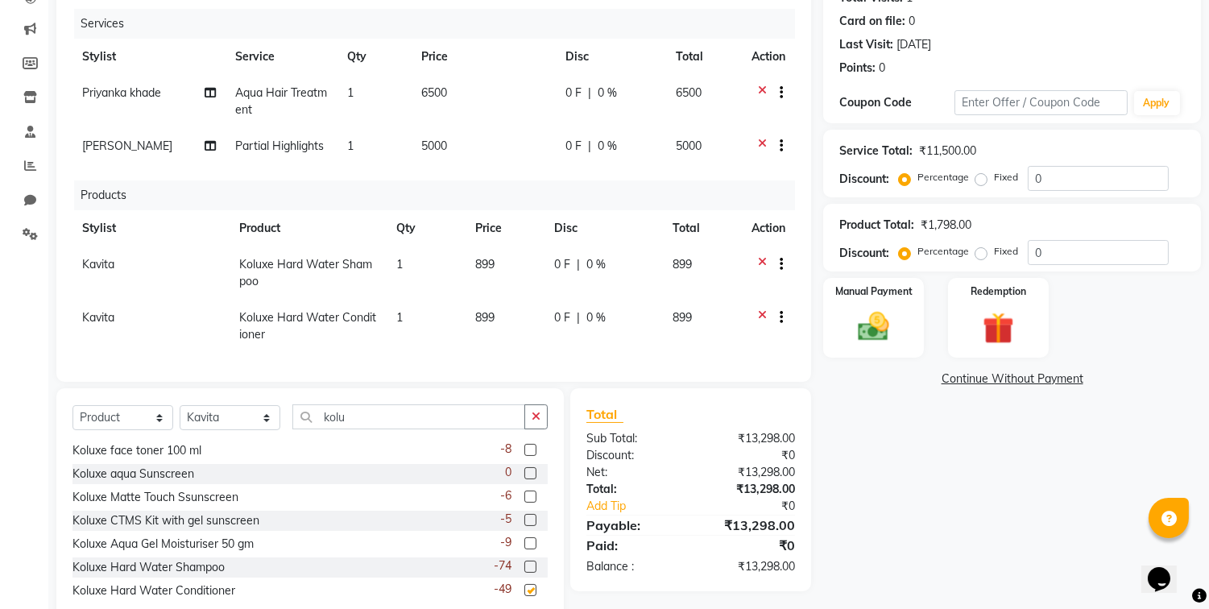
checkbox input "false"
click at [494, 264] on span "899" at bounding box center [484, 264] width 19 height 14
select select "70487"
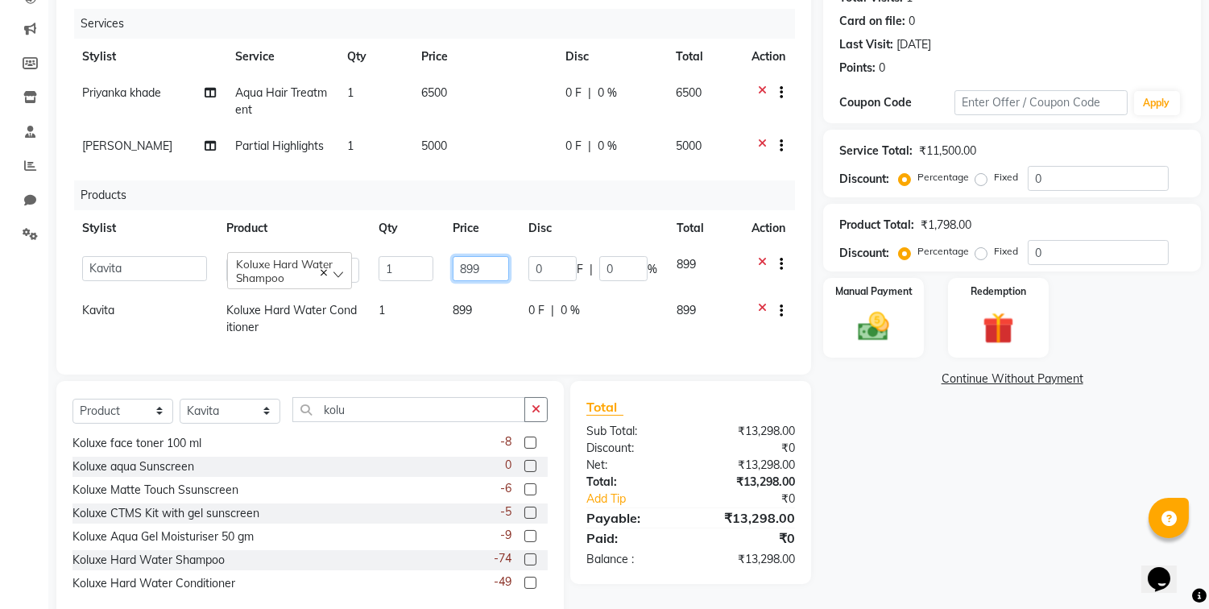
click at [494, 264] on input "899" at bounding box center [481, 268] width 56 height 25
type input "8"
type input "759"
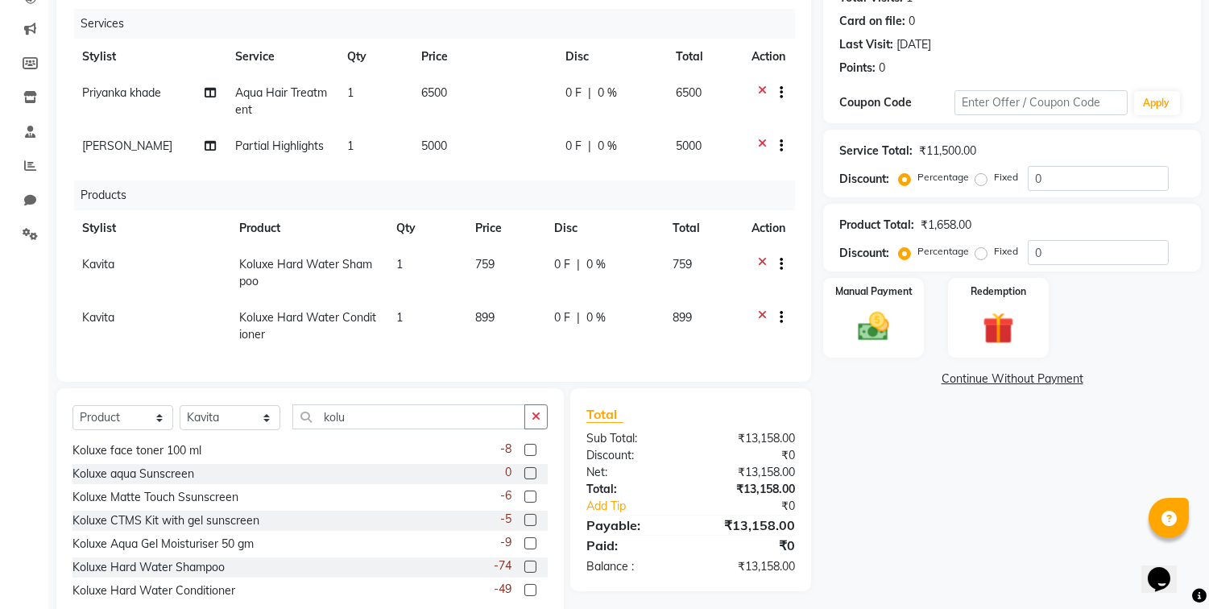
click at [485, 306] on td "899" at bounding box center [505, 326] width 79 height 53
select select "70487"
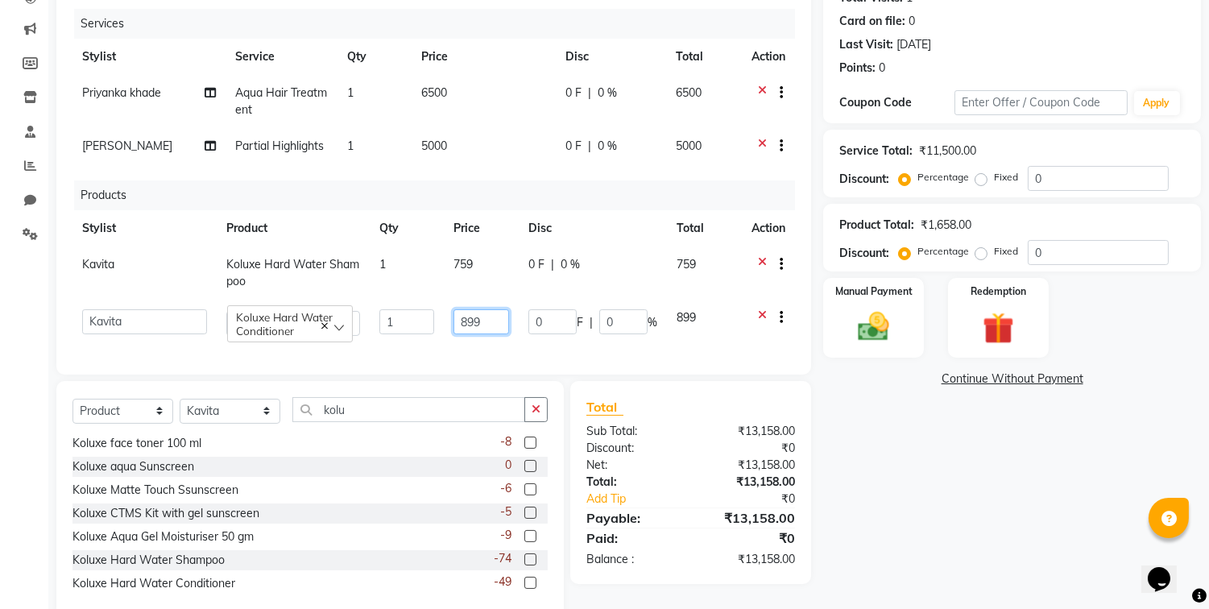
click at [492, 322] on input "899" at bounding box center [482, 321] width 56 height 25
type input "8"
type input "759"
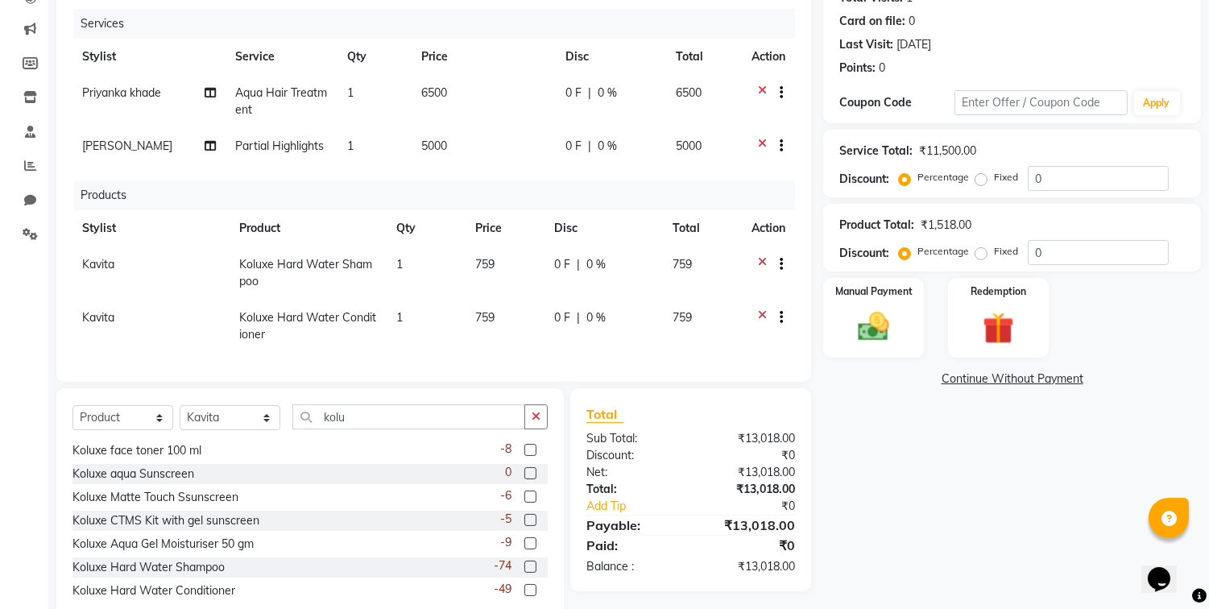
click at [1050, 505] on div "Name: [PERSON_NAME] Membership: No Active Membership Total Visits: 1 Card on fi…" at bounding box center [1018, 278] width 390 height 696
click at [912, 474] on div "Name: [PERSON_NAME] Membership: No Active Membership Total Visits: 1 Card on fi…" at bounding box center [1018, 278] width 390 height 696
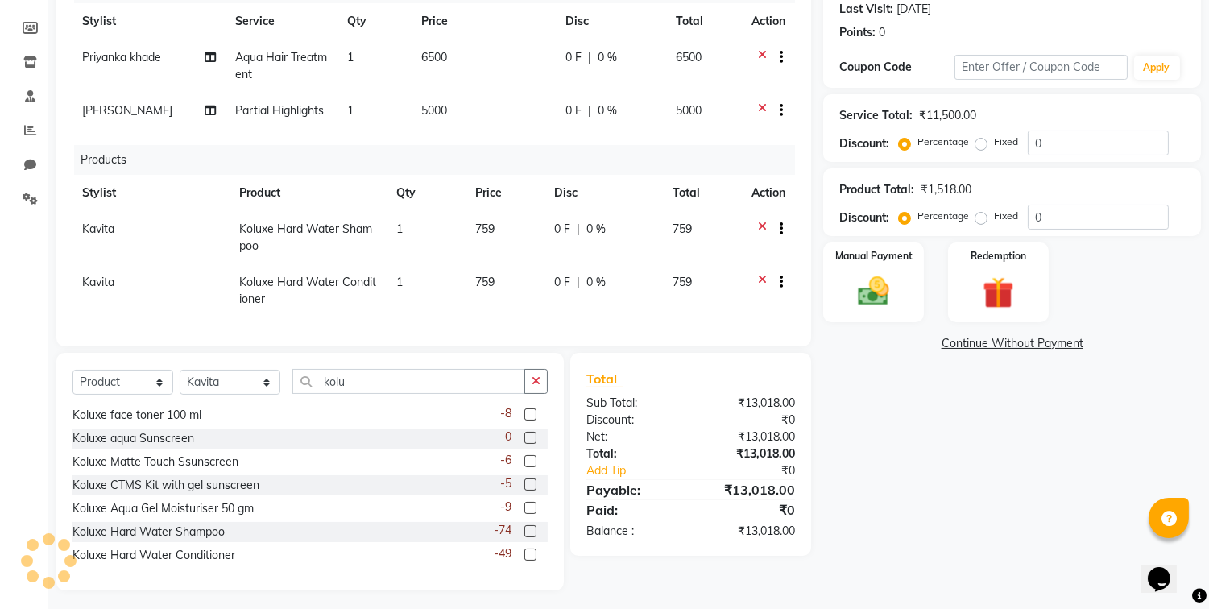
scroll to position [245, 0]
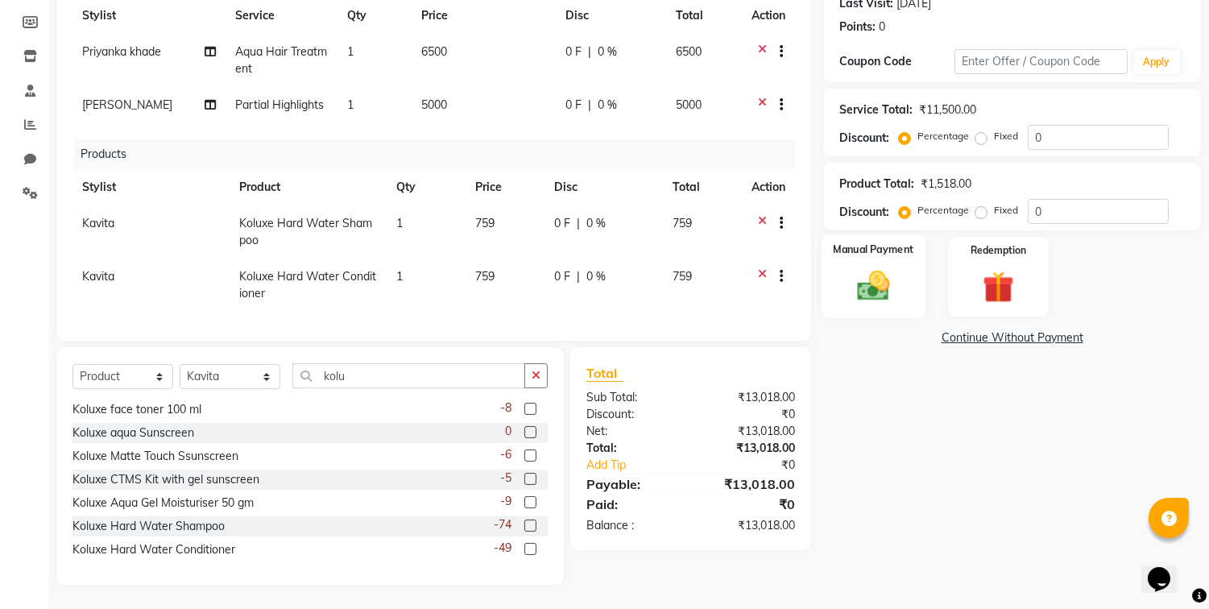
click at [888, 291] on img at bounding box center [873, 286] width 53 height 38
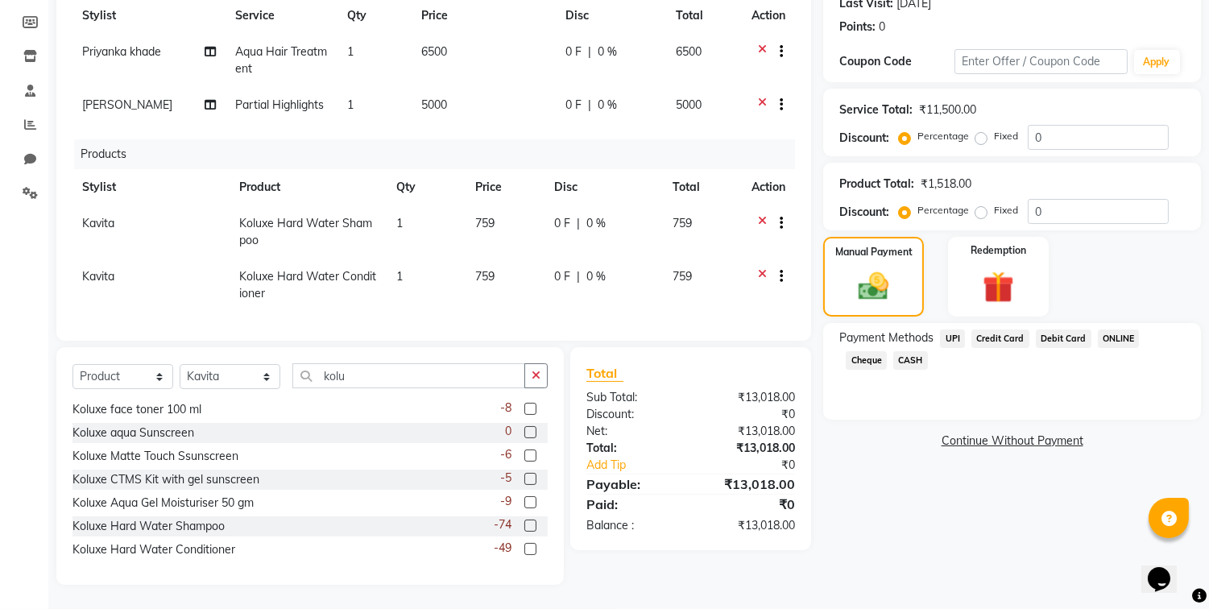
click at [944, 331] on span "UPI" at bounding box center [952, 338] width 25 height 19
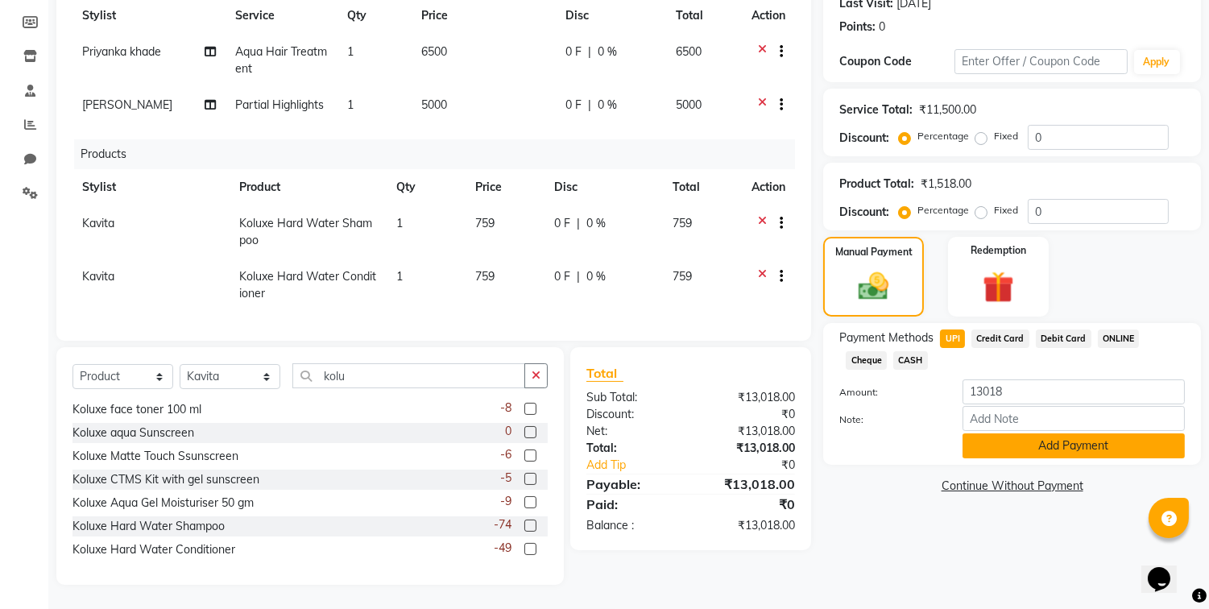
click at [1042, 433] on button "Add Payment" at bounding box center [1074, 445] width 222 height 25
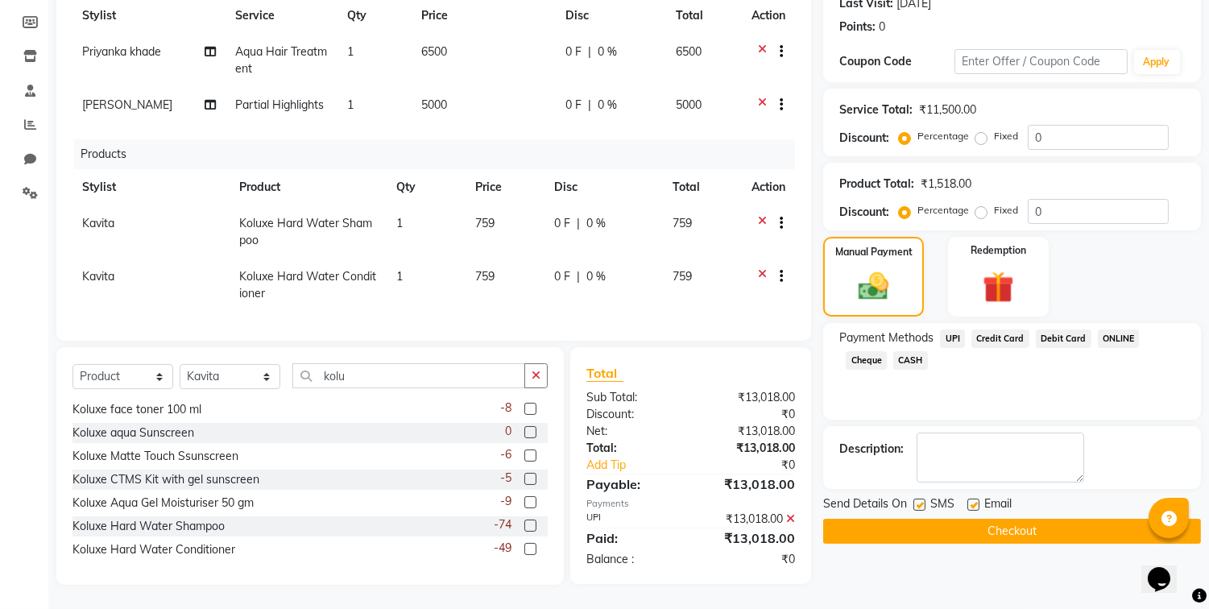
click at [999, 522] on button "Checkout" at bounding box center [1012, 531] width 378 height 25
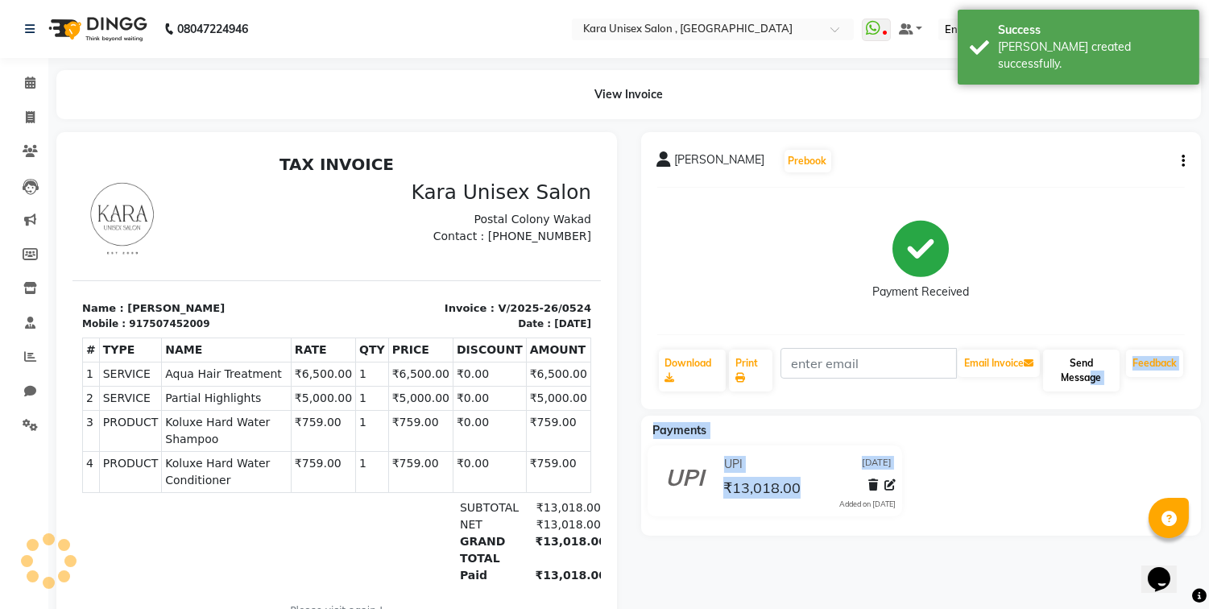
drag, startPoint x: 999, startPoint y: 522, endPoint x: 1082, endPoint y: 375, distance: 168.5
click at [1082, 375] on div "[PERSON_NAME] Prebook Payment Received Download Print Email Invoice Send Messag…" at bounding box center [921, 393] width 585 height 522
click at [1082, 375] on button "Send Message" at bounding box center [1081, 371] width 77 height 42
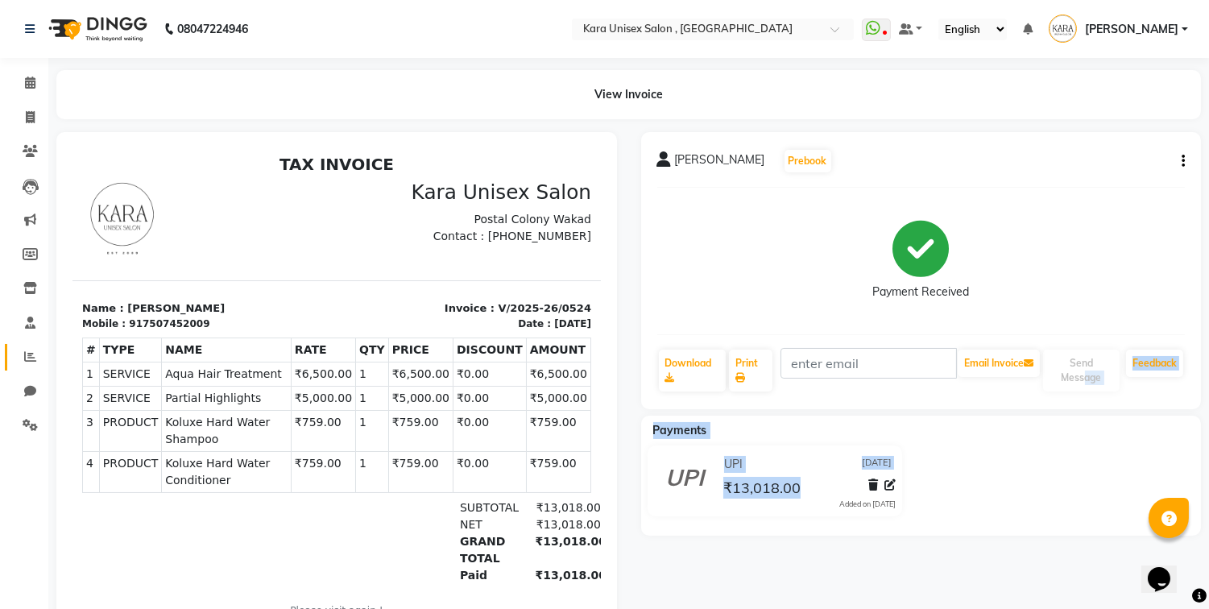
click at [27, 351] on icon at bounding box center [30, 356] width 12 height 12
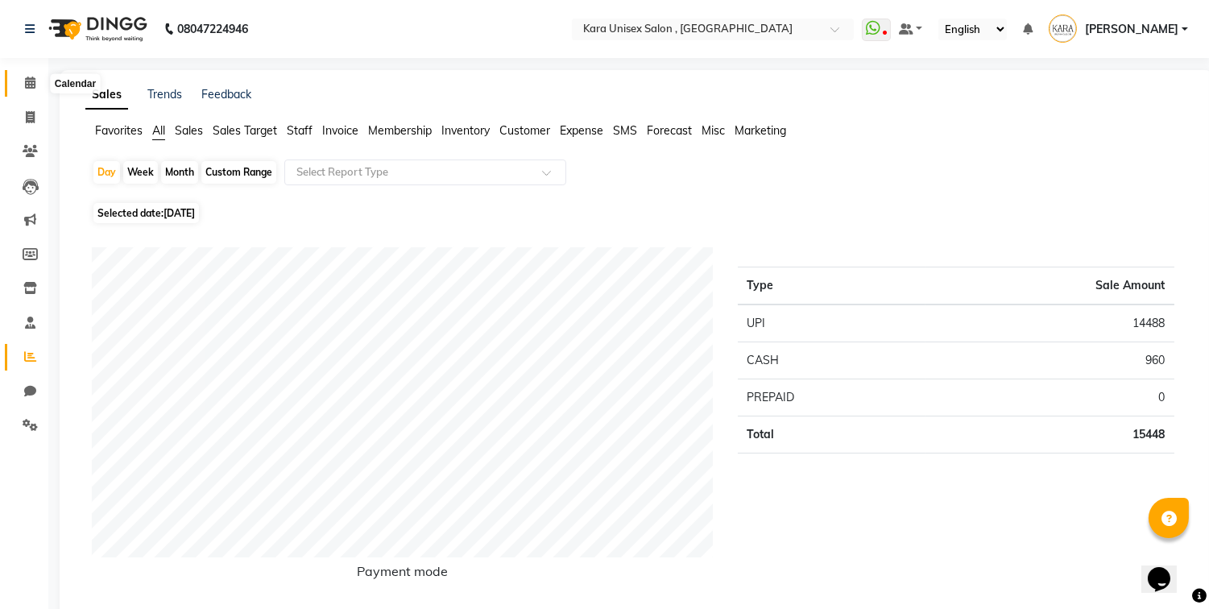
click at [22, 74] on span at bounding box center [30, 83] width 28 height 19
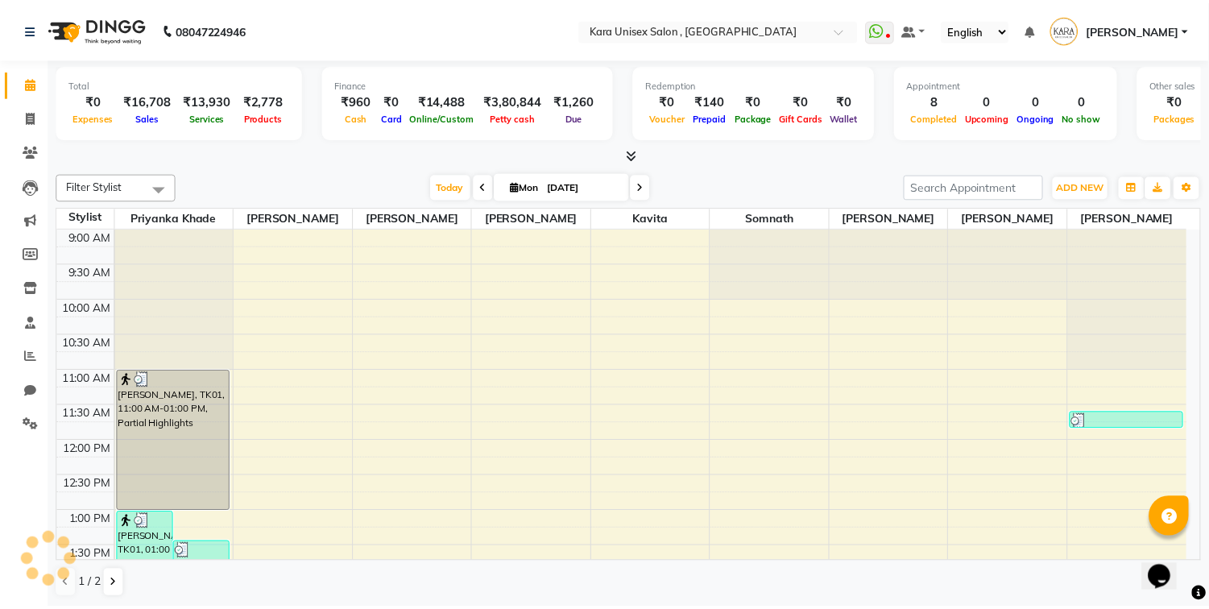
scroll to position [520, 0]
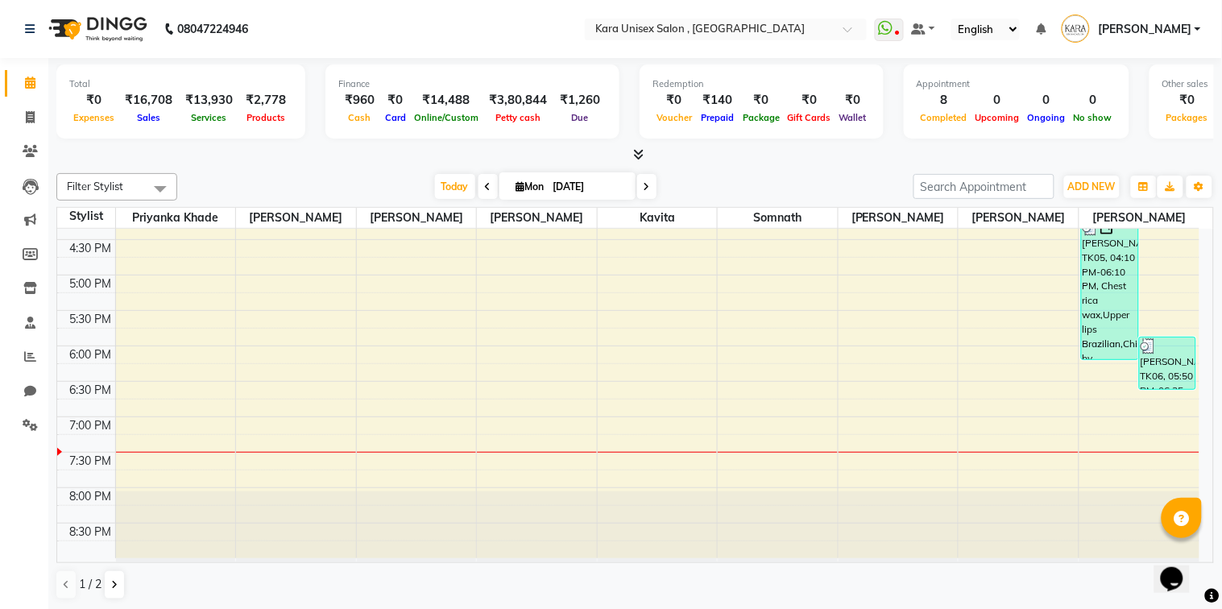
click at [22, 74] on span at bounding box center [30, 83] width 28 height 19
click at [24, 351] on icon at bounding box center [30, 356] width 12 height 12
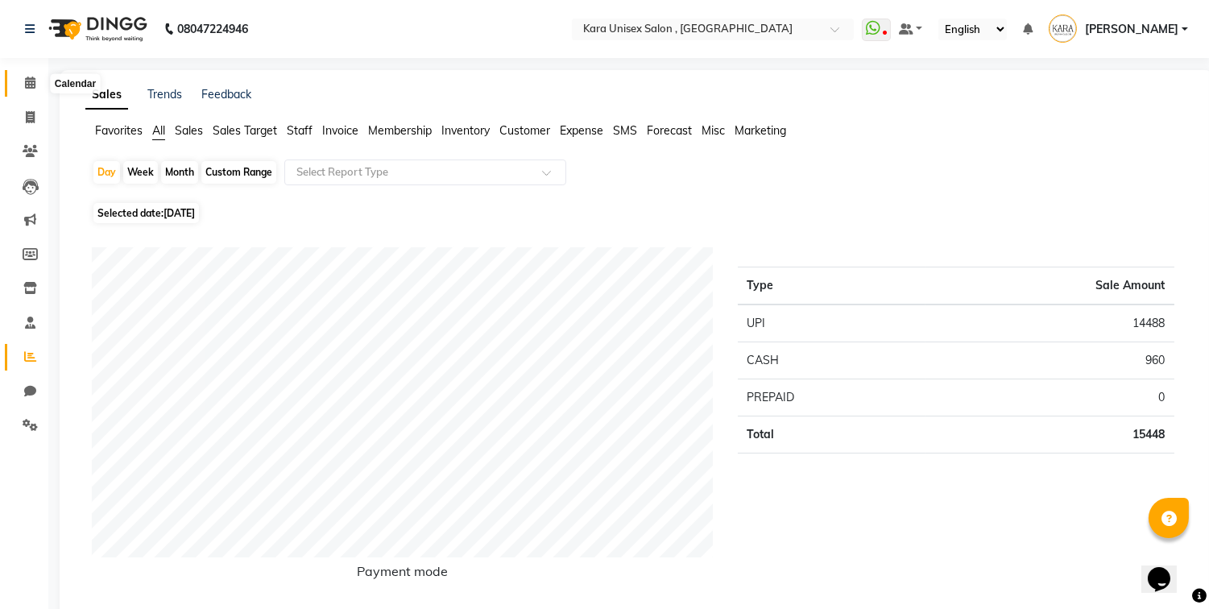
click at [31, 91] on span at bounding box center [30, 83] width 28 height 19
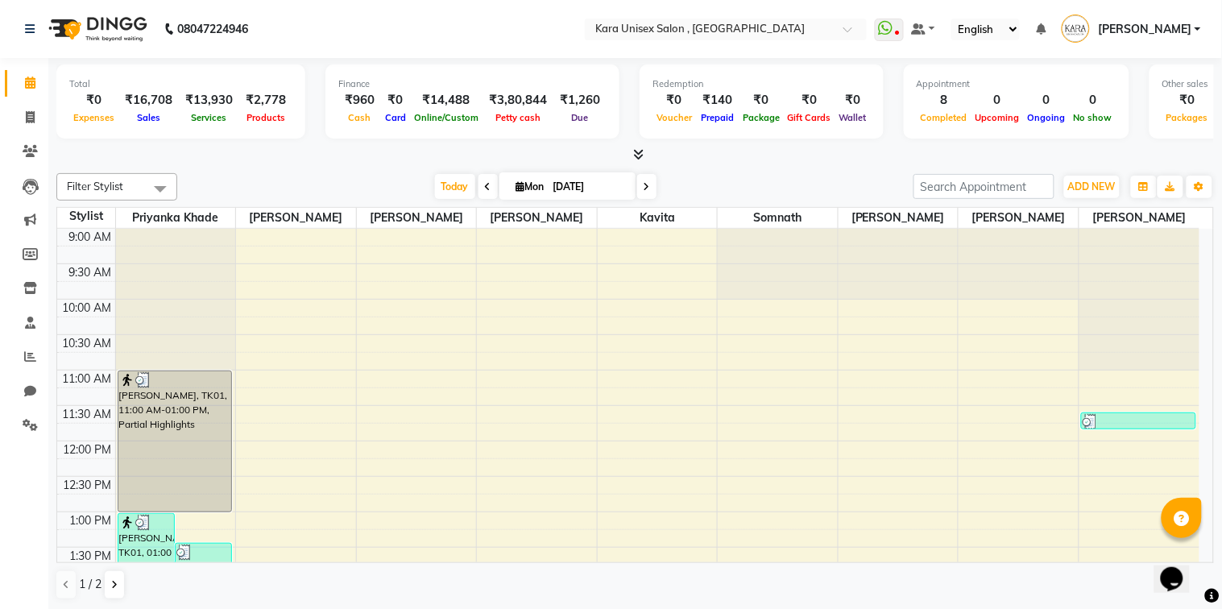
drag, startPoint x: 0, startPoint y: 107, endPoint x: 90, endPoint y: 278, distance: 193.1
click at [90, 278] on app-home "08047224946 Select Location × Kara Unisex Salon , Wakad WhatsApp Status ✕ Statu…" at bounding box center [611, 305] width 1222 height 611
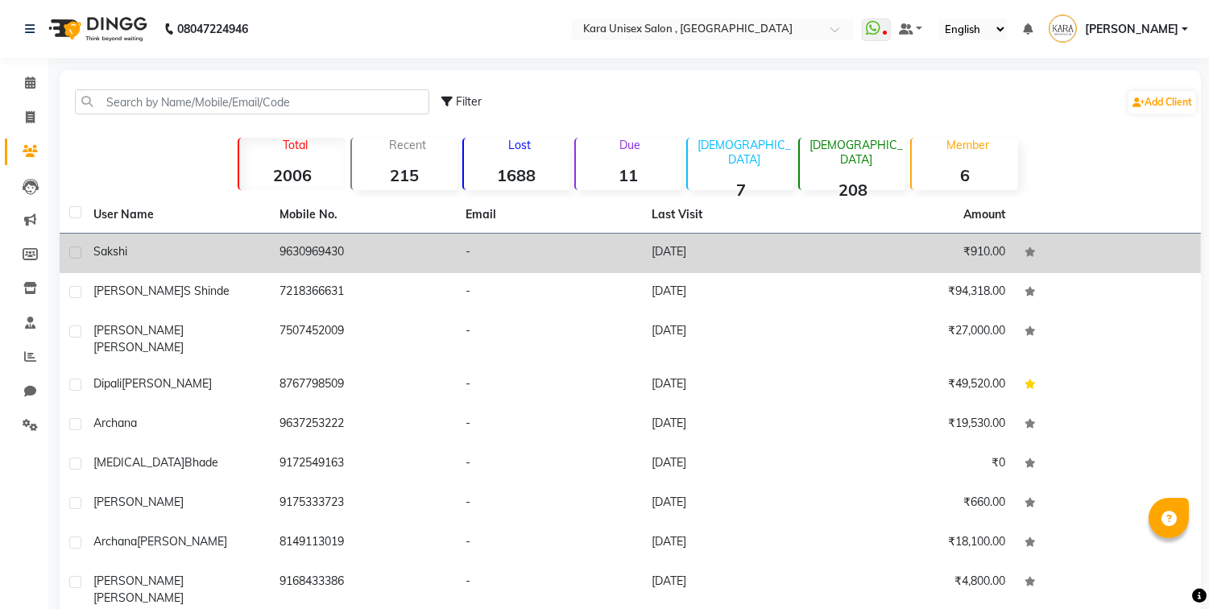
drag, startPoint x: 267, startPoint y: 284, endPoint x: 190, endPoint y: 261, distance: 80.8
click at [190, 261] on tbody "[PERSON_NAME] 9630969430 - [DATE] ₹910.00 [PERSON_NAME] 7218366631 - [DATE] ₹94…" at bounding box center [630, 452] width 1141 height 436
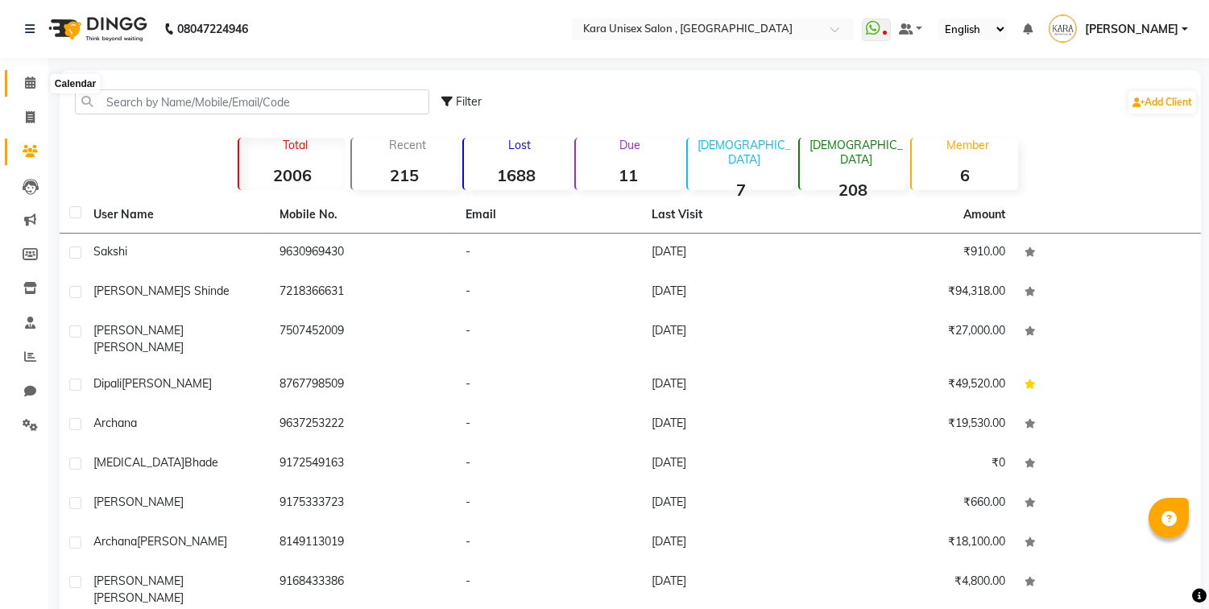
click at [27, 85] on icon at bounding box center [30, 83] width 10 height 12
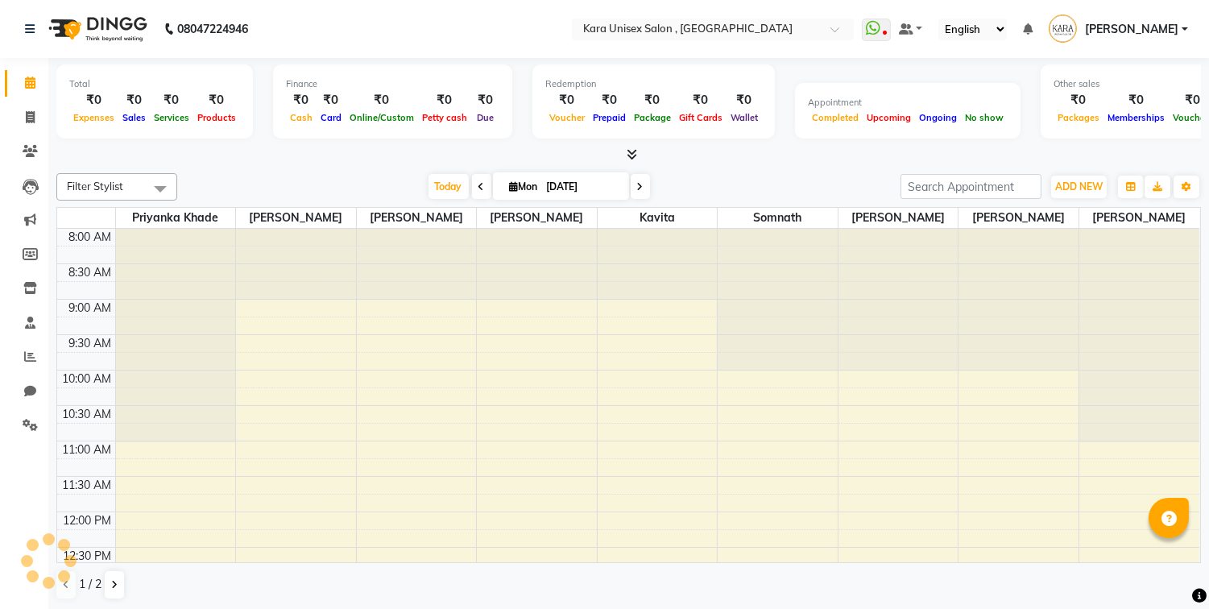
click at [27, 85] on icon at bounding box center [30, 83] width 10 height 12
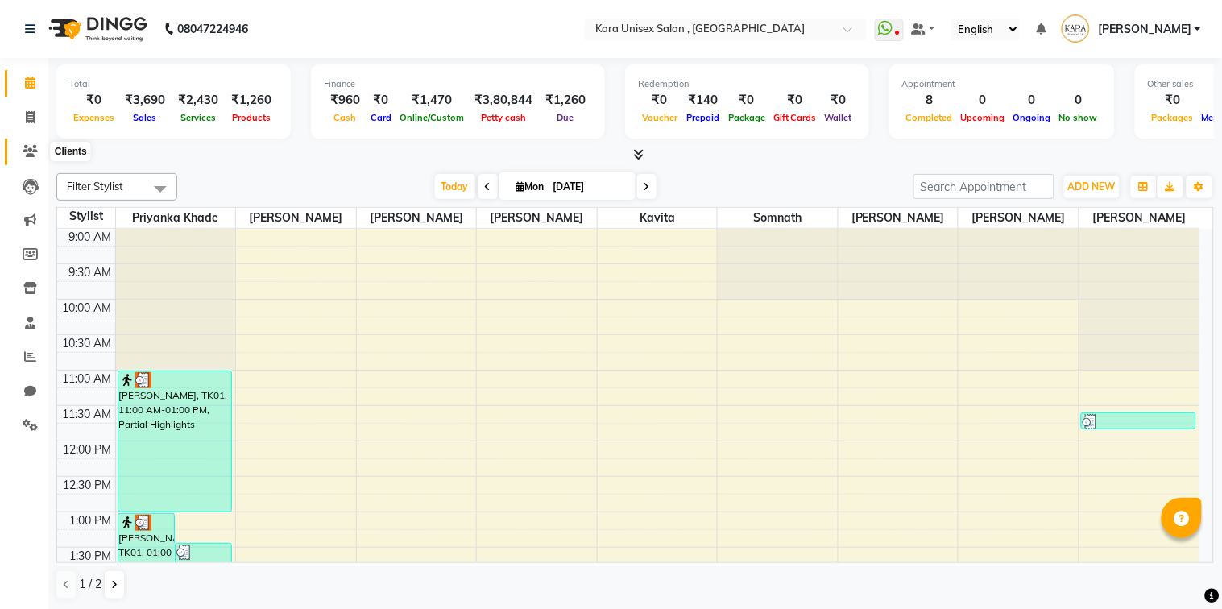
click at [23, 154] on icon at bounding box center [30, 151] width 15 height 12
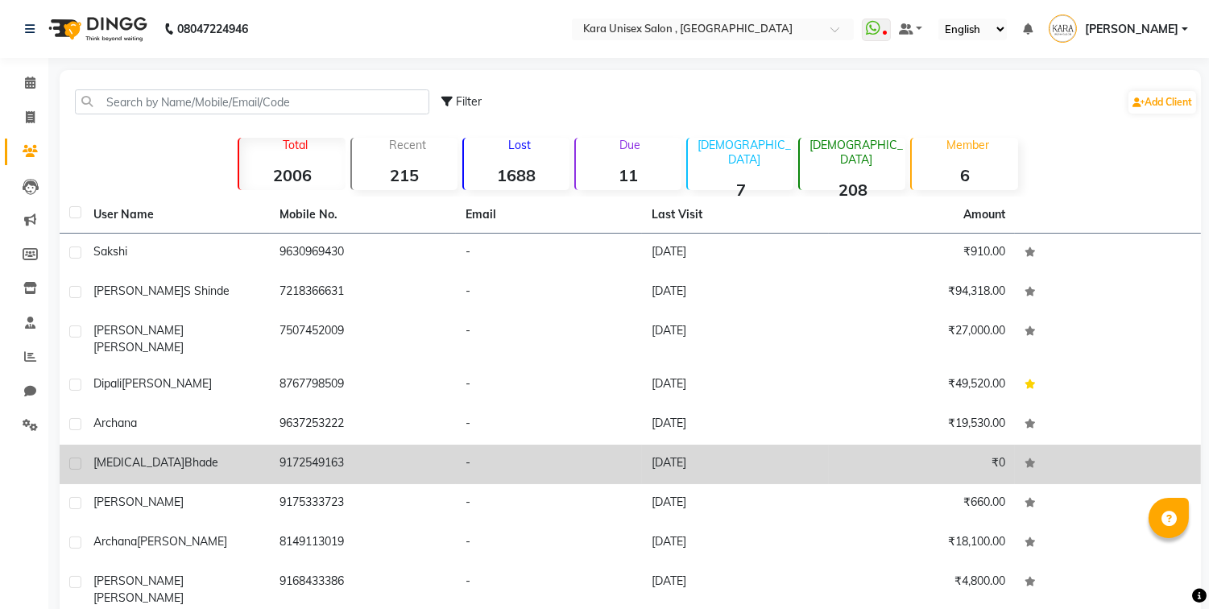
click at [315, 445] on td "9172549163" at bounding box center [363, 464] width 186 height 39
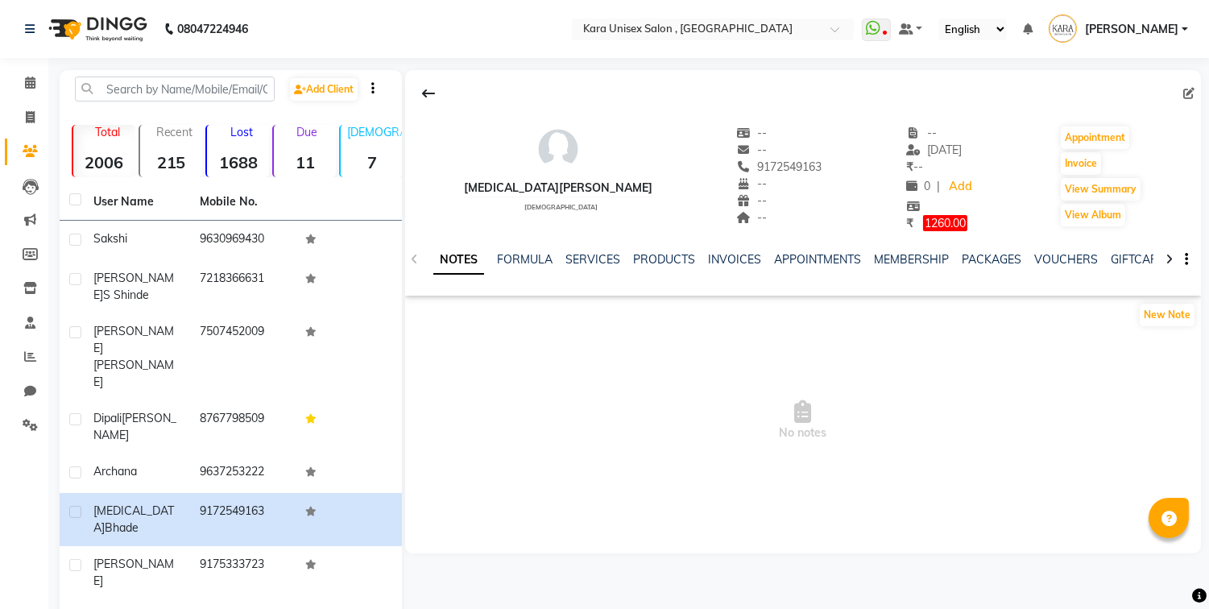
drag, startPoint x: 403, startPoint y: 400, endPoint x: 500, endPoint y: 383, distance: 98.8
click at [500, 383] on app-client-details "Nikita Bhade female -- -- 9172549163 -- -- -- -- 01-09-2025 ₹ -- 0 | Add ₹ 1260…" at bounding box center [801, 311] width 799 height 483
click at [1069, 156] on button "Invoice" at bounding box center [1081, 163] width 40 height 23
select select "service"
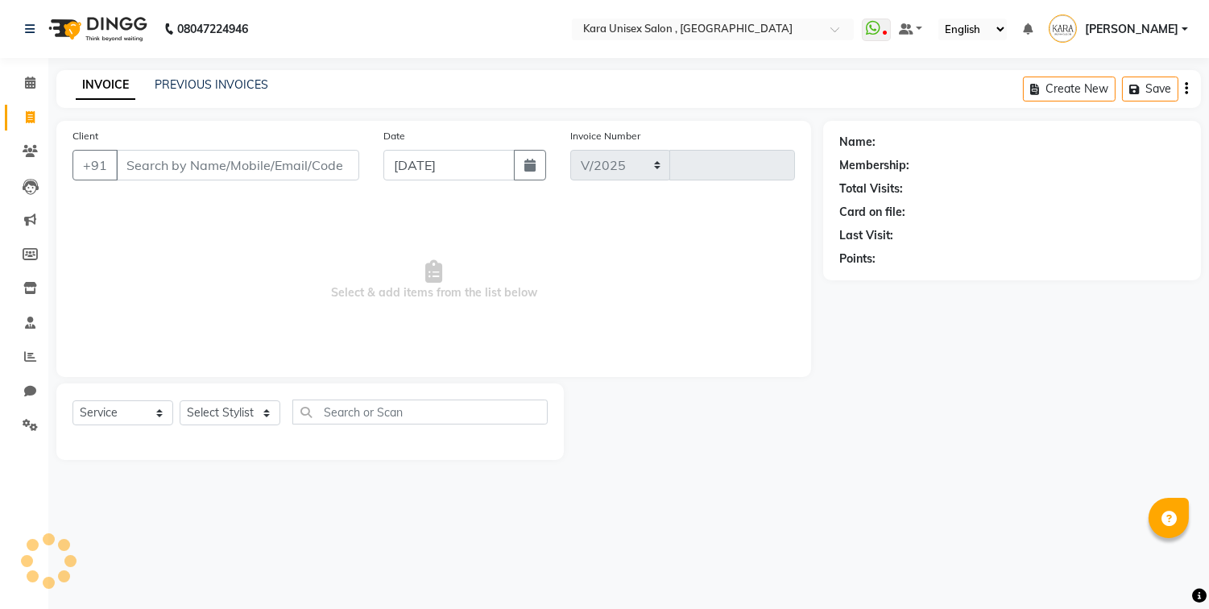
select select "7293"
type input "0524"
type input "9172549163"
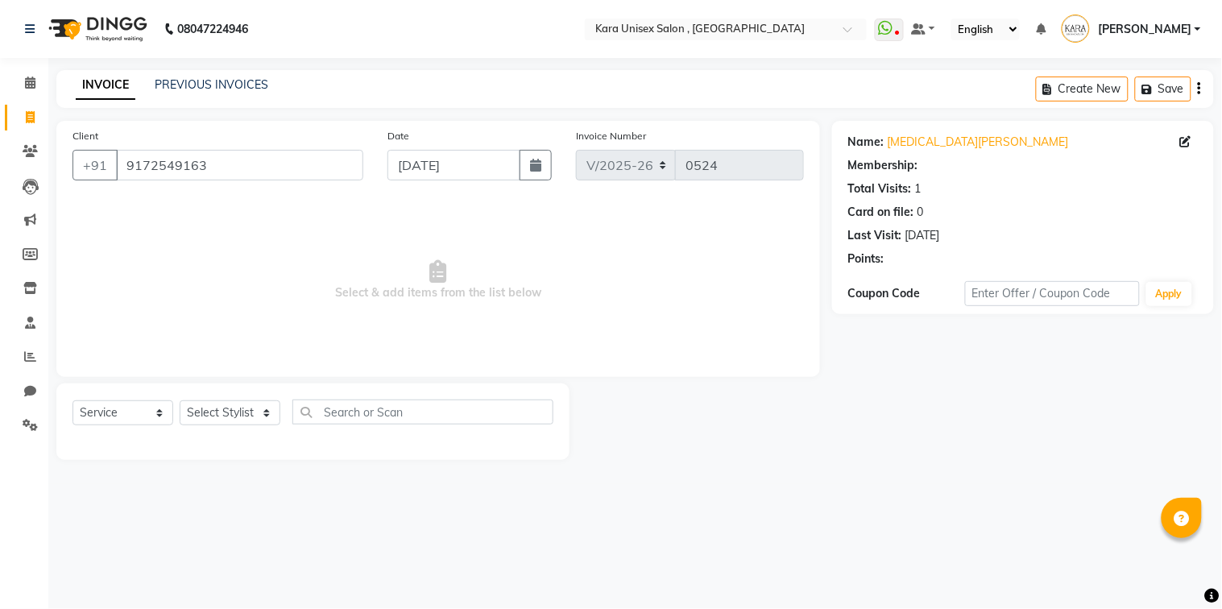
select select "1: Object"
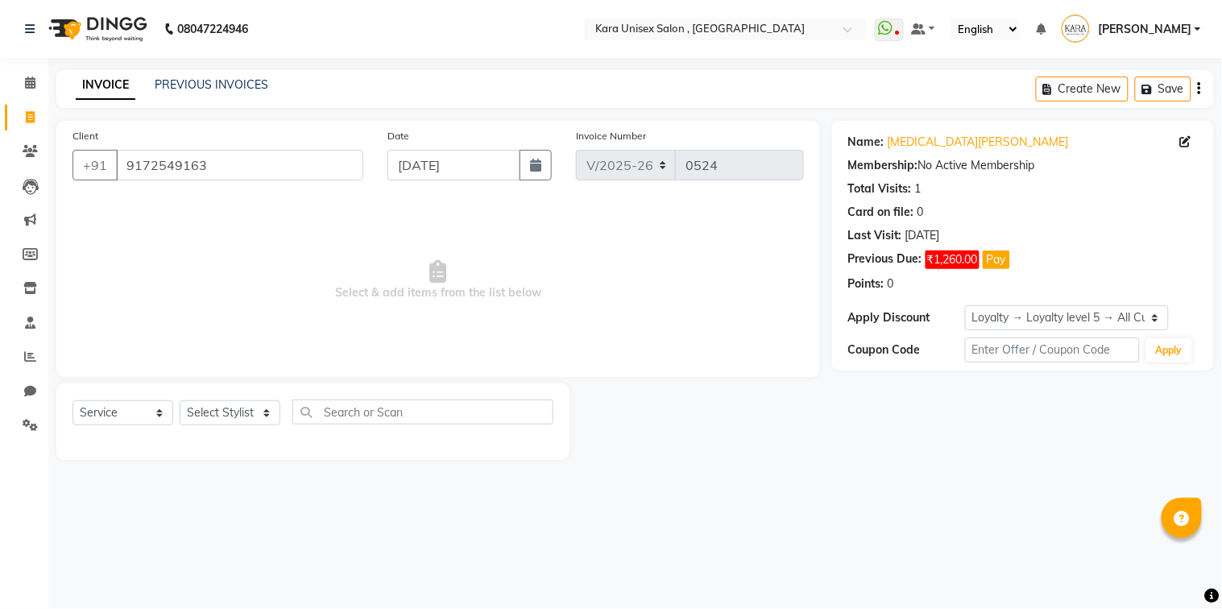
click at [1199, 89] on icon "button" at bounding box center [1199, 89] width 3 height 1
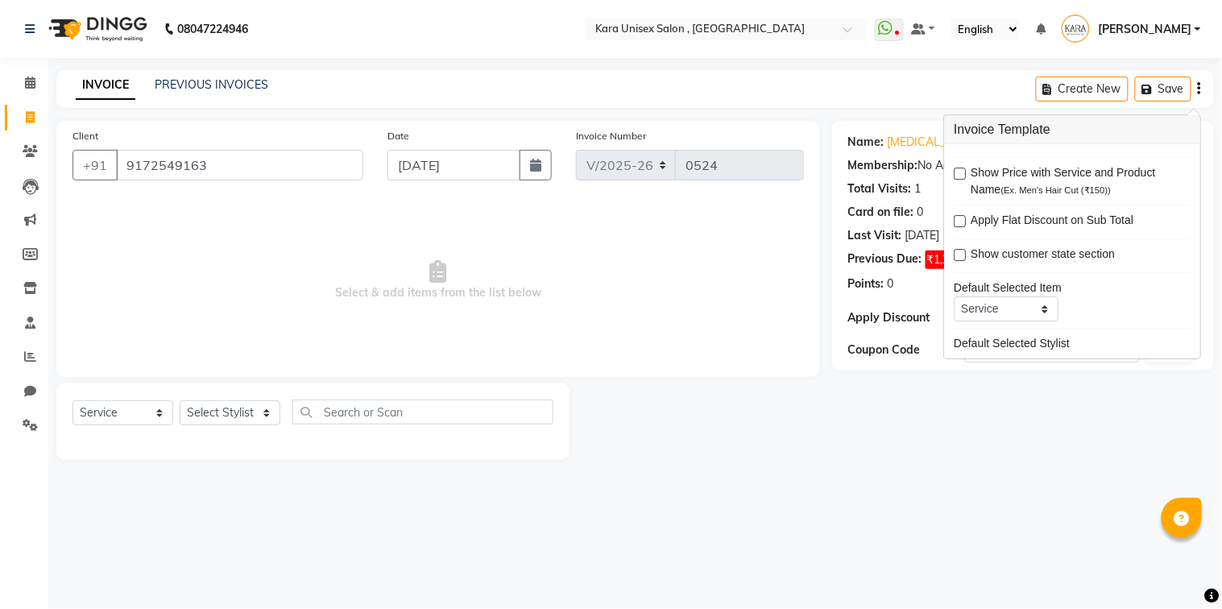
click at [1199, 89] on icon "button" at bounding box center [1199, 89] width 3 height 1
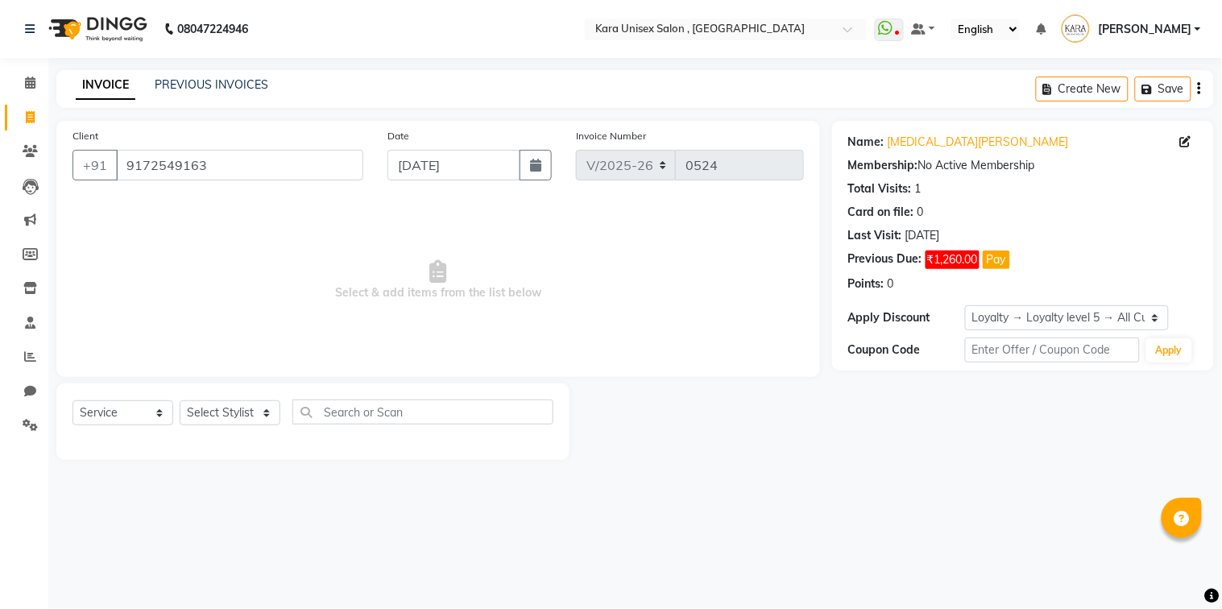
click at [1199, 89] on icon "button" at bounding box center [1199, 89] width 3 height 1
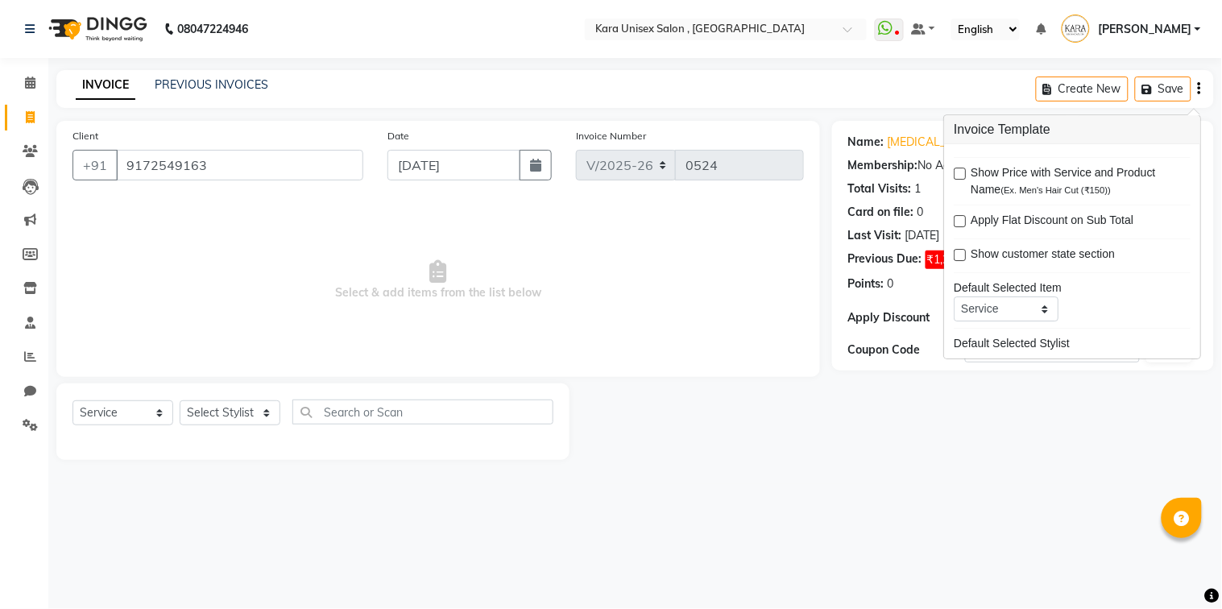
click at [1033, 465] on main "INVOICE PREVIOUS INVOICES Create New Save Client +91 9172549163 Date 01-09-2025…" at bounding box center [635, 277] width 1174 height 414
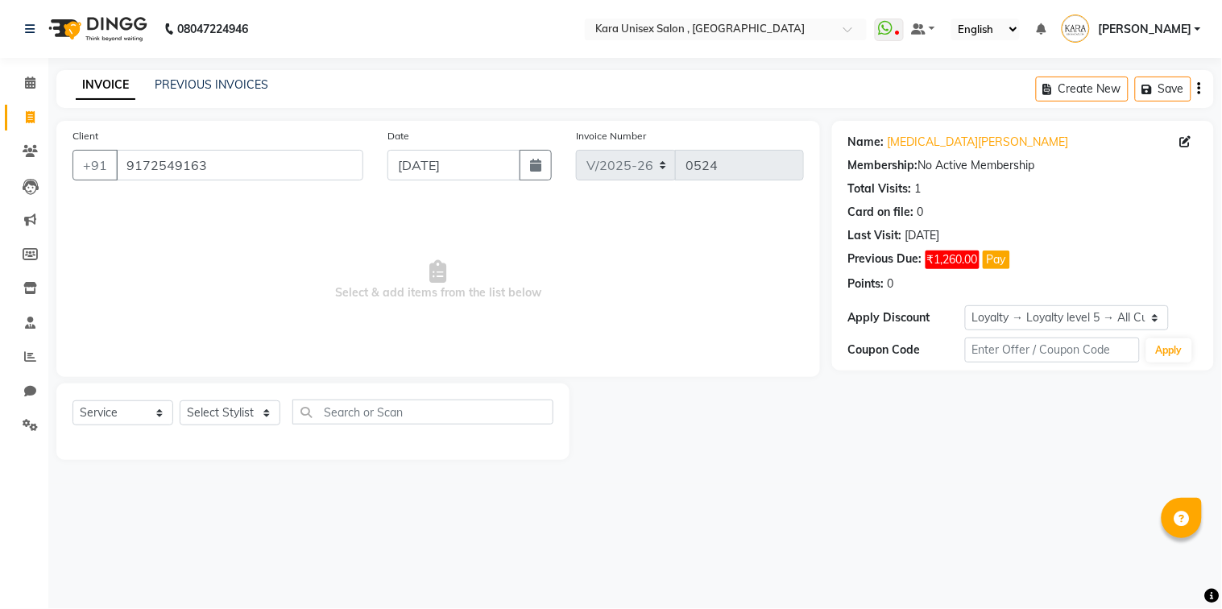
drag, startPoint x: 906, startPoint y: 296, endPoint x: 839, endPoint y: 317, distance: 70.1
click at [839, 317] on div "Name: Nikita Bhade Membership: No Active Membership Total Visits: 1 Card on fil…" at bounding box center [1023, 246] width 382 height 250
click at [723, 287] on span "Select & add items from the list below" at bounding box center [437, 280] width 731 height 161
click at [984, 170] on div "Membership: No Active Membership" at bounding box center [1023, 165] width 350 height 17
click at [1198, 89] on icon "button" at bounding box center [1199, 89] width 3 height 1
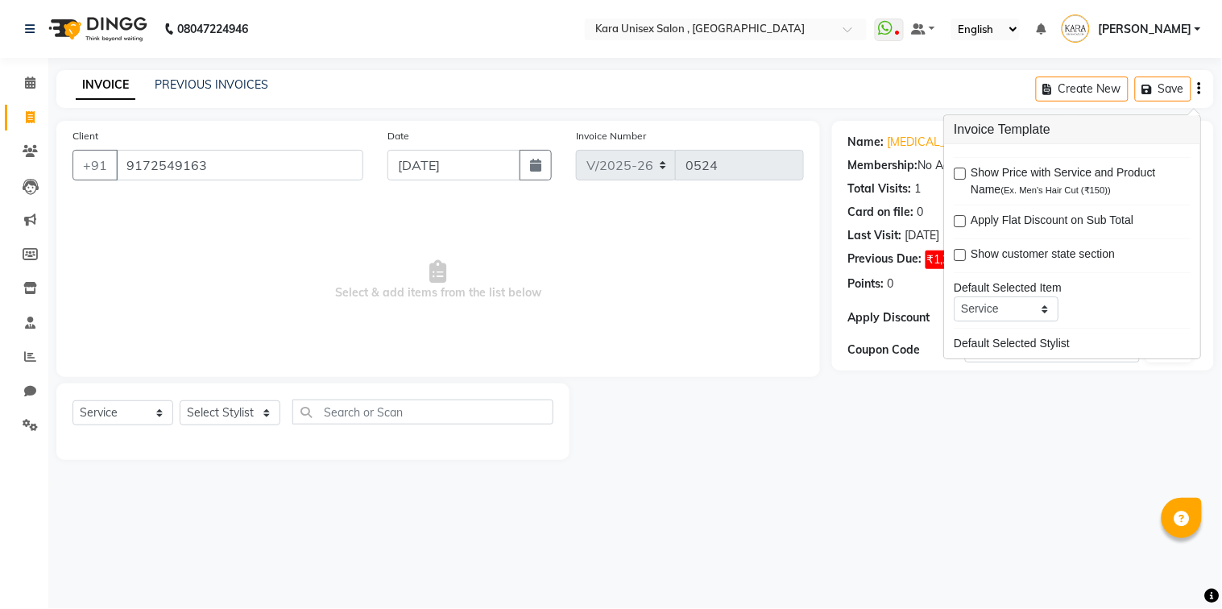
click at [1065, 423] on div "Name: Nikita Bhade Membership: No Active Membership Total Visits: 1 Card on fil…" at bounding box center [1029, 290] width 394 height 339
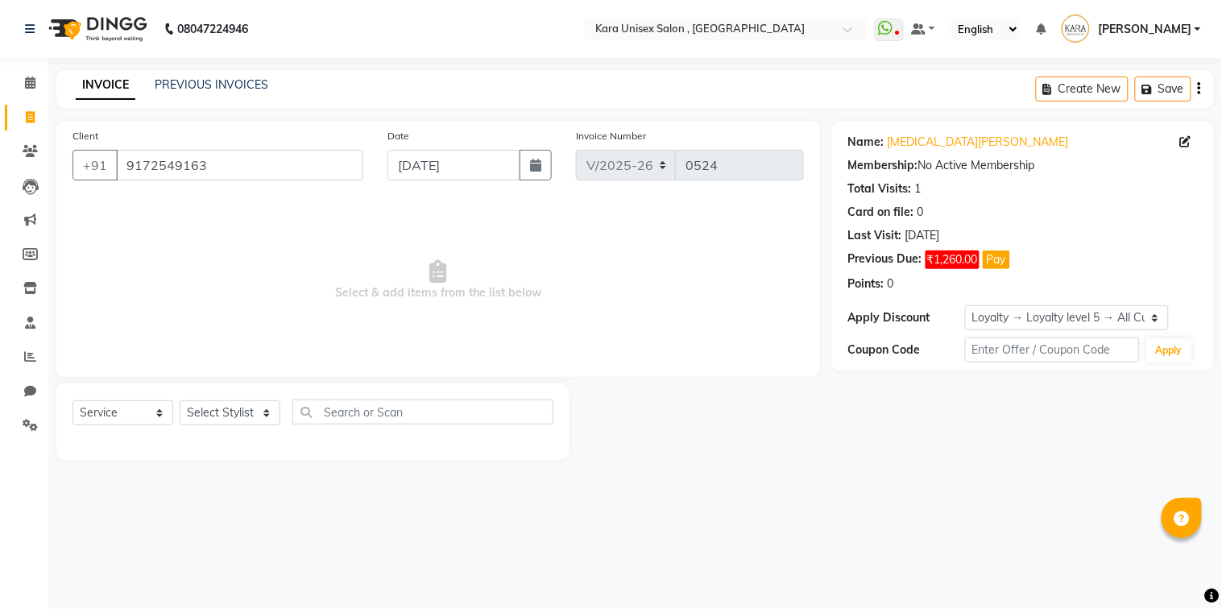
click at [1116, 284] on div "Points: 0" at bounding box center [1023, 283] width 350 height 17
click at [778, 357] on span "Select & add items from the list below" at bounding box center [437, 280] width 731 height 161
click at [29, 74] on span at bounding box center [30, 83] width 28 height 19
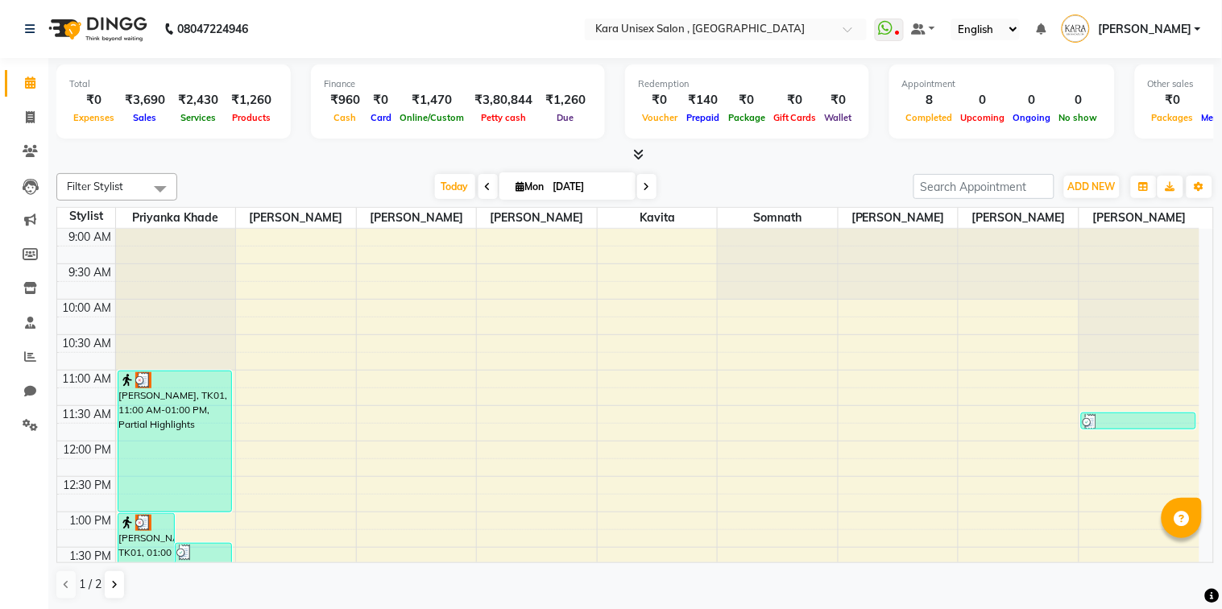
click at [131, 263] on div at bounding box center [176, 300] width 120 height 142
click at [239, 234] on td at bounding box center [657, 238] width 1084 height 18
click at [28, 122] on icon at bounding box center [30, 117] width 9 height 12
select select "service"
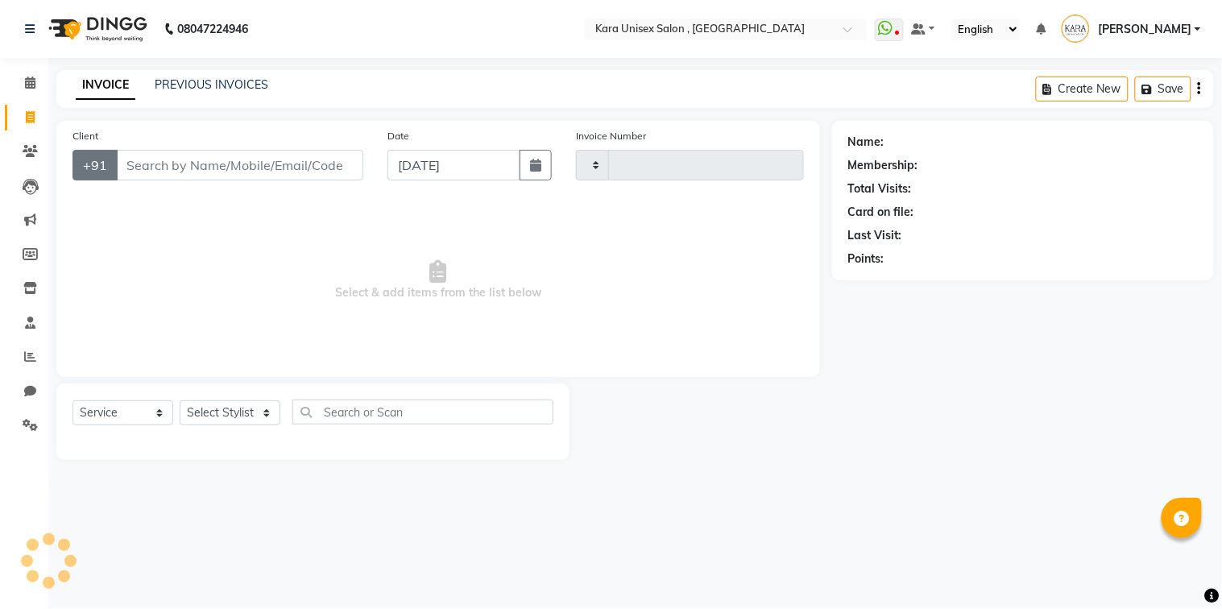
type input "0524"
select select "7293"
click at [323, 161] on input "Client" at bounding box center [239, 165] width 247 height 31
click at [185, 86] on link "PREVIOUS INVOICES" at bounding box center [212, 84] width 114 height 14
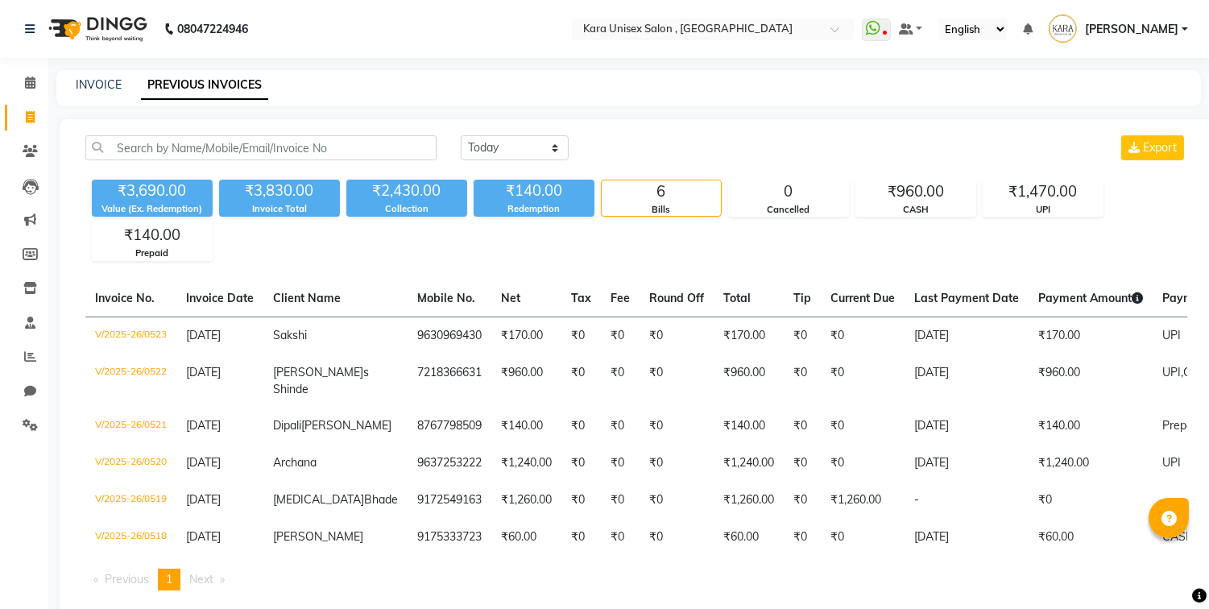
click at [185, 86] on link "PREVIOUS INVOICES" at bounding box center [204, 85] width 127 height 29
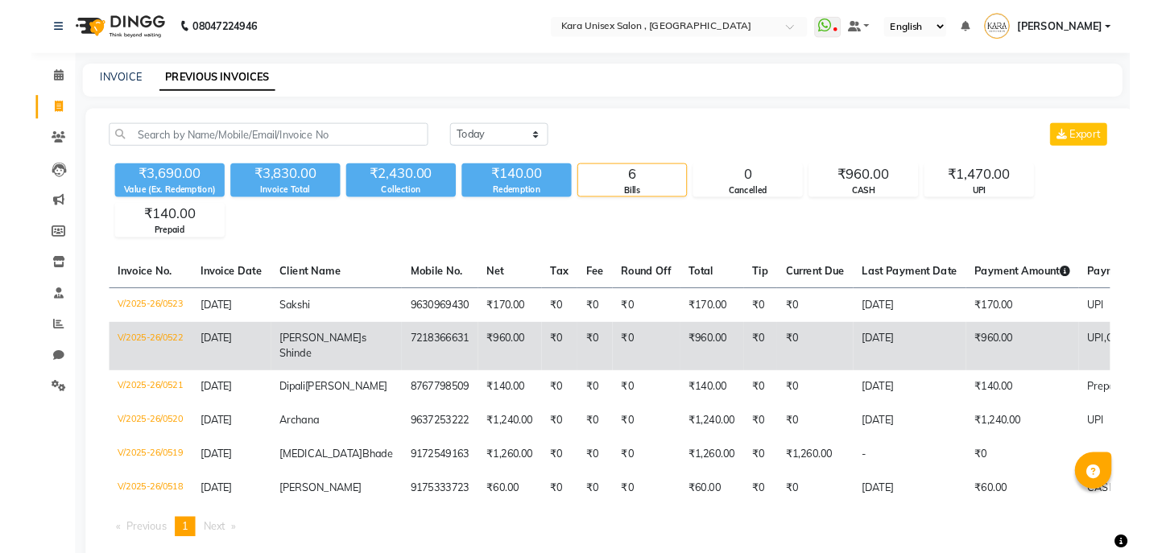
scroll to position [78, 0]
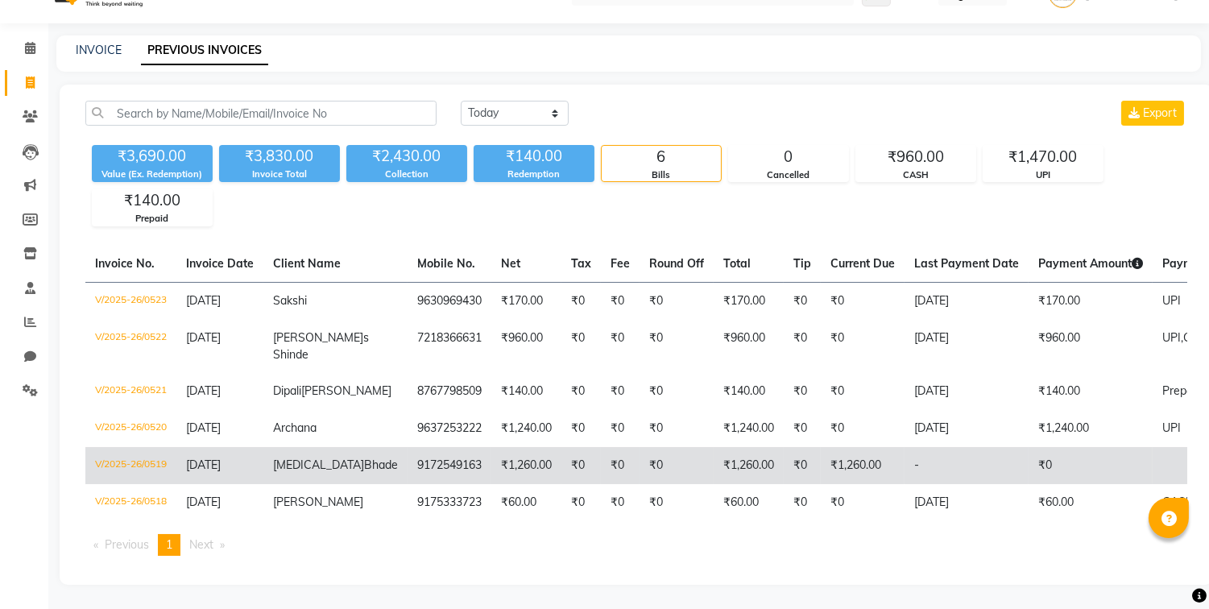
click at [408, 447] on td "9172549163" at bounding box center [450, 465] width 84 height 37
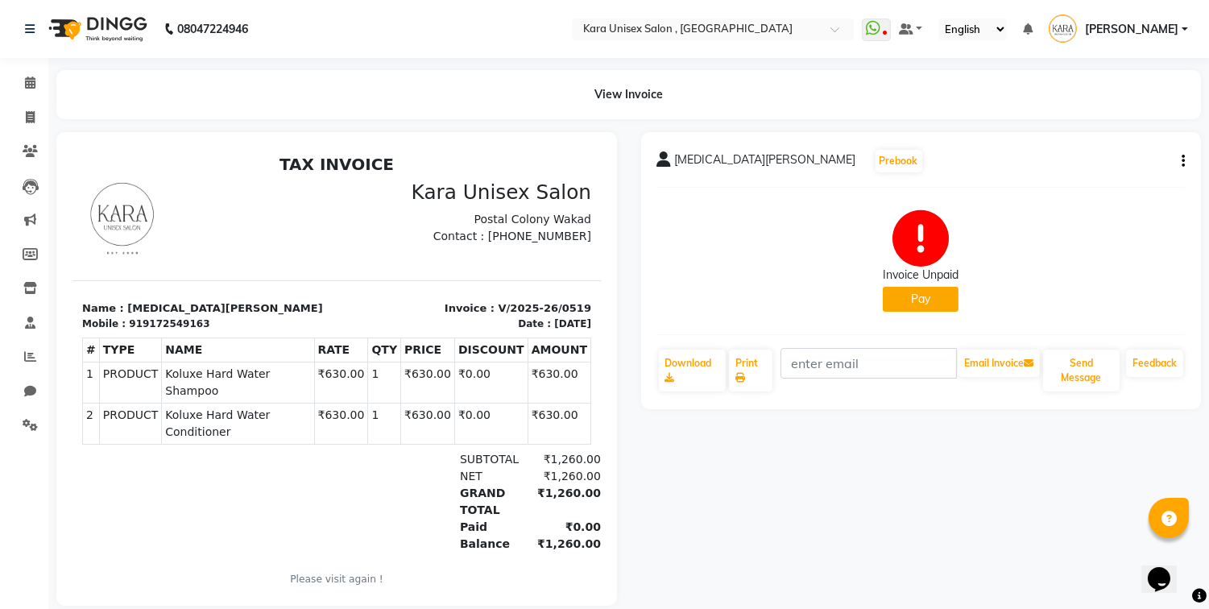
click at [407, 436] on td "₹630.00" at bounding box center [428, 422] width 54 height 41
click at [1076, 363] on button "Send Message" at bounding box center [1081, 371] width 77 height 42
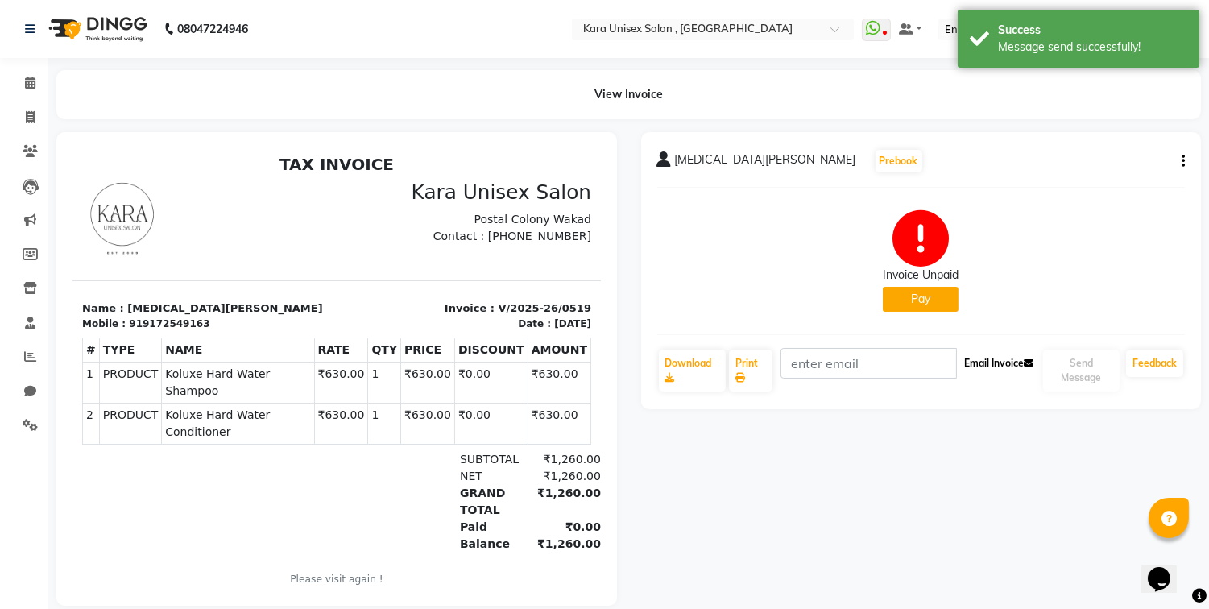
click at [963, 375] on button "Email Invoice" at bounding box center [999, 363] width 82 height 27
drag, startPoint x: 763, startPoint y: 213, endPoint x: 750, endPoint y: 209, distance: 13.5
click at [750, 209] on div "Invoice Unpaid Pay" at bounding box center [921, 261] width 528 height 121
